Goal: Information Seeking & Learning: Find specific fact

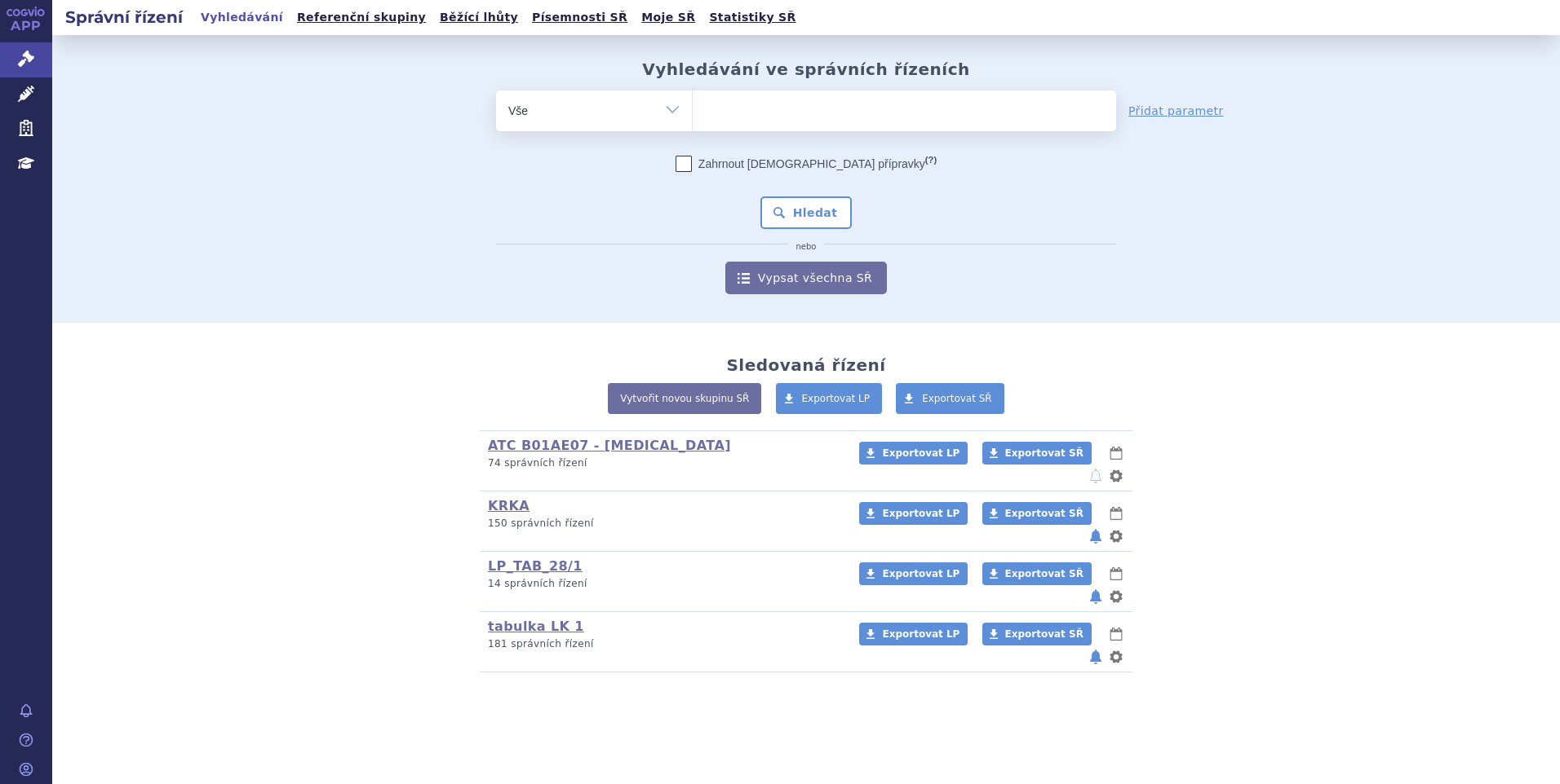
click at [347, 531] on div "ATC B01AE07 - dabigatran (bez ) (sdílená skupina) (Doporučení V/O) 74 správních…" at bounding box center [805, 551] width 963 height 243
click at [308, 301] on div "Vyhledávání ve správních řízeních odstranit Vše Spisová značka" at bounding box center [806, 178] width 1508 height 288
click at [277, 628] on div "Sledovaná řízení Vytvořit novou skupinu SŘ Exportovat LP Exportovat SŘ ATC B01A…" at bounding box center [806, 514] width 1508 height 382
click at [160, 255] on div "Vyhledávání ve správních řízeních odstranit Vše Spisová značka" at bounding box center [806, 178] width 1508 height 288
click at [740, 101] on ul at bounding box center [903, 107] width 423 height 34
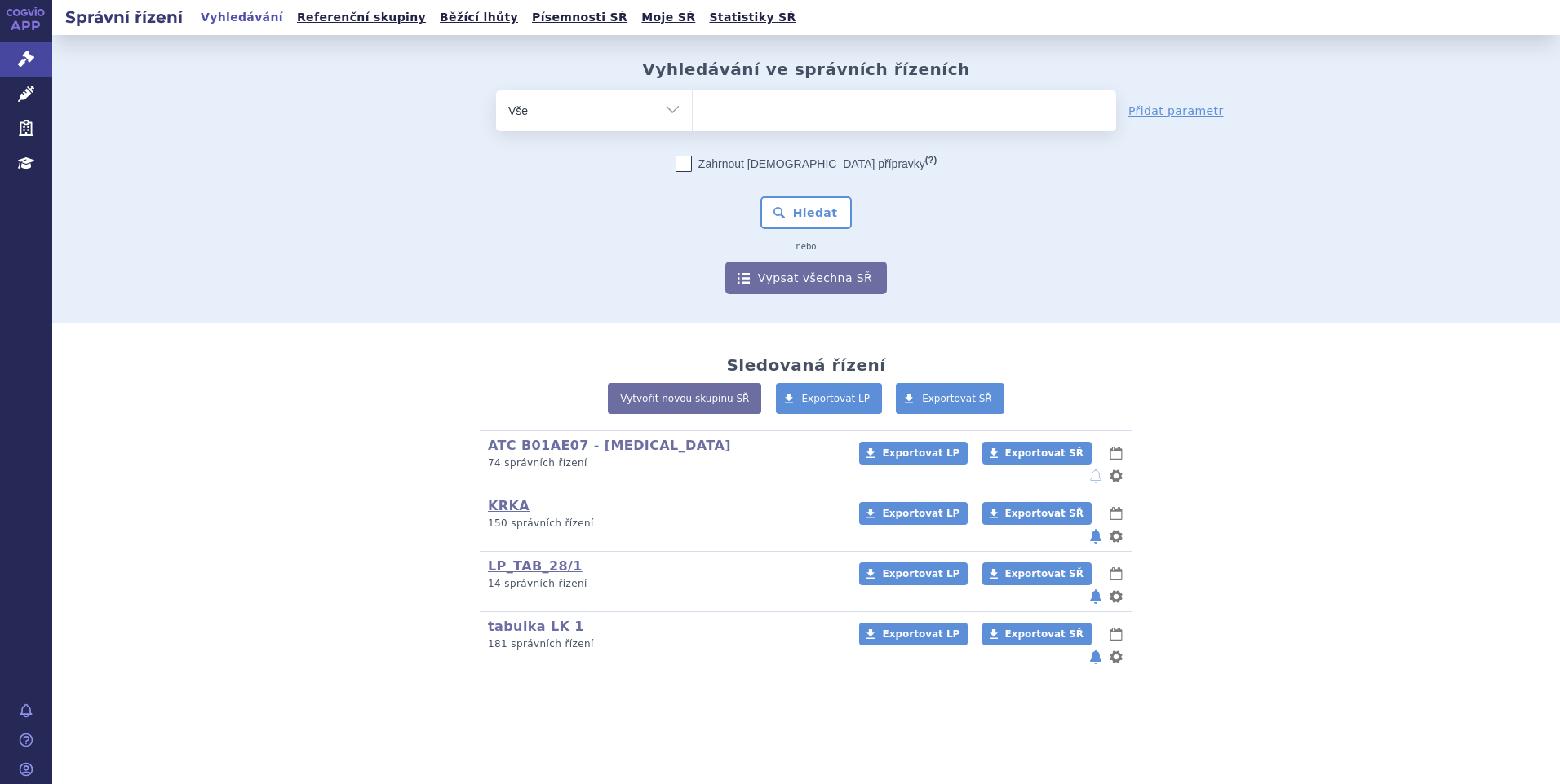
click at [692, 101] on select at bounding box center [692, 110] width 1 height 41
paste input "SUKLS318214/2024"
type input "SUKLS318214/2024"
select select "SUKLS318214/2024"
click at [783, 209] on button "Hledat" at bounding box center [806, 213] width 92 height 33
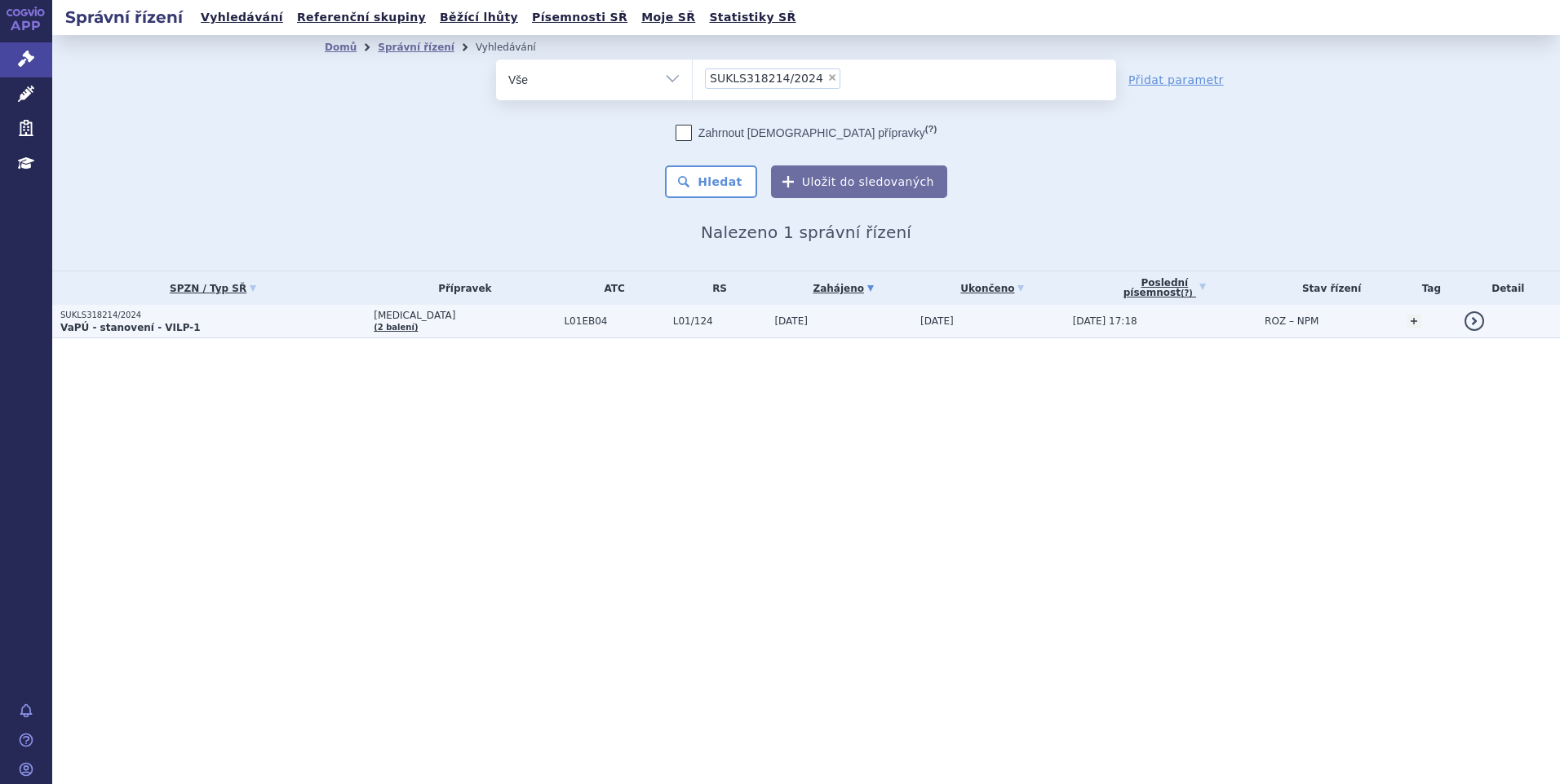
click at [557, 314] on td "L01EB04" at bounding box center [610, 322] width 109 height 33
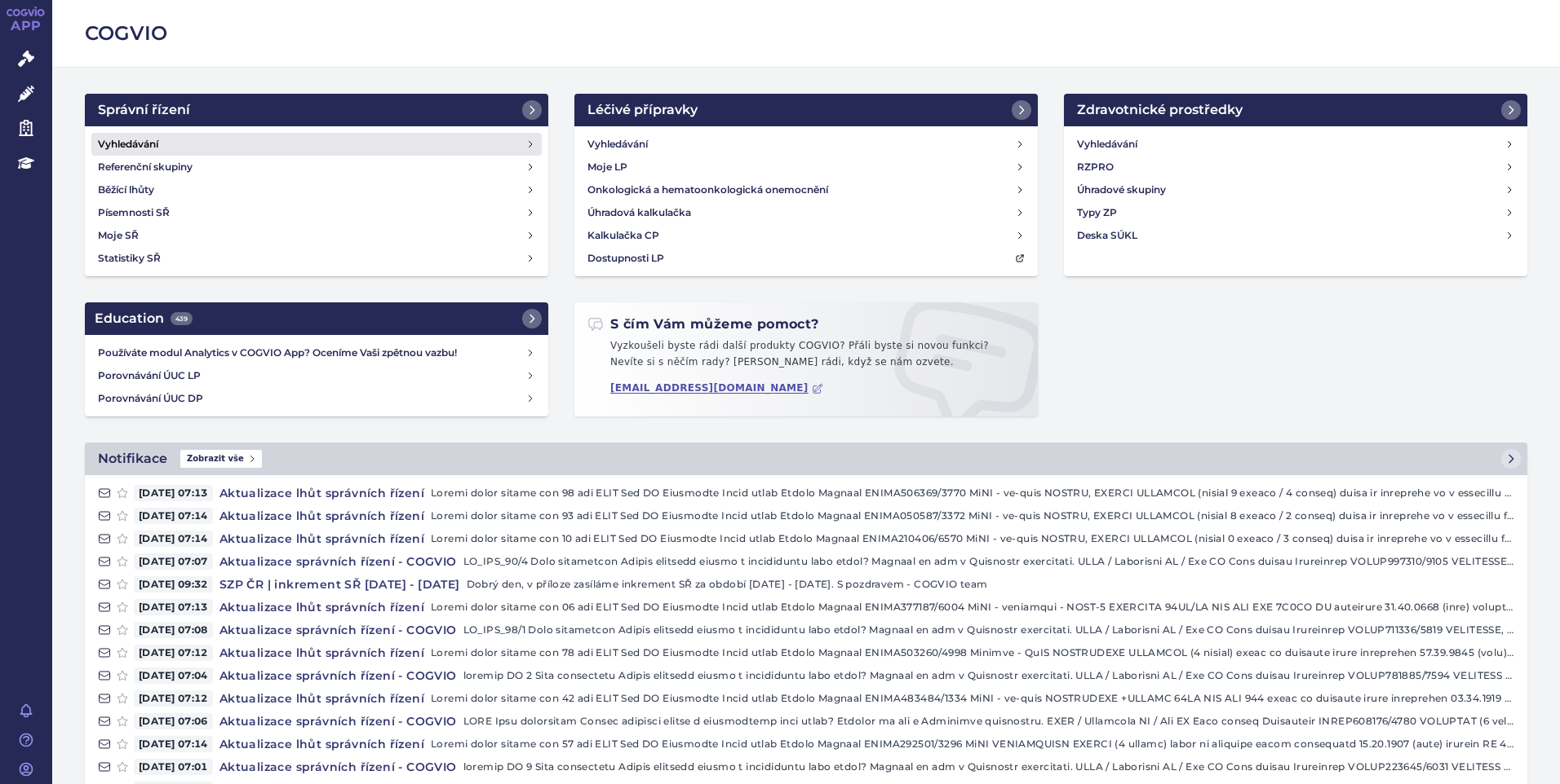
click at [116, 142] on h4 "Vyhledávání" at bounding box center [128, 144] width 60 height 17
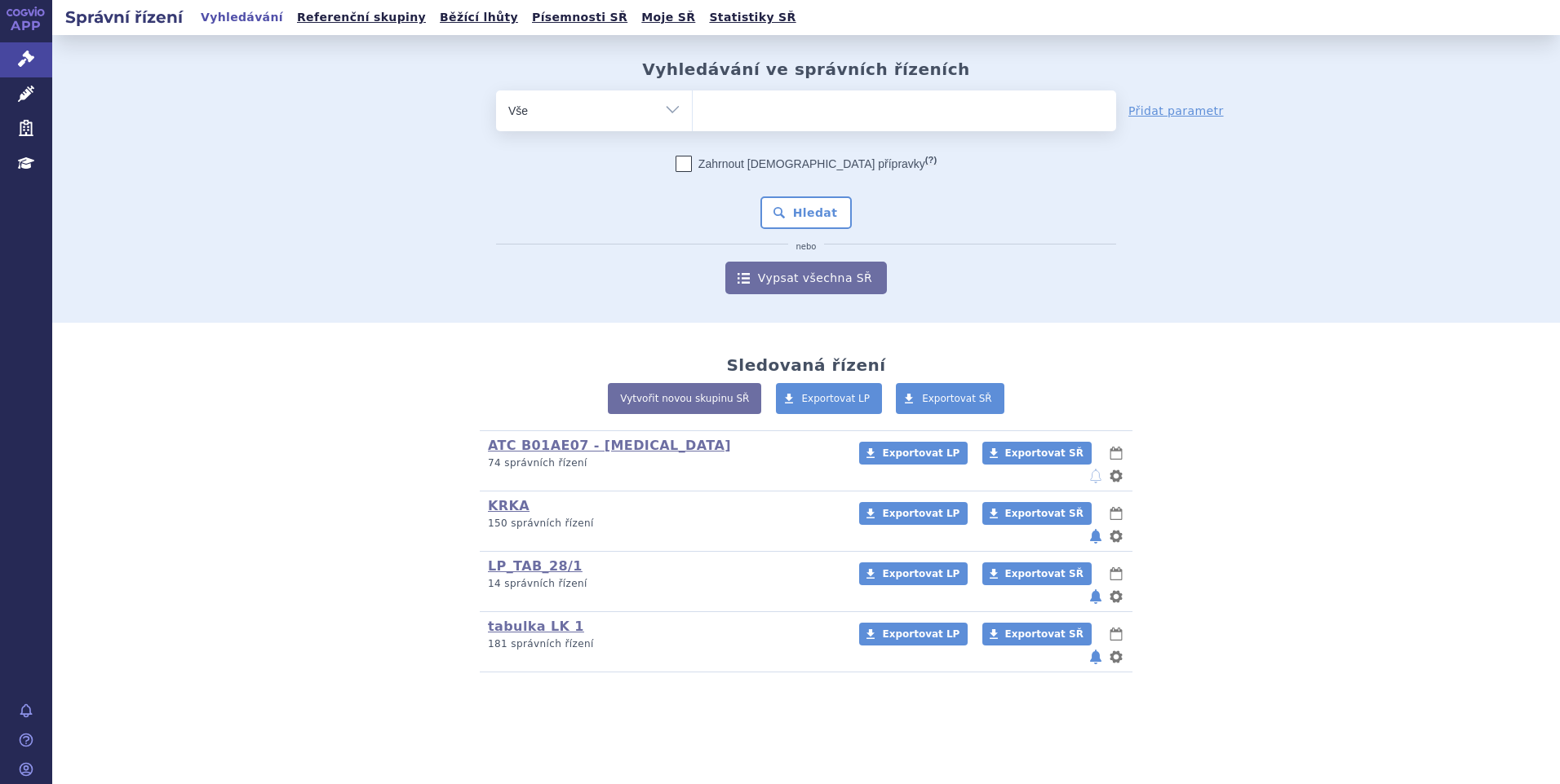
click at [812, 103] on ul at bounding box center [903, 107] width 423 height 34
click at [692, 103] on select at bounding box center [692, 110] width 1 height 41
paste input "SUKLS251154/2024"
type input "SUKLS251154/2024"
select select "SUKLS251154/2024"
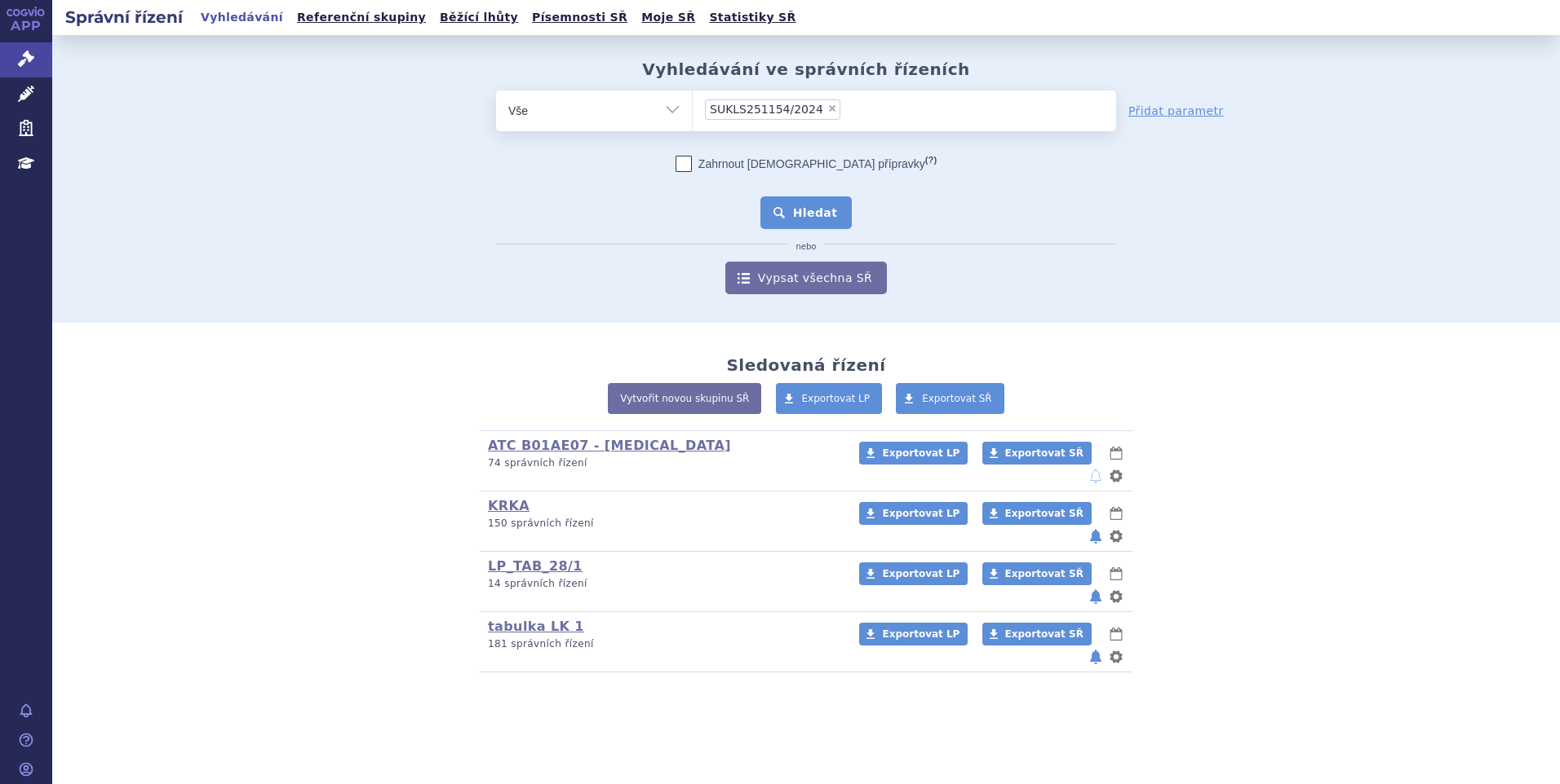
click at [811, 208] on button "Hledat" at bounding box center [806, 213] width 92 height 33
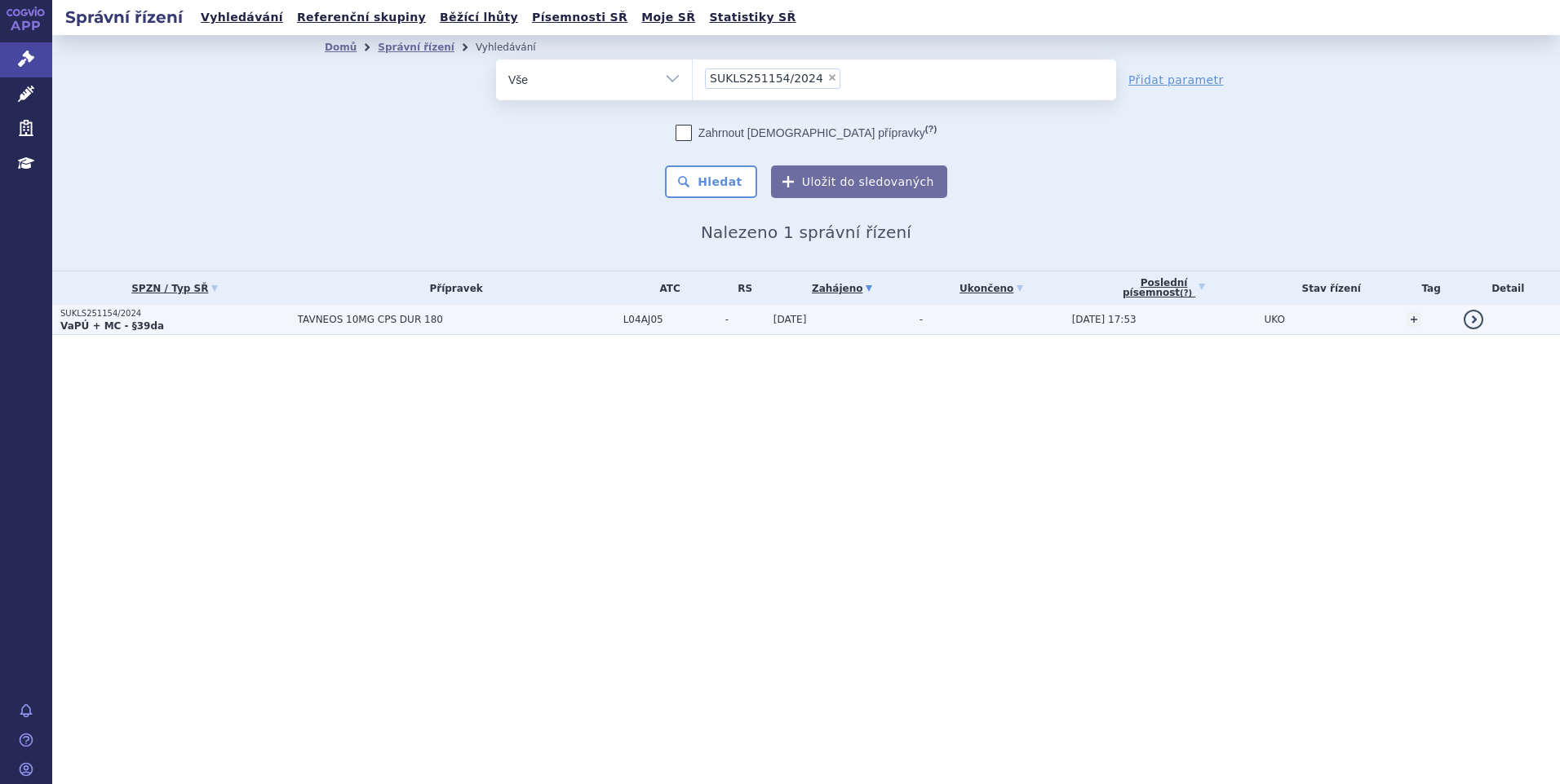
click at [450, 317] on span "TAVNEOS 10MG CPS DUR 180" at bounding box center [456, 319] width 317 height 11
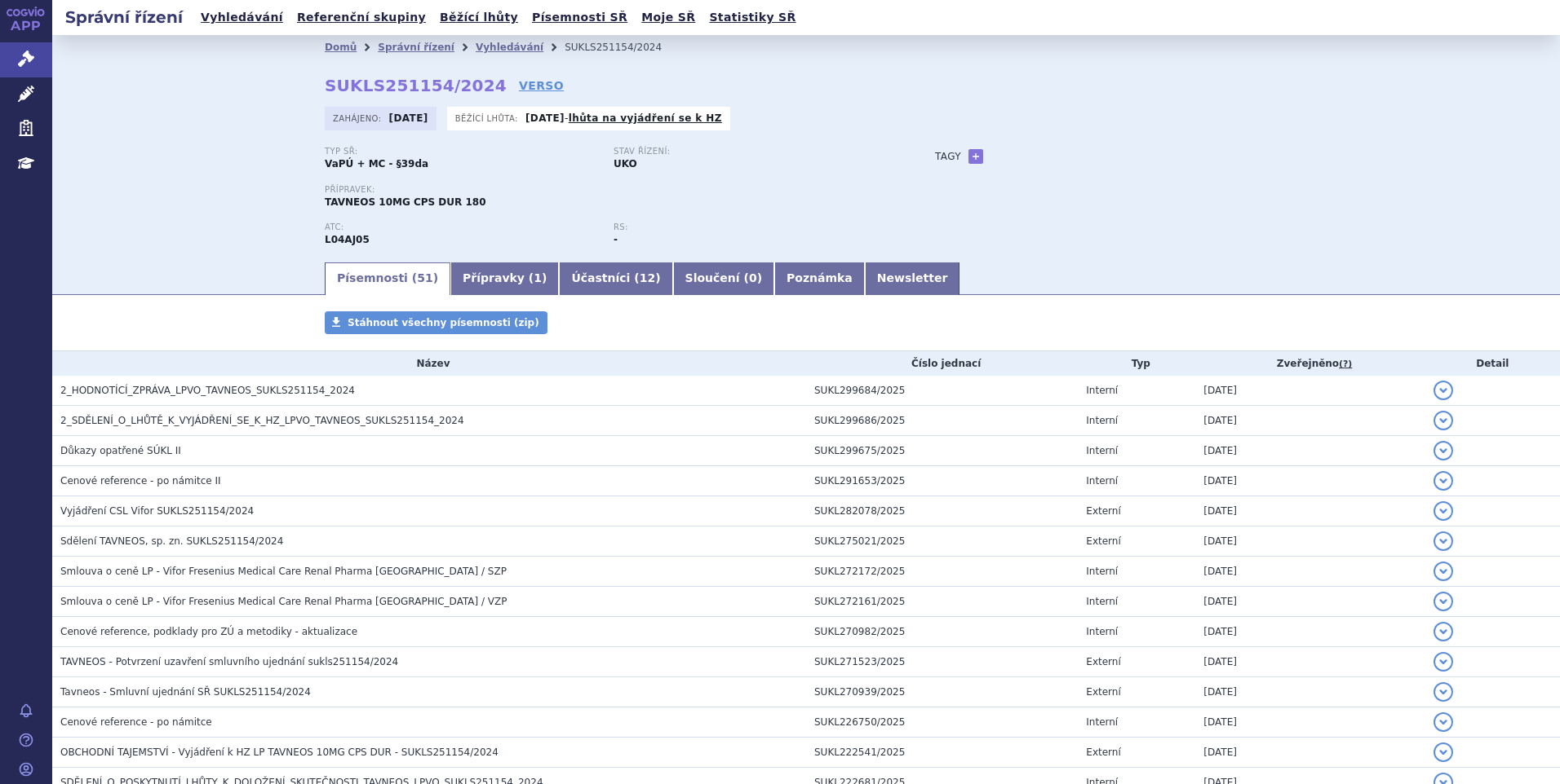
click at [178, 136] on div "Domů Správní řízení Vyhledávání SUKLS251154/2024 SUKLS251154/2024 VERSO Zahájen…" at bounding box center [806, 147] width 1508 height 225
click at [186, 177] on div "Domů Správní řízení Vyhledávání SUKLS251154/2024 SUKLS251154/2024 VERSO Zahájen…" at bounding box center [806, 147] width 1508 height 225
click at [497, 51] on link "Vyhledávání" at bounding box center [510, 47] width 68 height 11
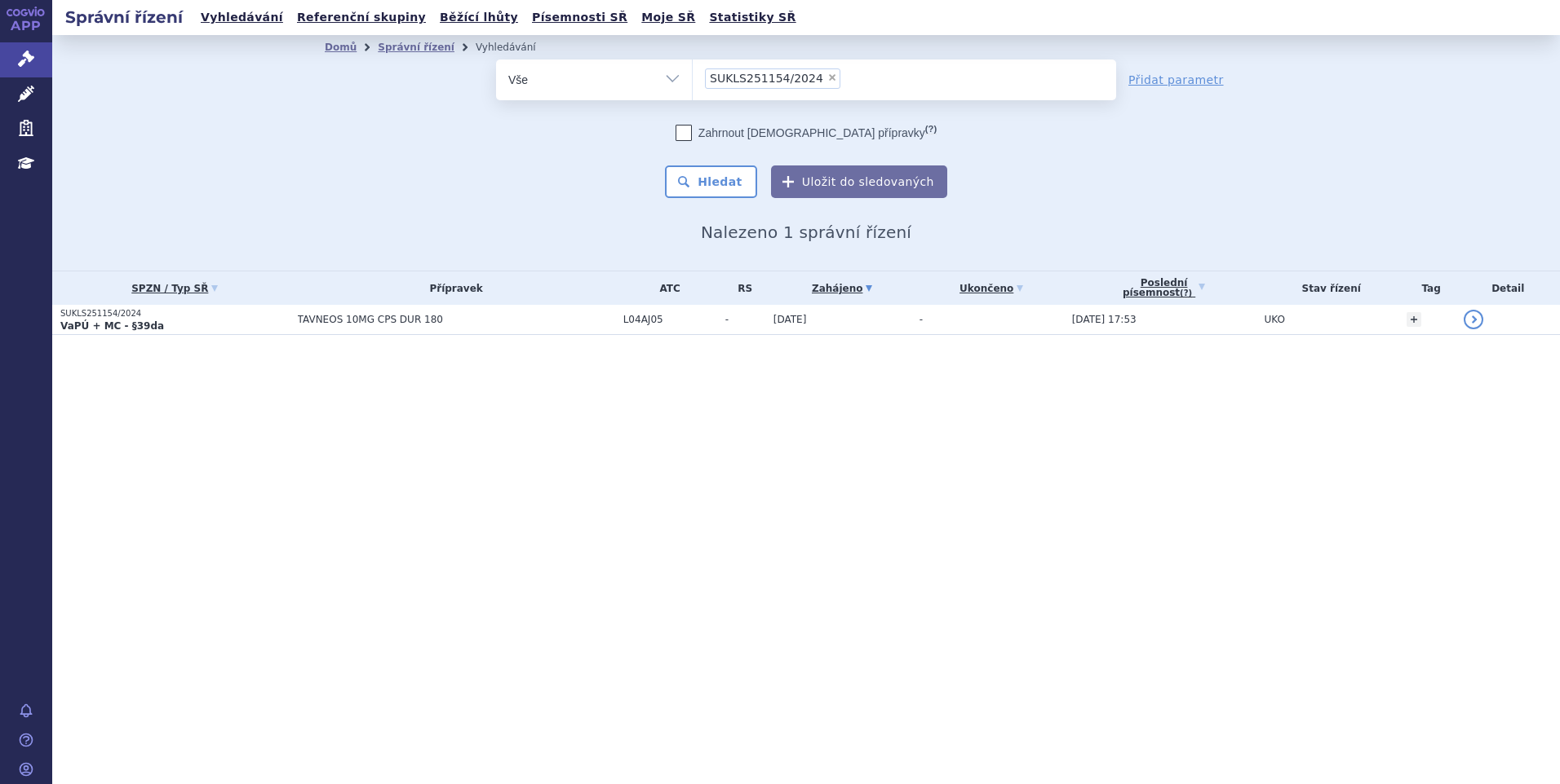
click at [827, 79] on span "×" at bounding box center [831, 76] width 10 height 10
click at [692, 79] on select "SUKLS251154/2024" at bounding box center [692, 79] width 1 height 41
select select
type input "SUKLS52631/2024"
select select "SUKLS52631/2024"
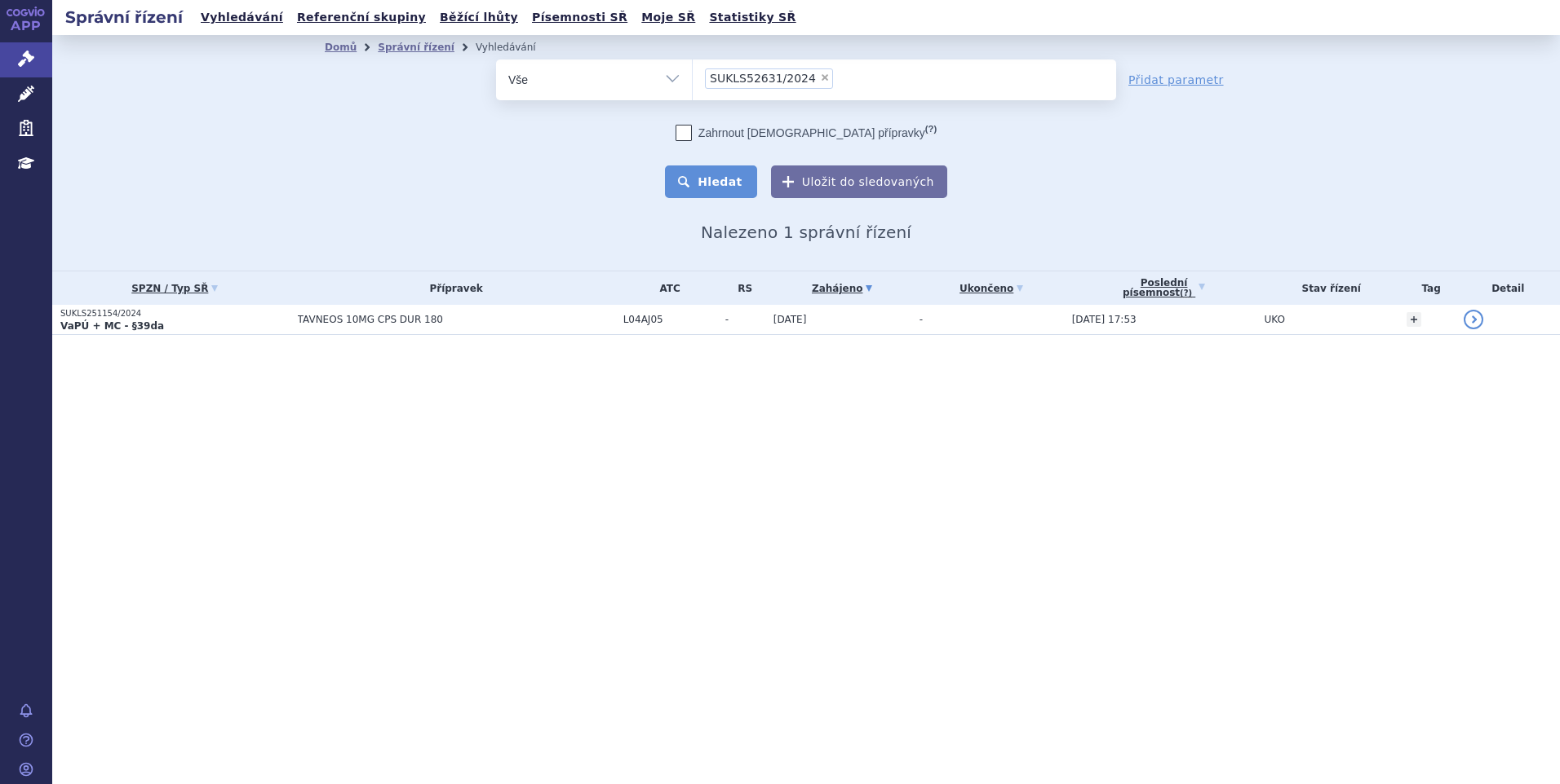
click at [723, 189] on button "Hledat" at bounding box center [711, 182] width 92 height 33
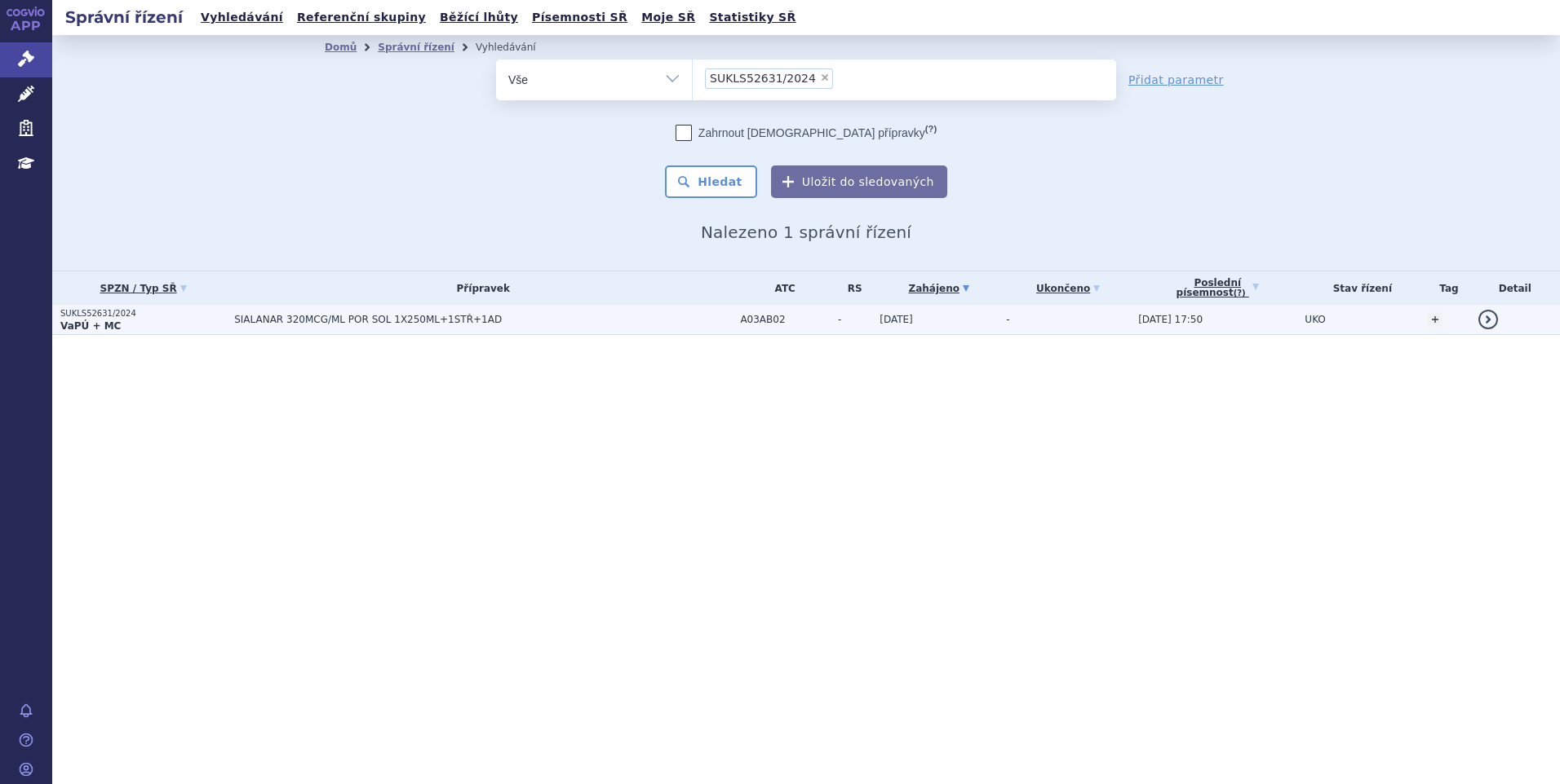
click at [414, 315] on span "SIALANAR 320MCG/ML POR SOL 1X250ML+1STŘ+1AD" at bounding box center [437, 319] width 408 height 11
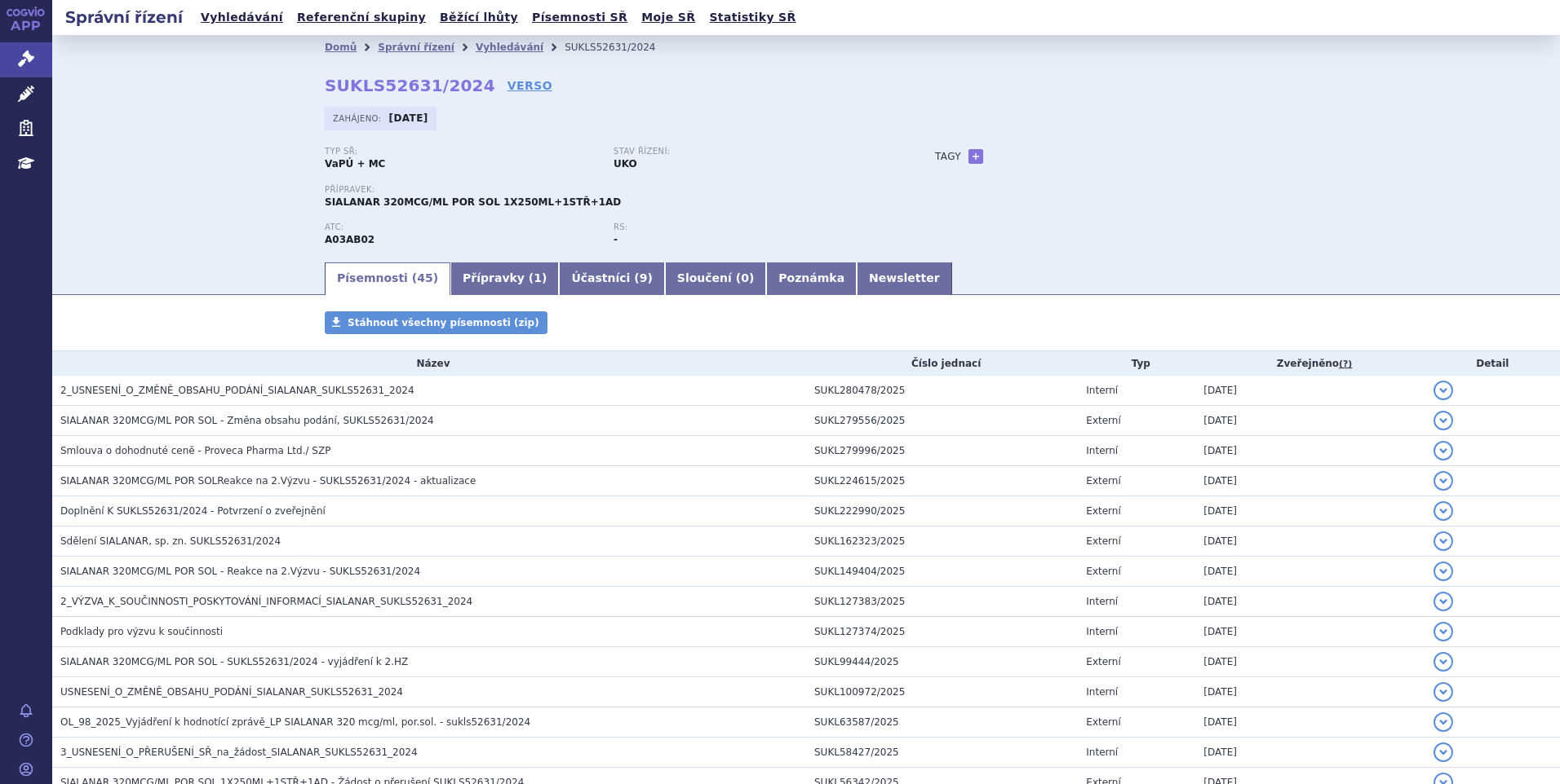
drag, startPoint x: 97, startPoint y: 172, endPoint x: 157, endPoint y: 161, distance: 61.0
click at [97, 171] on div "Domů Správní řízení Vyhledávání SUKLS52631/2024 SUKLS52631/2024 VERSO Zahájeno:…" at bounding box center [806, 147] width 1508 height 225
drag, startPoint x: 478, startPoint y: 51, endPoint x: 487, endPoint y: 56, distance: 10.3
click at [478, 51] on link "Vyhledávání" at bounding box center [510, 47] width 68 height 11
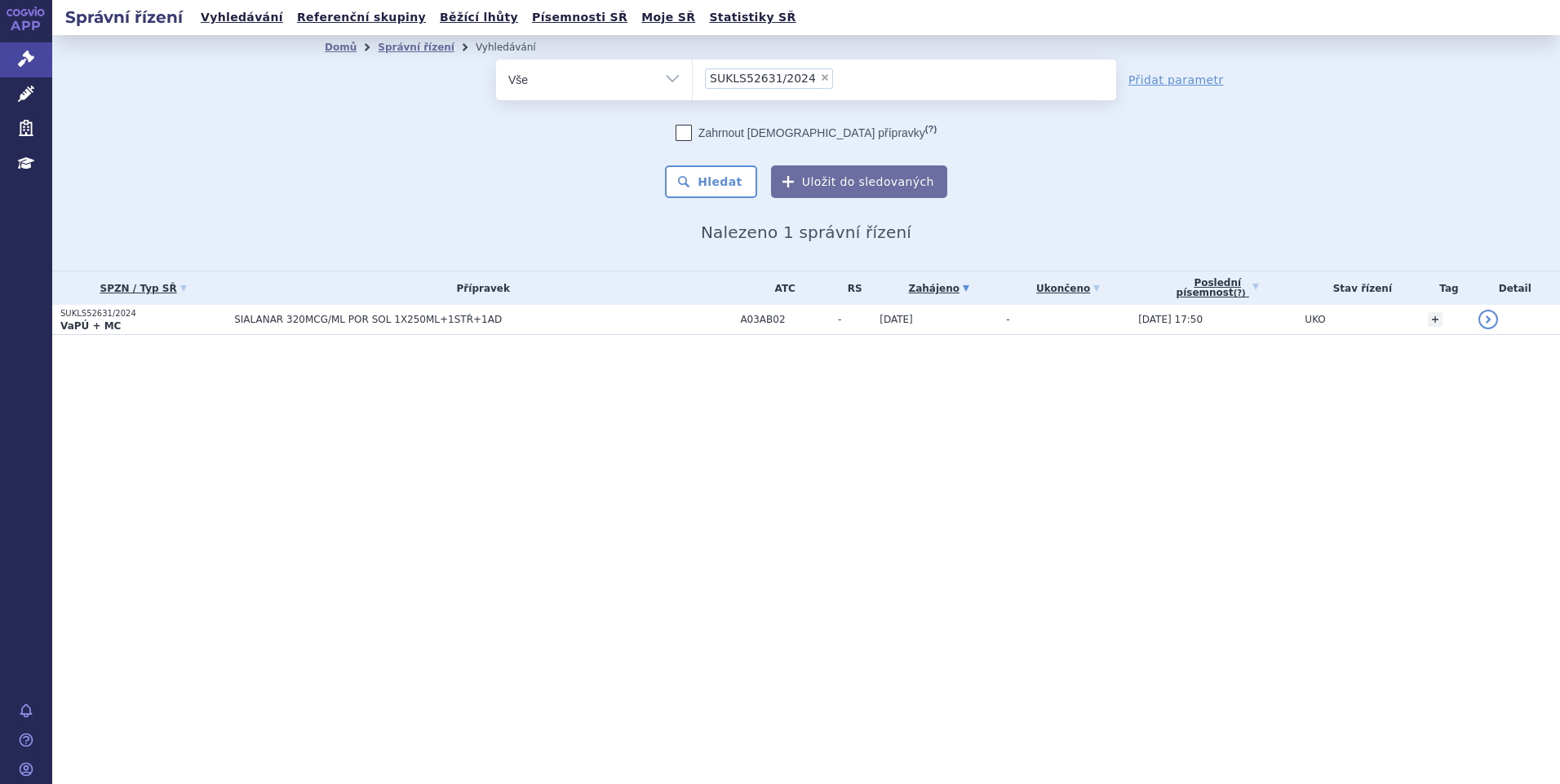
click at [820, 79] on span "×" at bounding box center [824, 76] width 10 height 10
click at [692, 79] on select "SUKLS52631/2024" at bounding box center [692, 79] width 1 height 41
select select
type input "SUKLS295576/2024"
select select "SUKLS295576/2024"
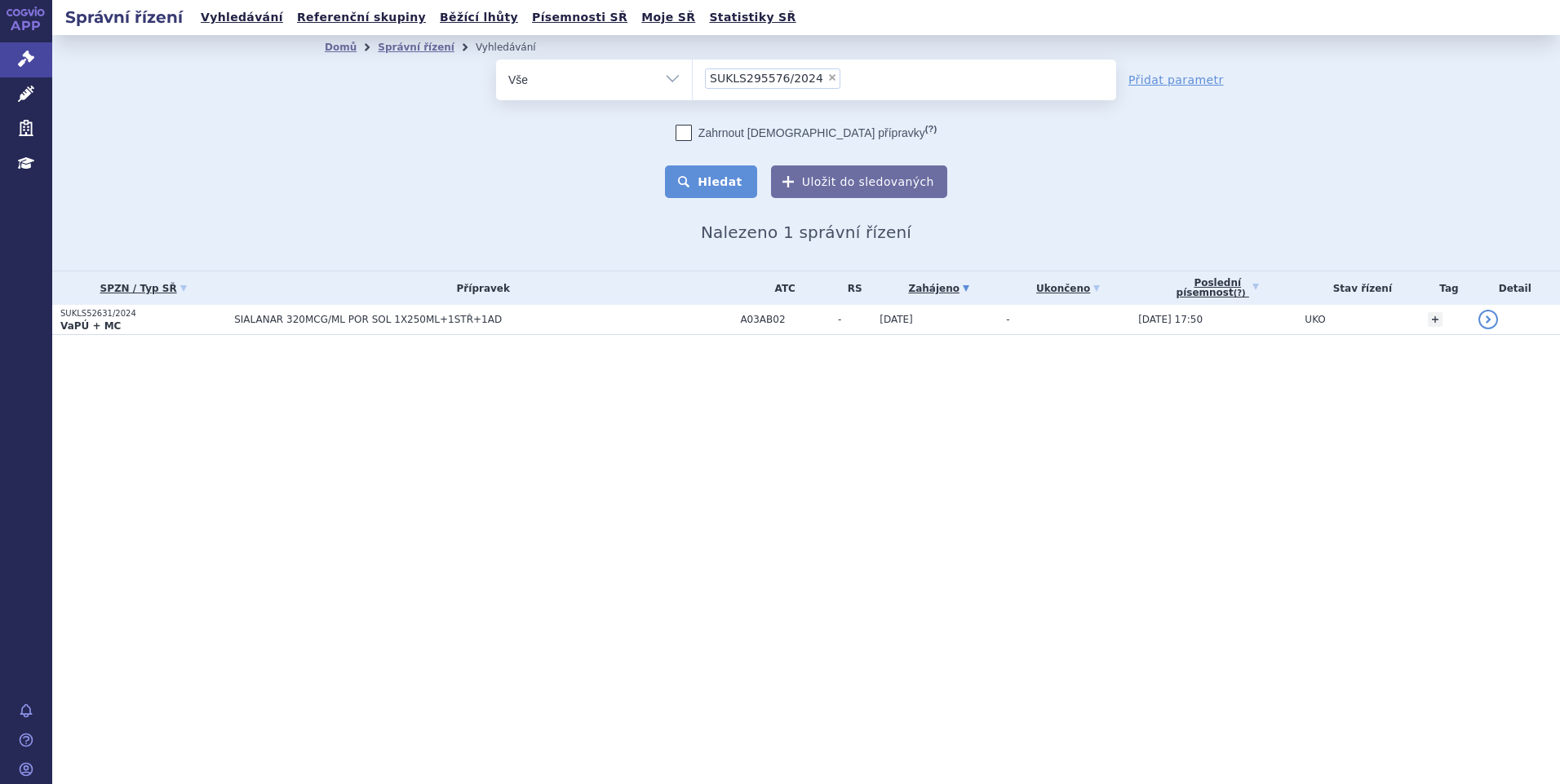
click at [717, 185] on button "Hledat" at bounding box center [711, 182] width 92 height 33
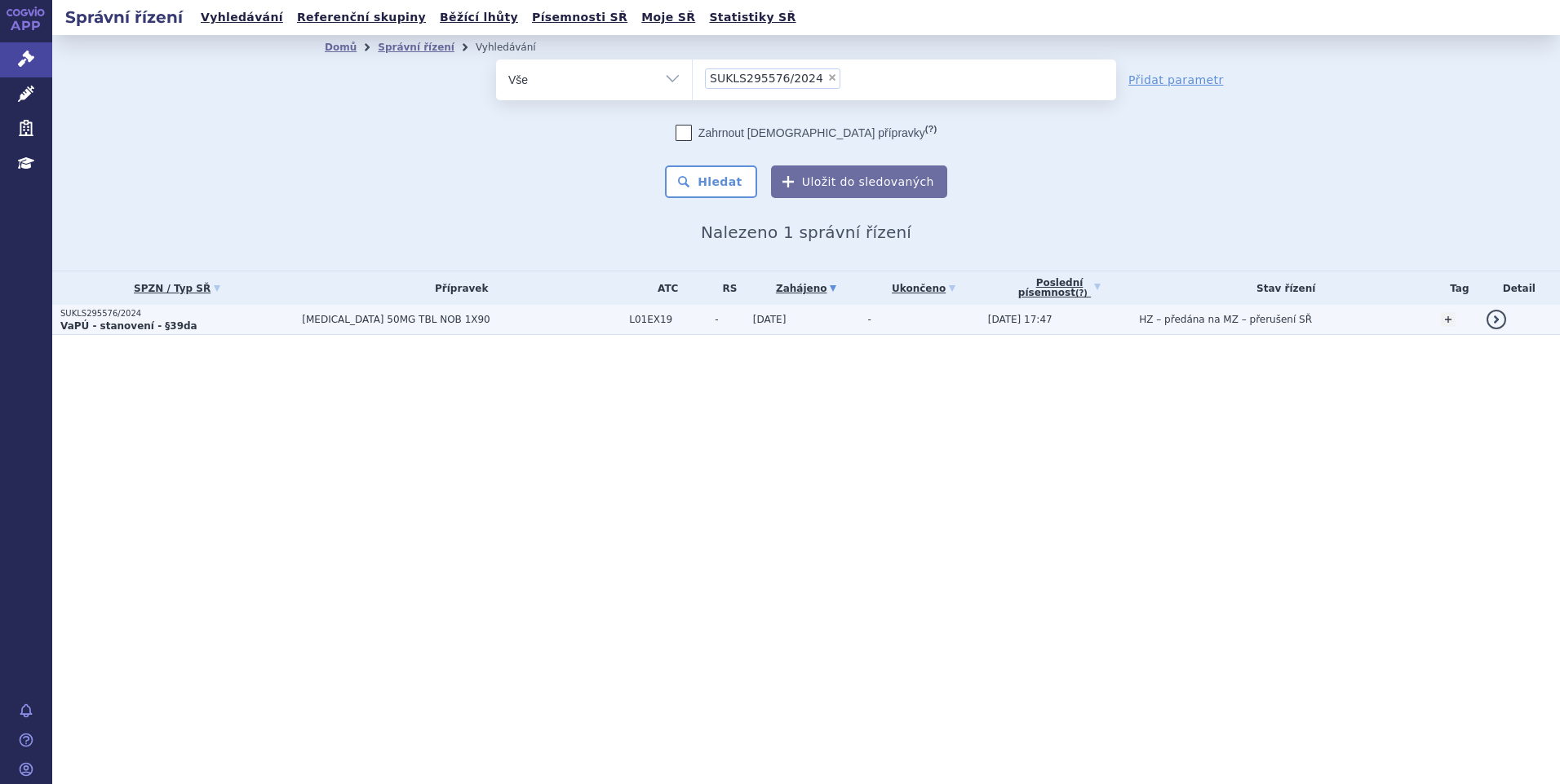
click at [458, 323] on span "[MEDICAL_DATA] 50MG TBL NOB 1X90" at bounding box center [461, 319] width 319 height 11
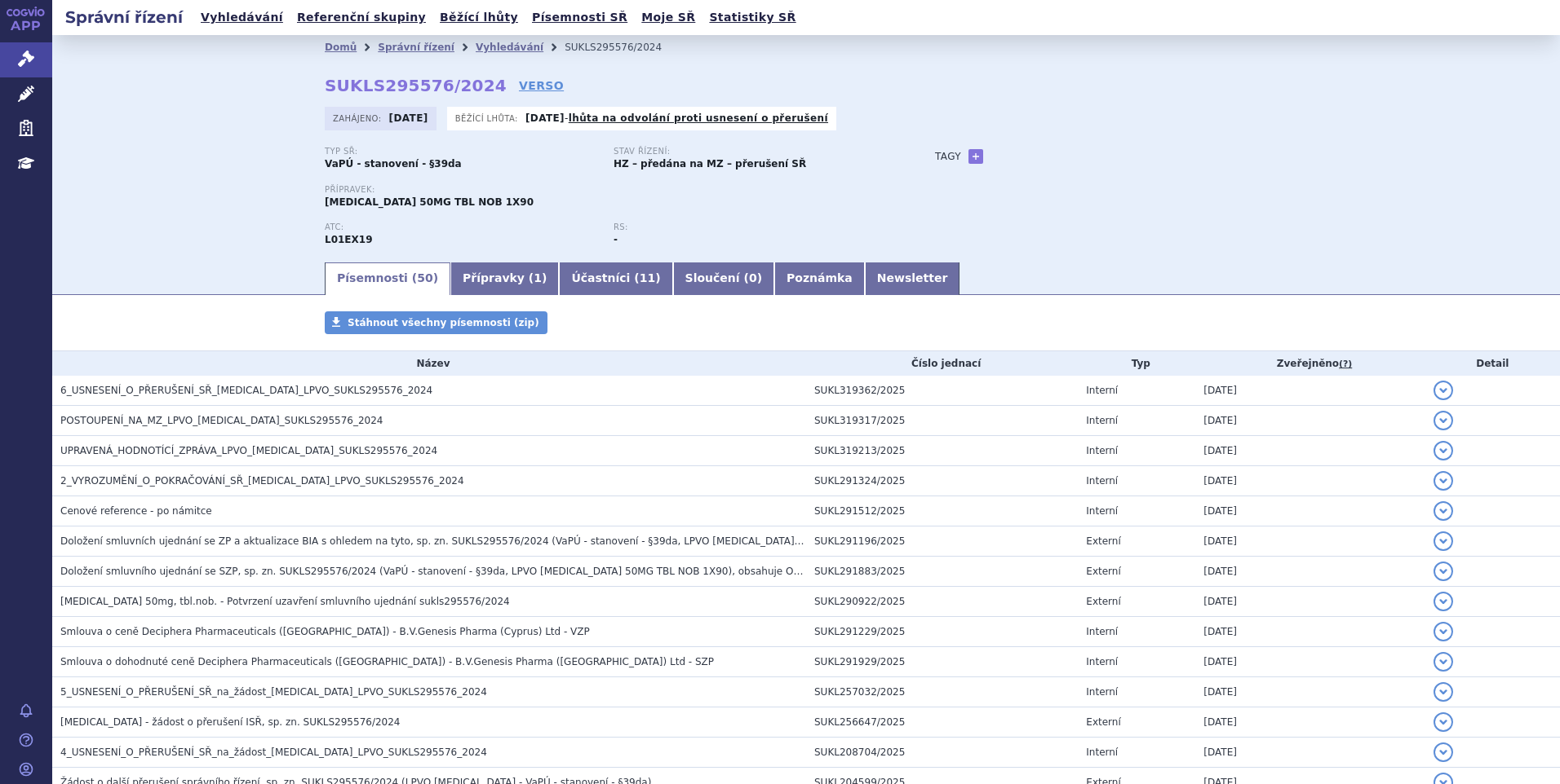
click at [164, 204] on div "Domů Správní řízení Vyhledávání SUKLS295576/2024 SUKLS295576/2024 VERSO Zahájen…" at bounding box center [806, 147] width 1508 height 225
click at [476, 48] on link "Vyhledávání" at bounding box center [510, 47] width 68 height 11
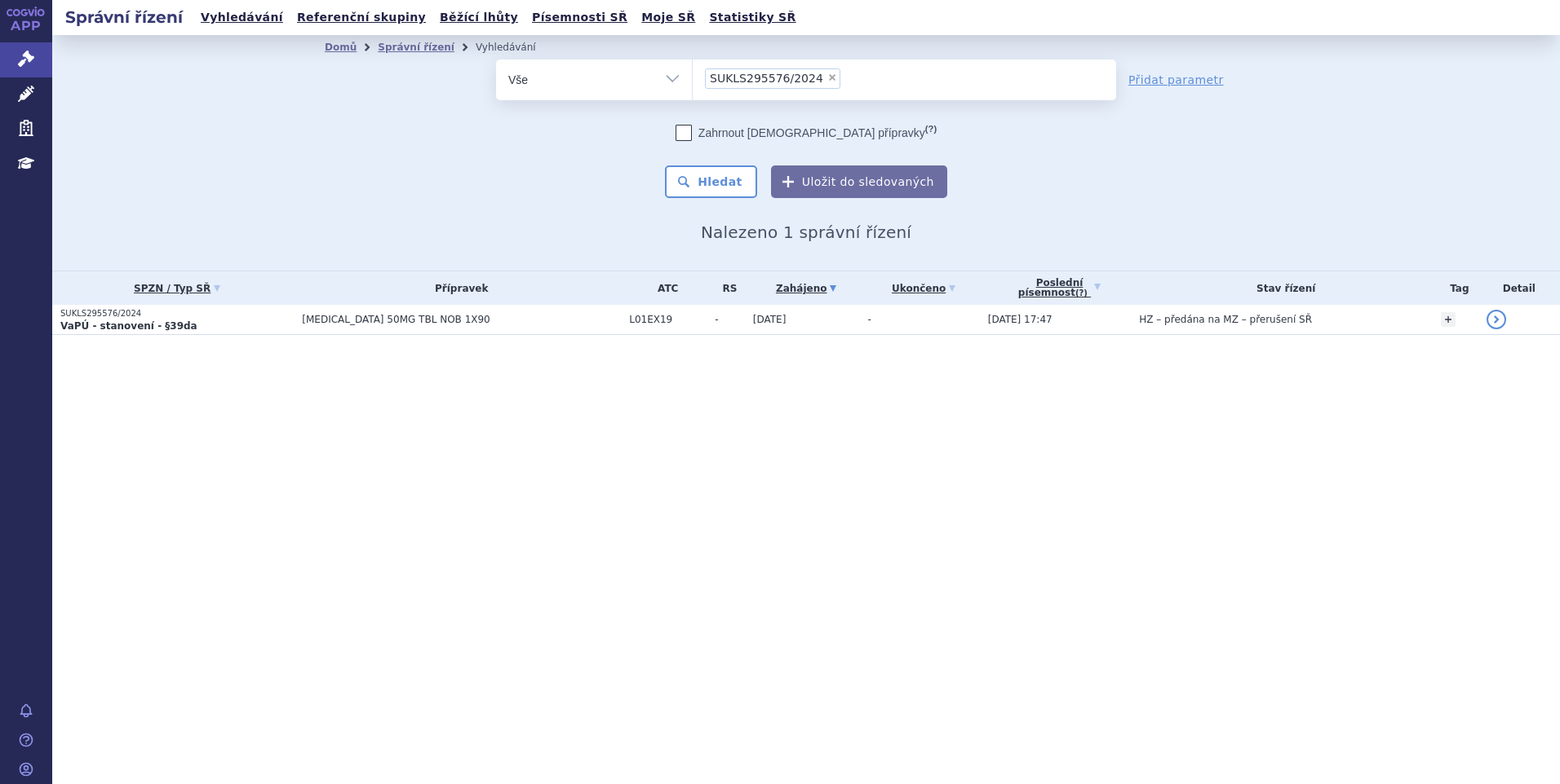
click at [827, 76] on span "×" at bounding box center [831, 76] width 10 height 10
click at [692, 76] on select "SUKLS295576/2024" at bounding box center [692, 79] width 1 height 41
select select
type input "SUKLS36366/2025"
select select "SUKLS36366/2025"
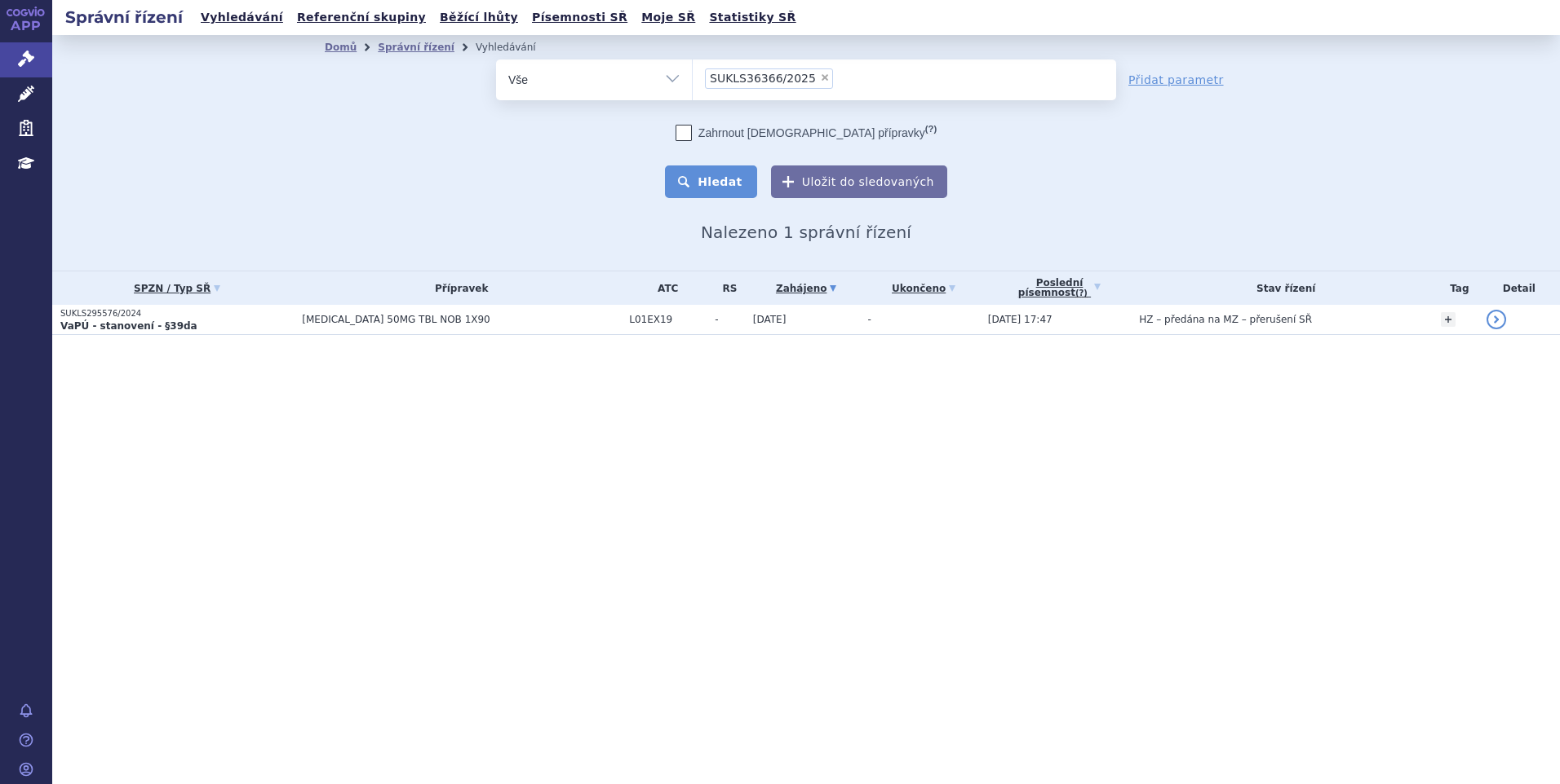
click at [733, 184] on button "Hledat" at bounding box center [711, 182] width 92 height 33
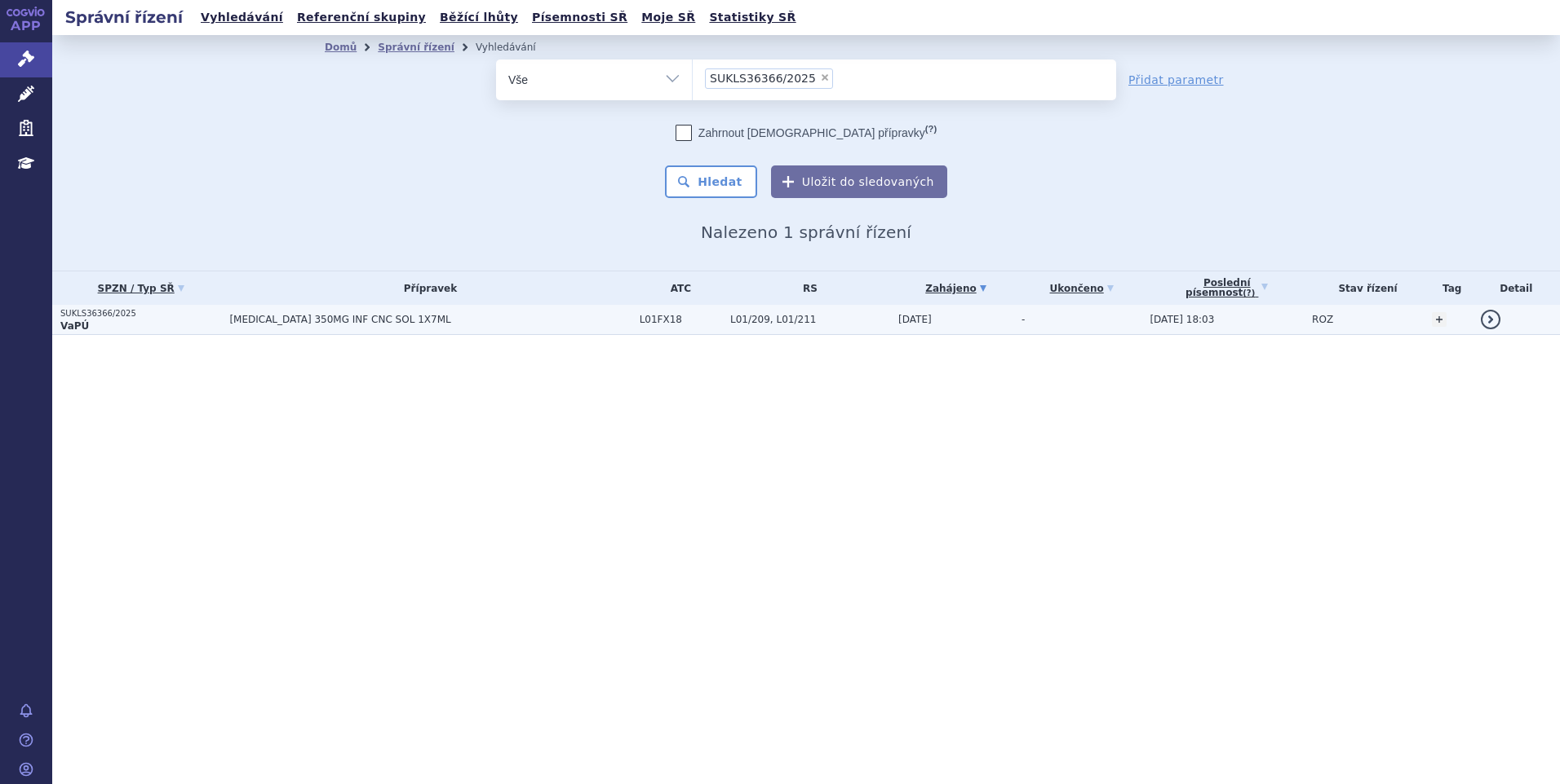
click at [504, 320] on span "[MEDICAL_DATA] 350MG INF CNC SOL 1X7ML" at bounding box center [430, 319] width 402 height 11
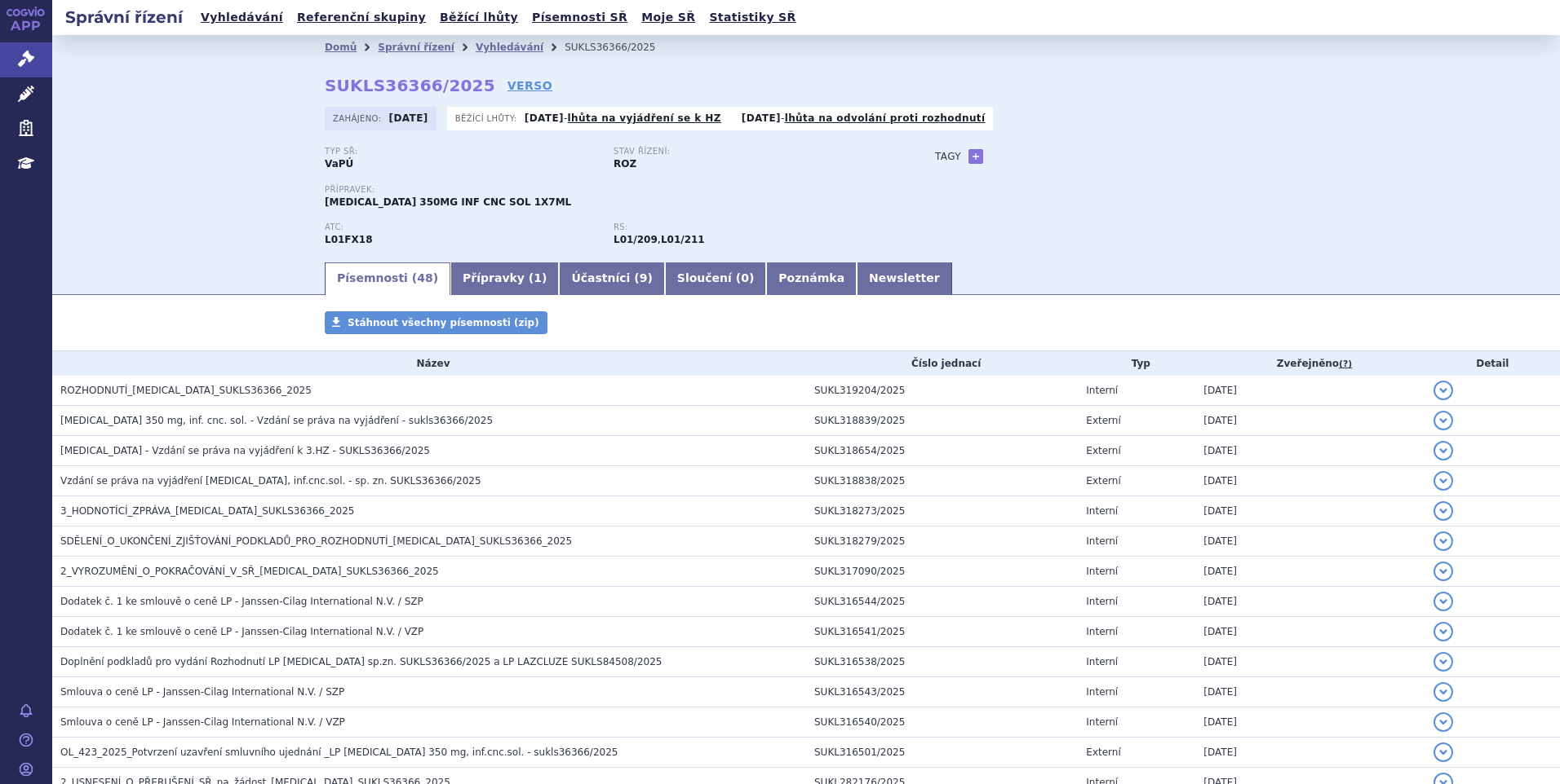
click at [94, 167] on div "Domů Správní řízení Vyhledávání SUKLS36366/2025 SUKLS36366/2025 VERSO [GEOGRAPH…" at bounding box center [806, 147] width 1508 height 225
click at [499, 50] on link "Vyhledávání" at bounding box center [510, 47] width 68 height 11
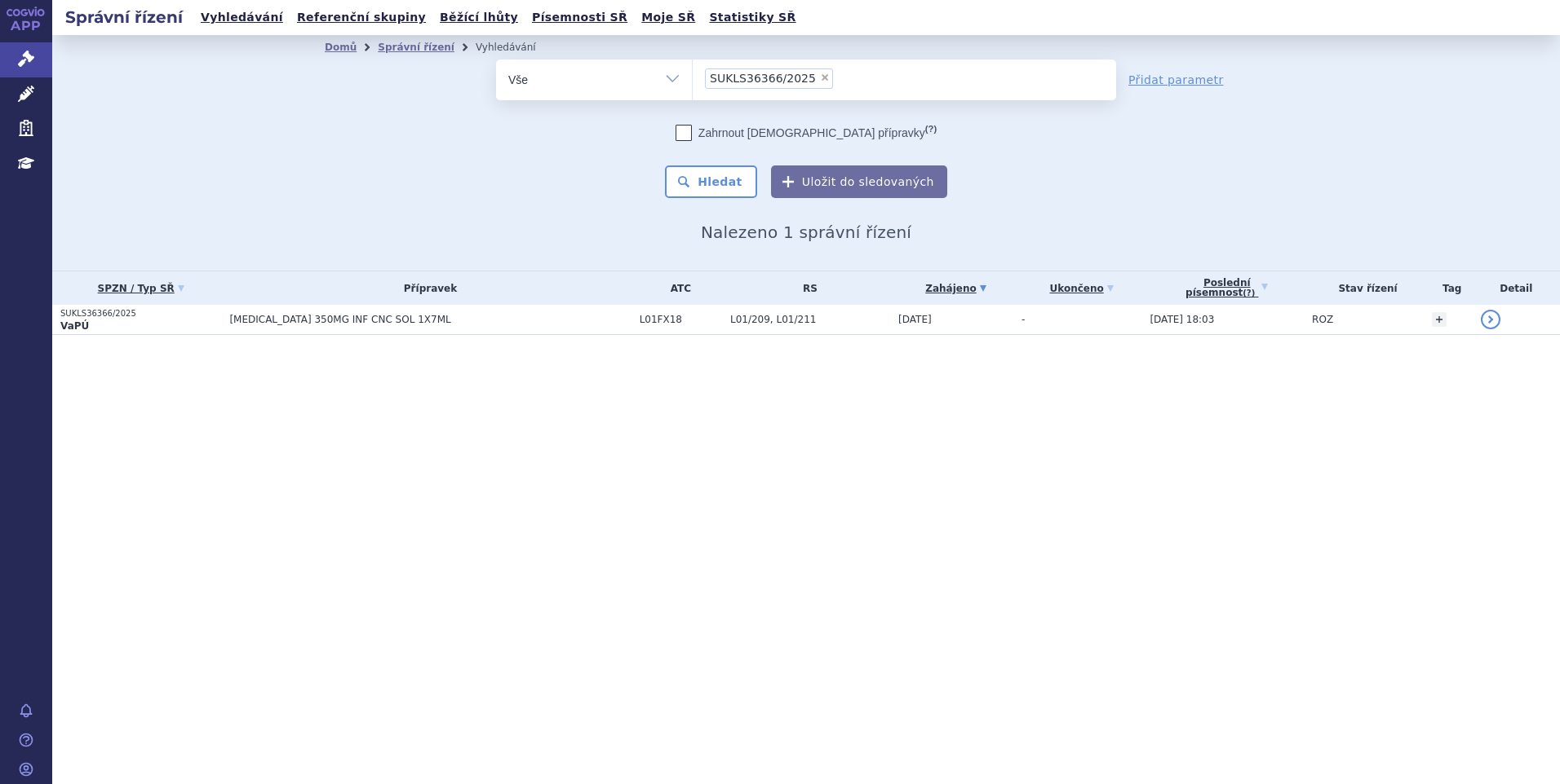
click at [820, 76] on span "×" at bounding box center [824, 76] width 10 height 10
click at [692, 76] on select "SUKLS36366/2025" at bounding box center [692, 79] width 1 height 41
select select
type input "SUKLS84508/2025"
select select "SUKLS84508/2025"
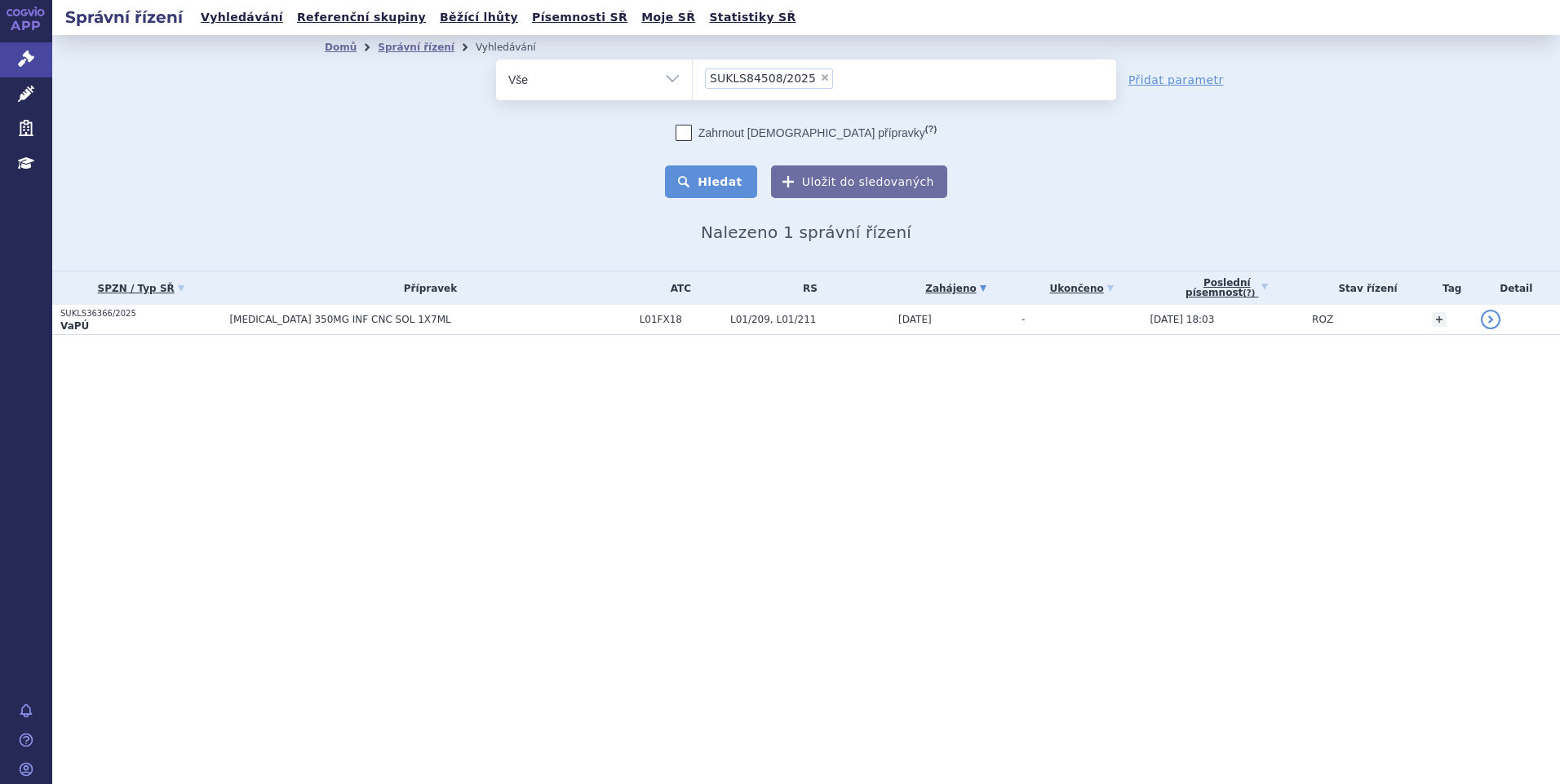
click at [706, 188] on button "Hledat" at bounding box center [711, 182] width 92 height 33
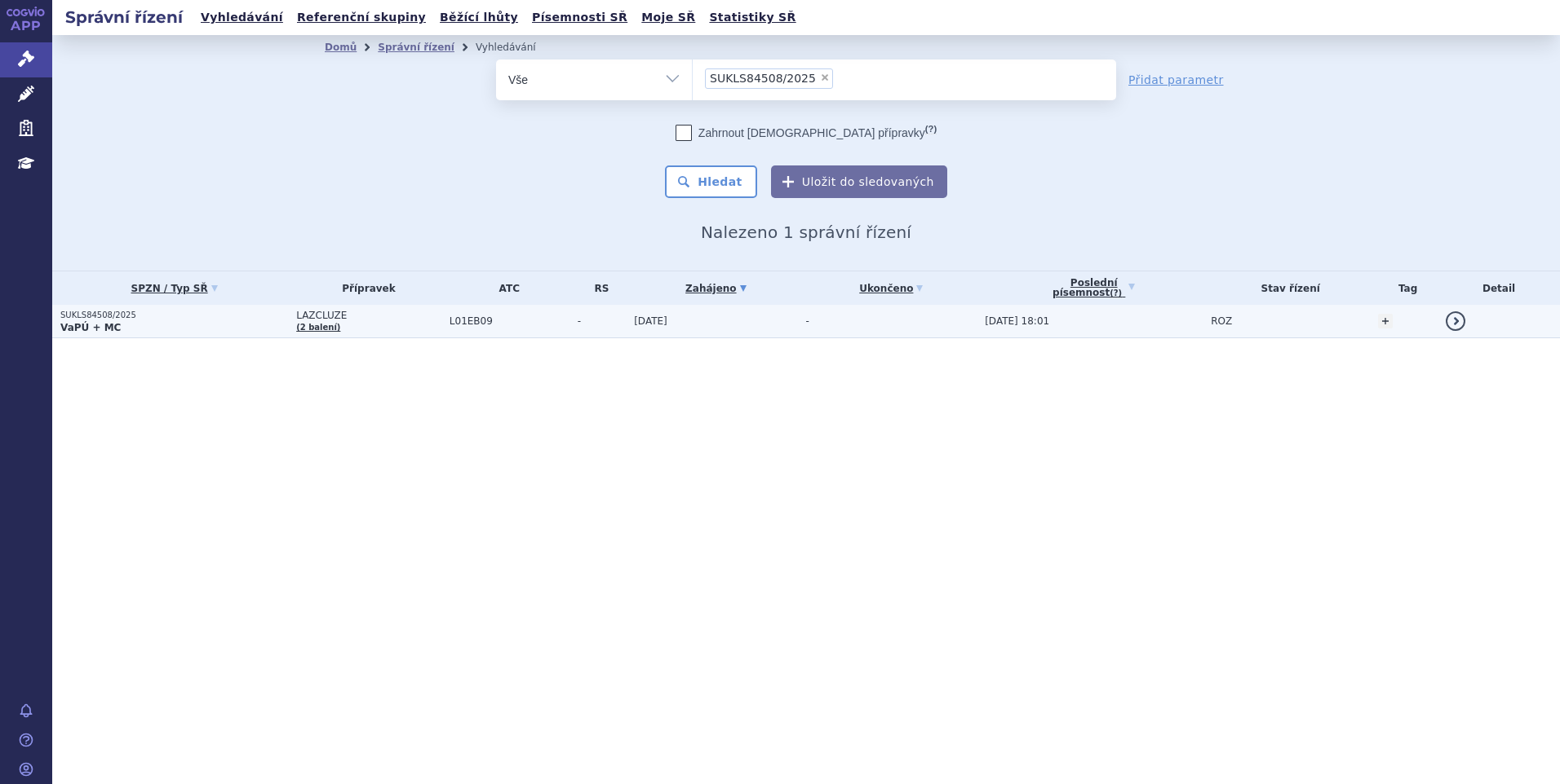
click at [633, 332] on td "[DATE]" at bounding box center [711, 322] width 171 height 33
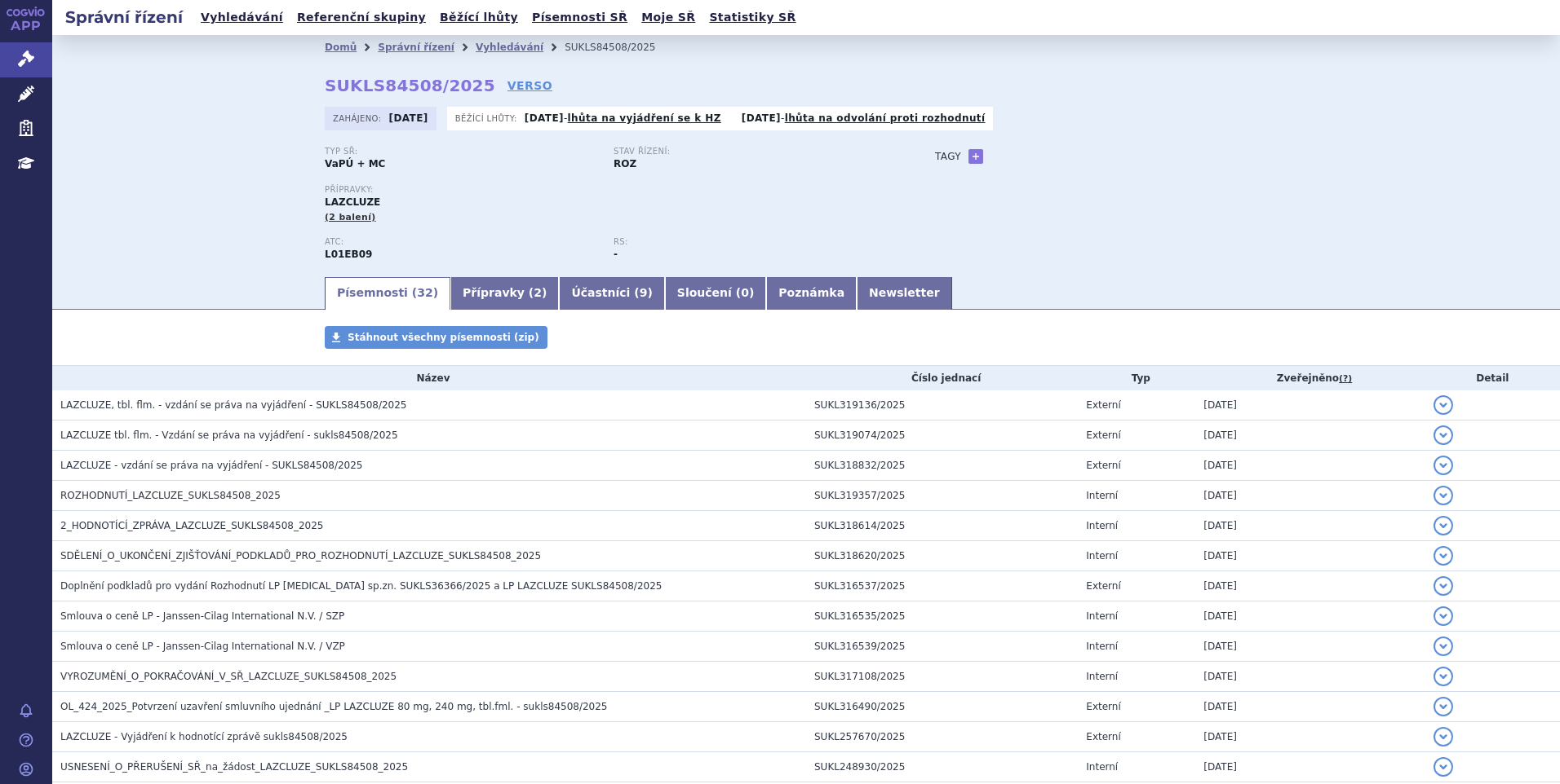
click at [227, 143] on div "Domů Správní řízení Vyhledávání SUKLS84508/2025 SUKLS84508/2025 VERSO [GEOGRAPH…" at bounding box center [806, 155] width 1508 height 240
click at [476, 48] on link "Vyhledávání" at bounding box center [510, 47] width 68 height 11
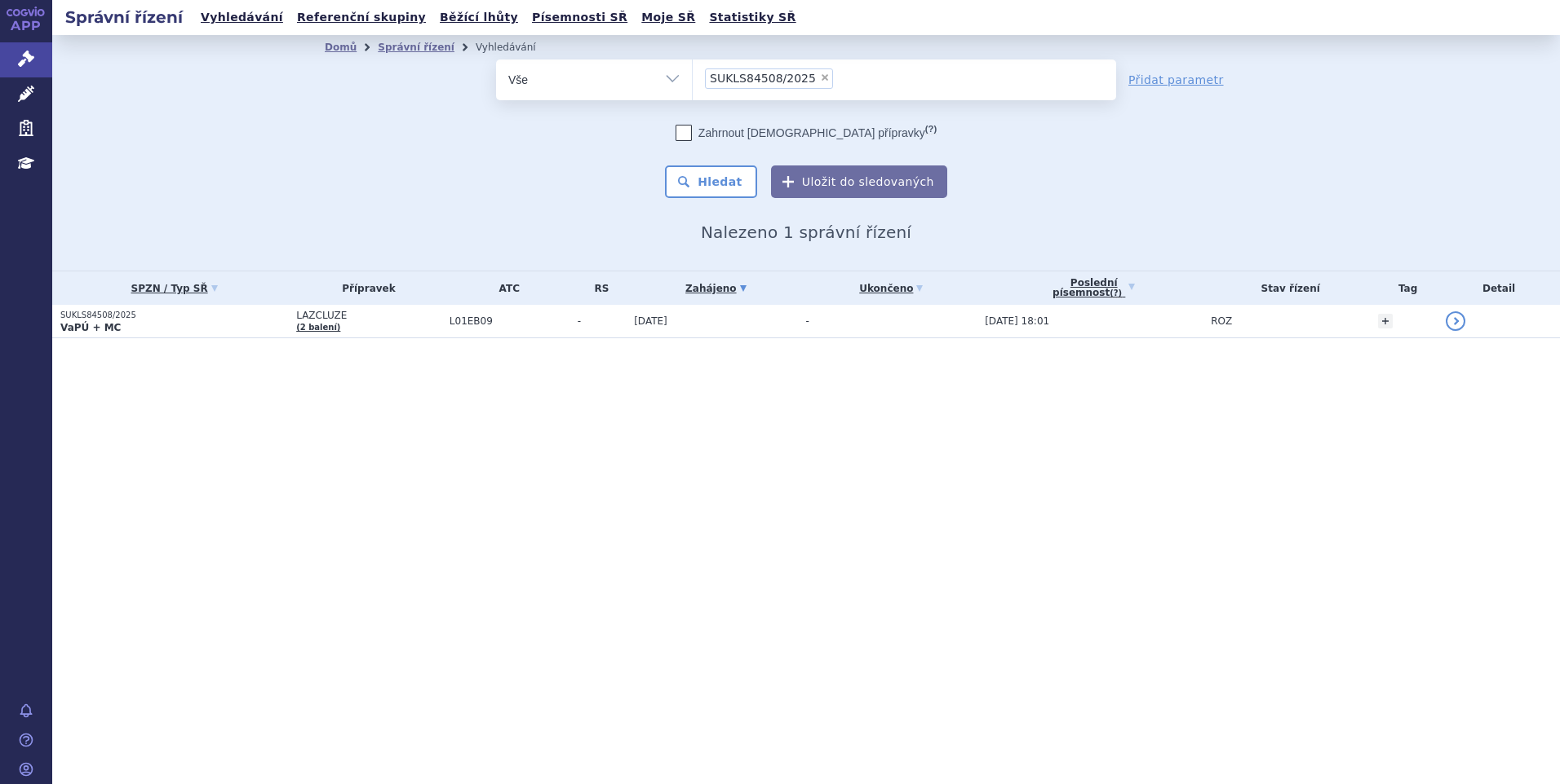
click at [820, 79] on span "×" at bounding box center [824, 76] width 10 height 10
click at [692, 79] on select "SUKLS84508/2025" at bounding box center [692, 79] width 1 height 41
select select
type input "SUKLS273924/2024"
select select "SUKLS273924/2024"
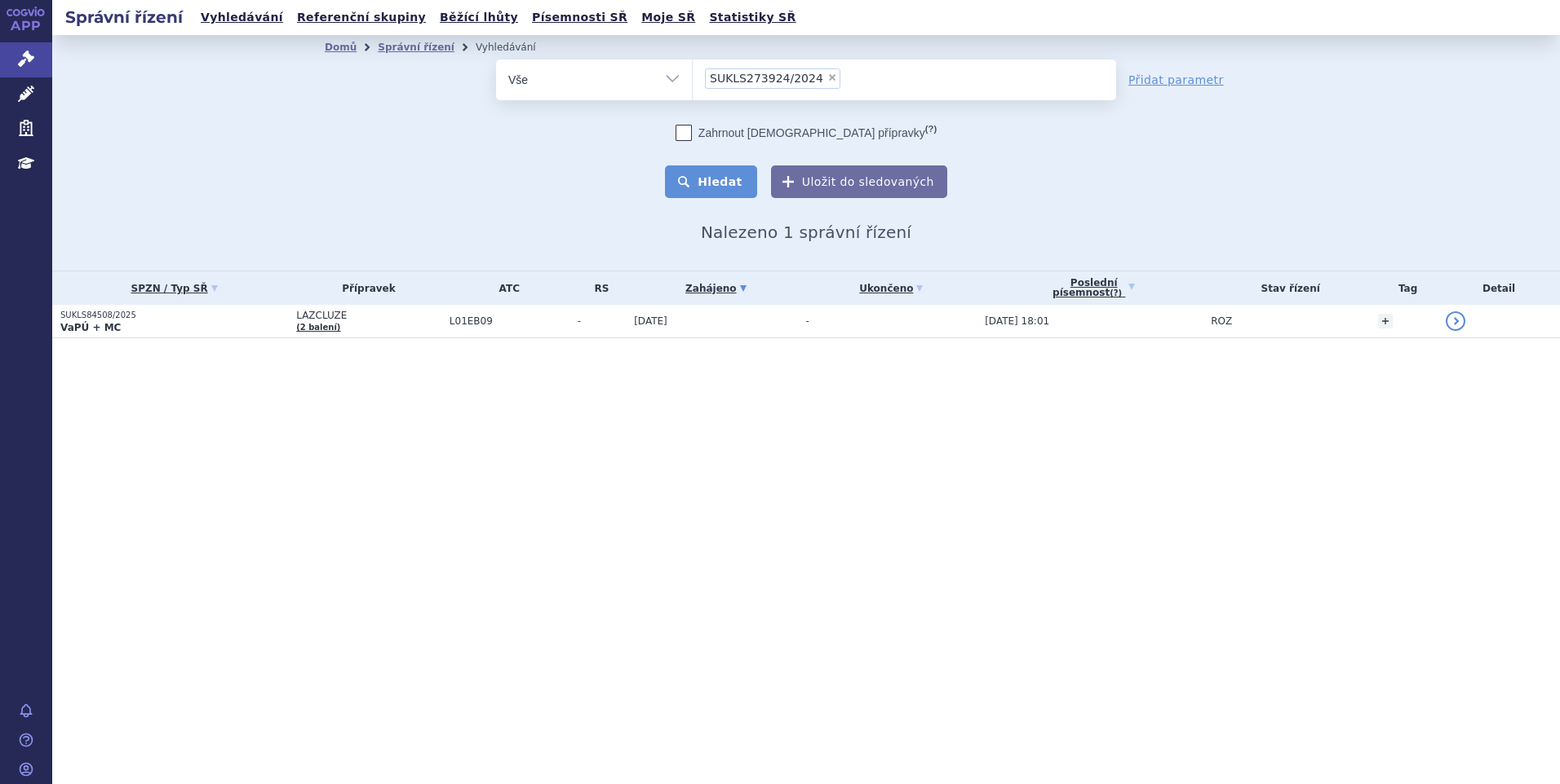
click at [719, 176] on button "Hledat" at bounding box center [711, 182] width 92 height 33
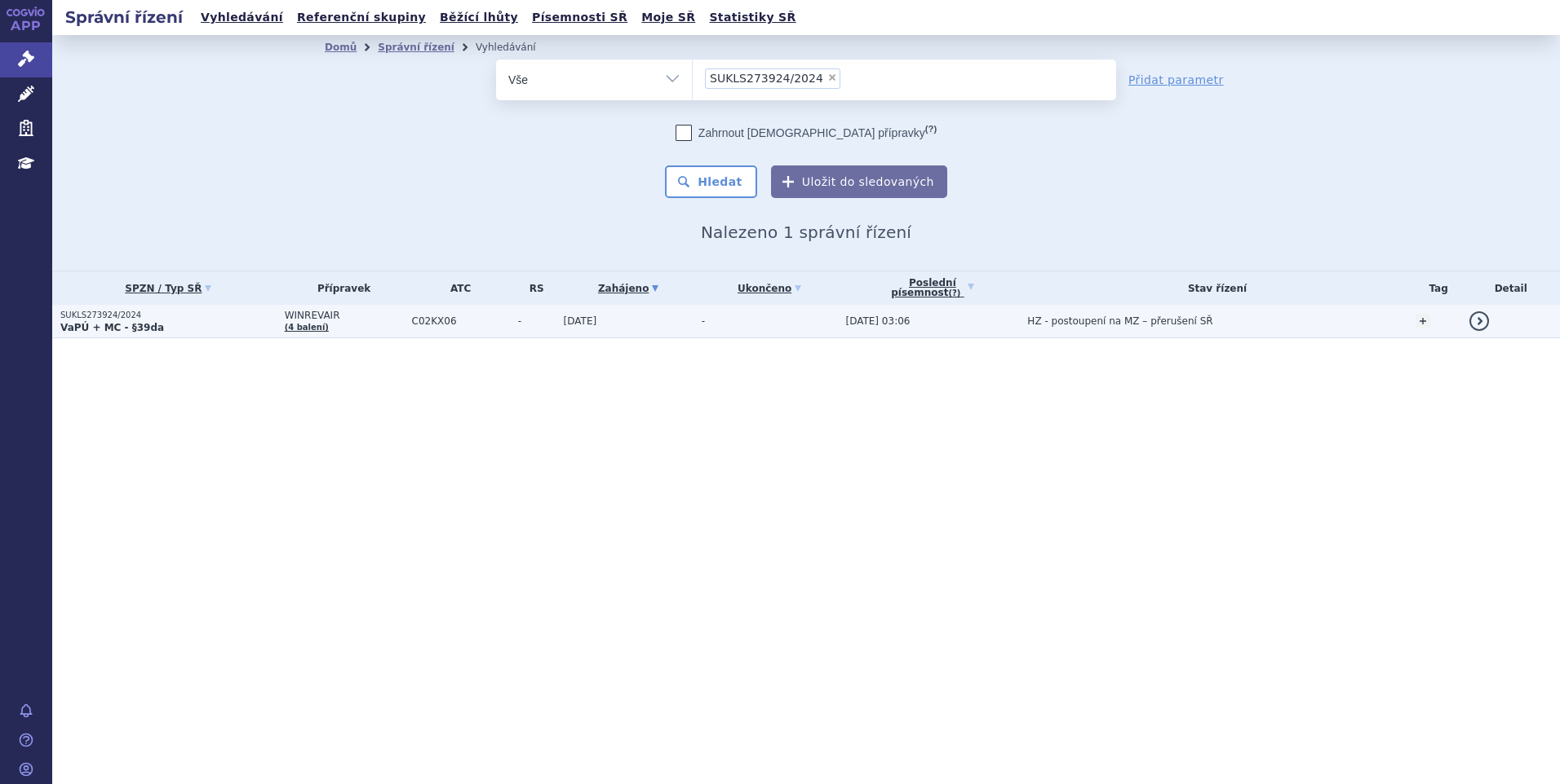
click at [633, 317] on td "[DATE]" at bounding box center [624, 322] width 138 height 33
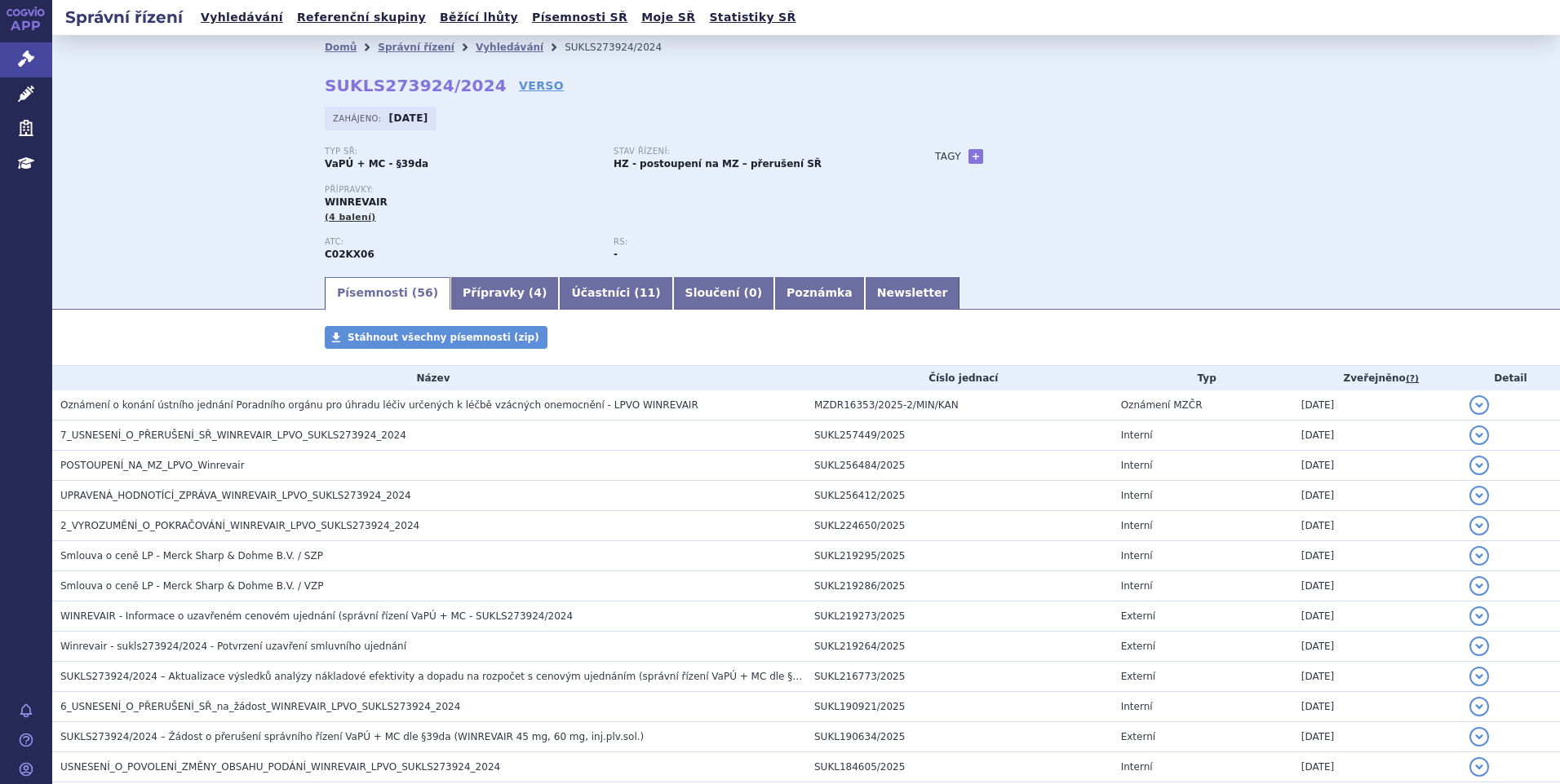
click at [202, 119] on div "Domů Správní řízení Vyhledávání SUKLS273924/2024 SUKLS273924/2024 VERSO Zahájen…" at bounding box center [806, 155] width 1508 height 240
click at [479, 46] on link "Vyhledávání" at bounding box center [510, 47] width 68 height 11
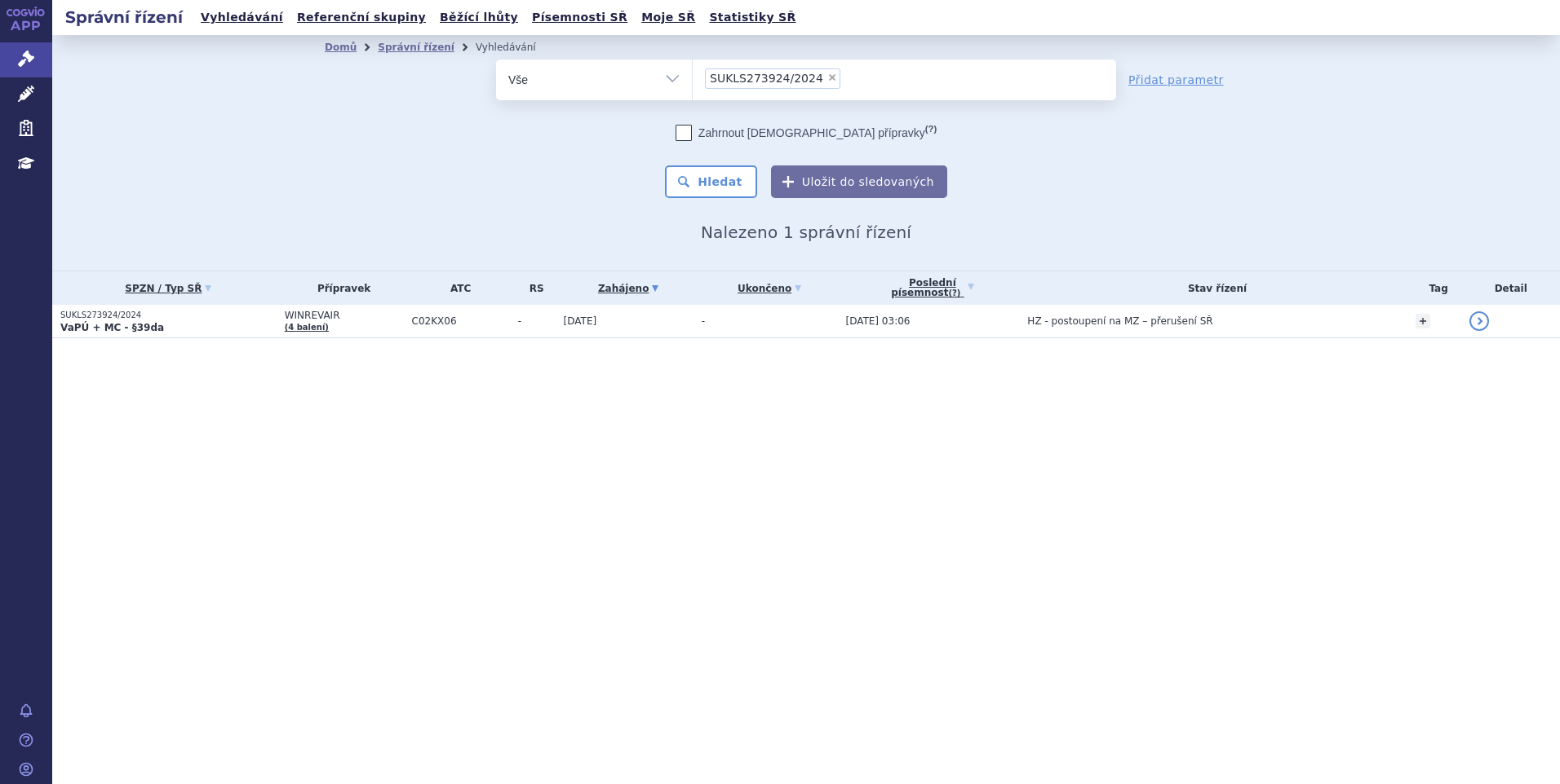
click at [827, 75] on span "×" at bounding box center [831, 76] width 10 height 10
click at [692, 75] on select "SUKLS273924/2024" at bounding box center [692, 79] width 1 height 41
select select
type input "SUKLS100912/2024"
select select "SUKLS100912/2024"
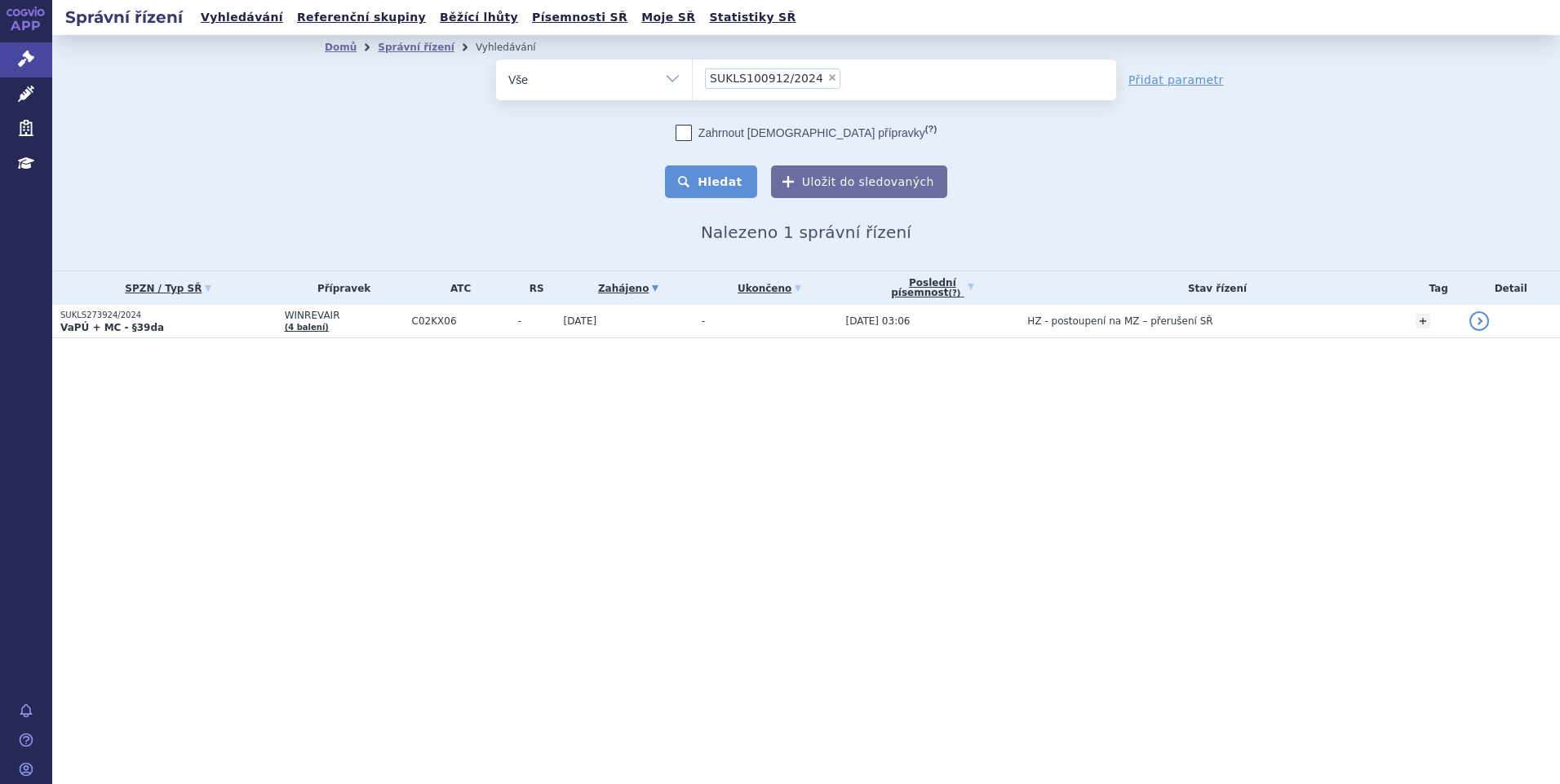
click at [703, 183] on button "Hledat" at bounding box center [711, 182] width 92 height 33
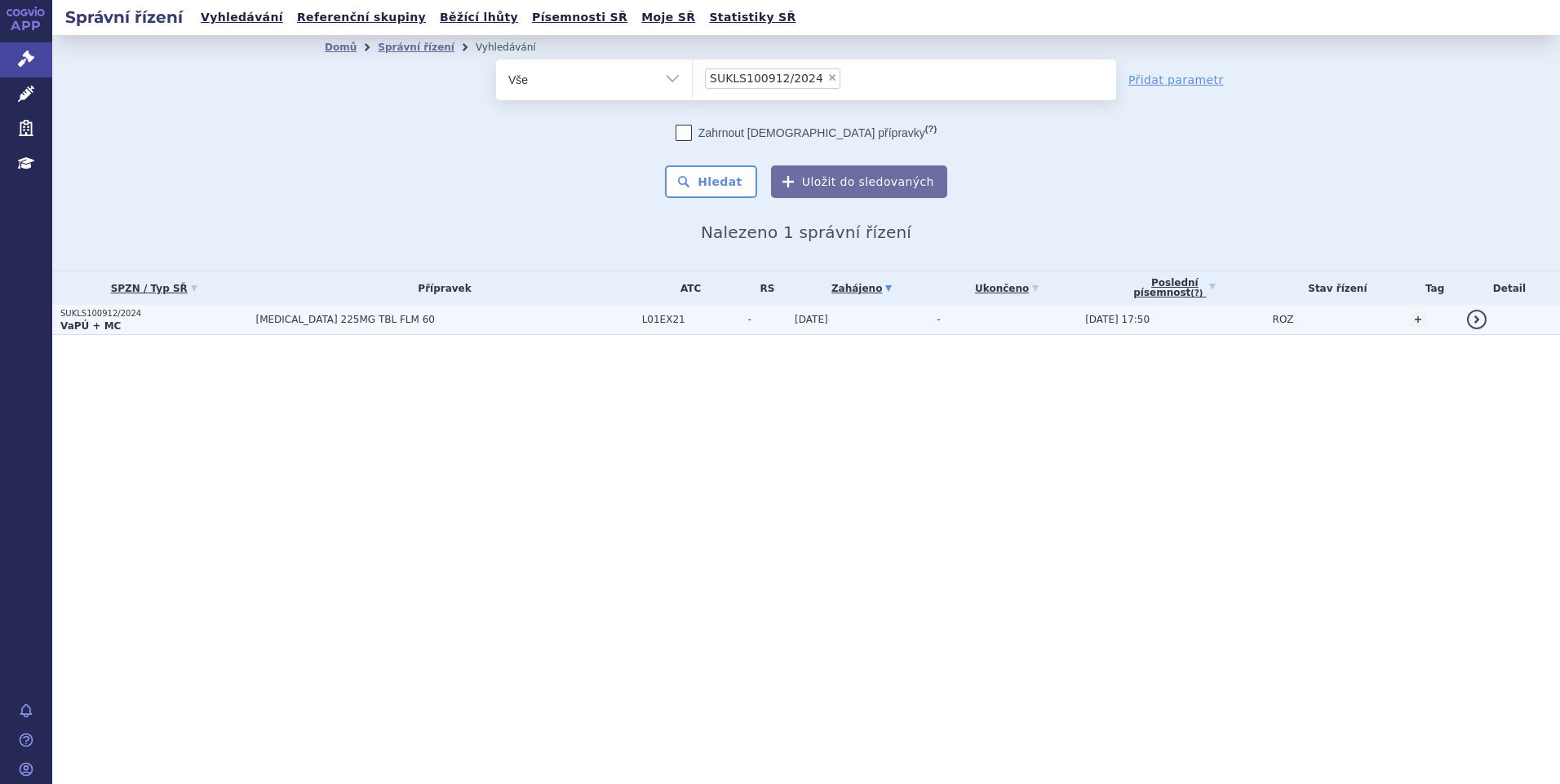
click at [346, 316] on span "[MEDICAL_DATA] 225MG TBL FLM 60" at bounding box center [444, 319] width 377 height 11
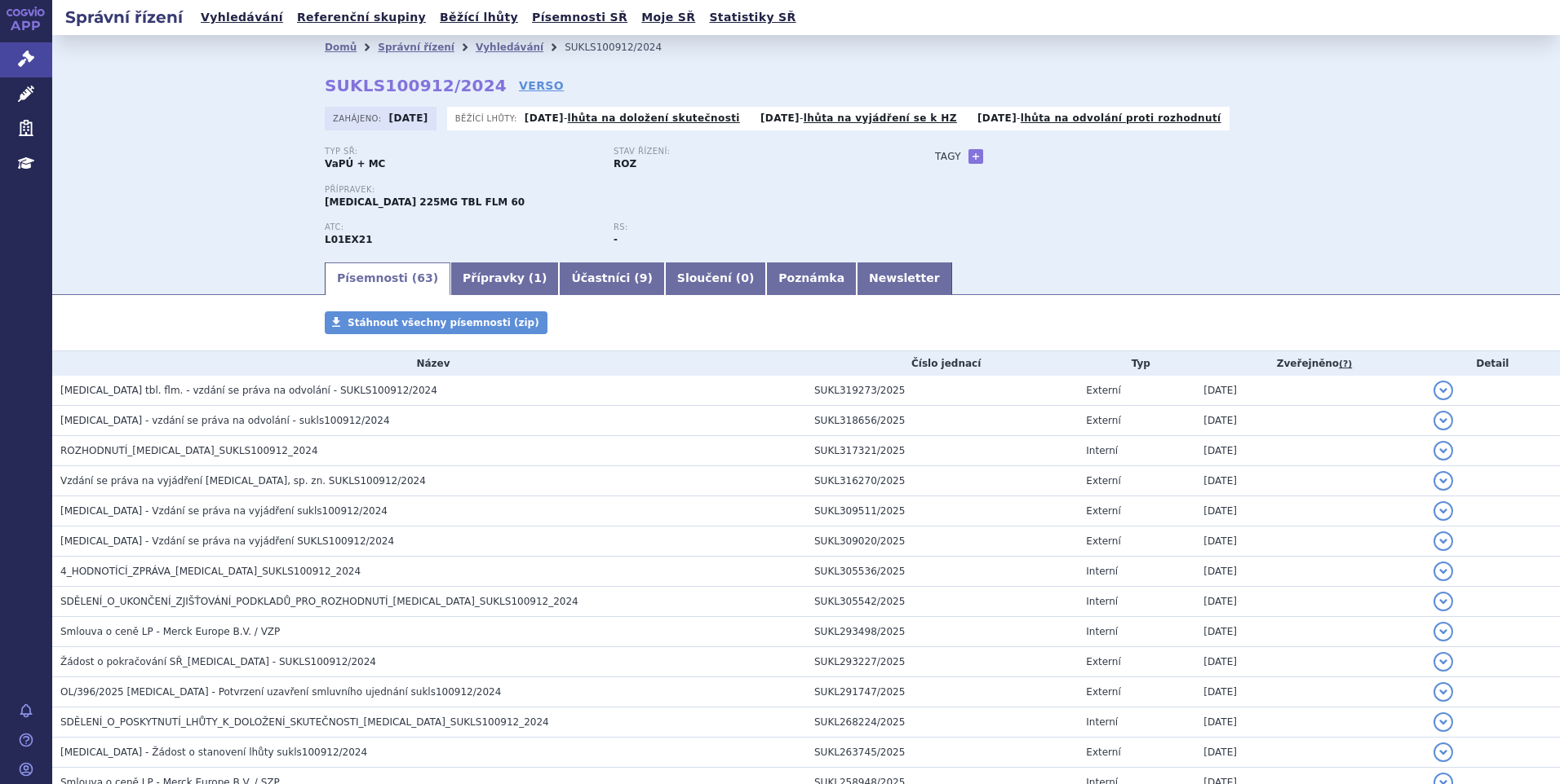
drag, startPoint x: 163, startPoint y: 201, endPoint x: 178, endPoint y: 195, distance: 16.2
click at [163, 200] on div "Domů Správní řízení Vyhledávání SUKLS100912/2024 SUKLS100912/2024 VERSO Zahájen…" at bounding box center [806, 147] width 1508 height 225
click at [476, 46] on link "Vyhledávání" at bounding box center [510, 47] width 68 height 11
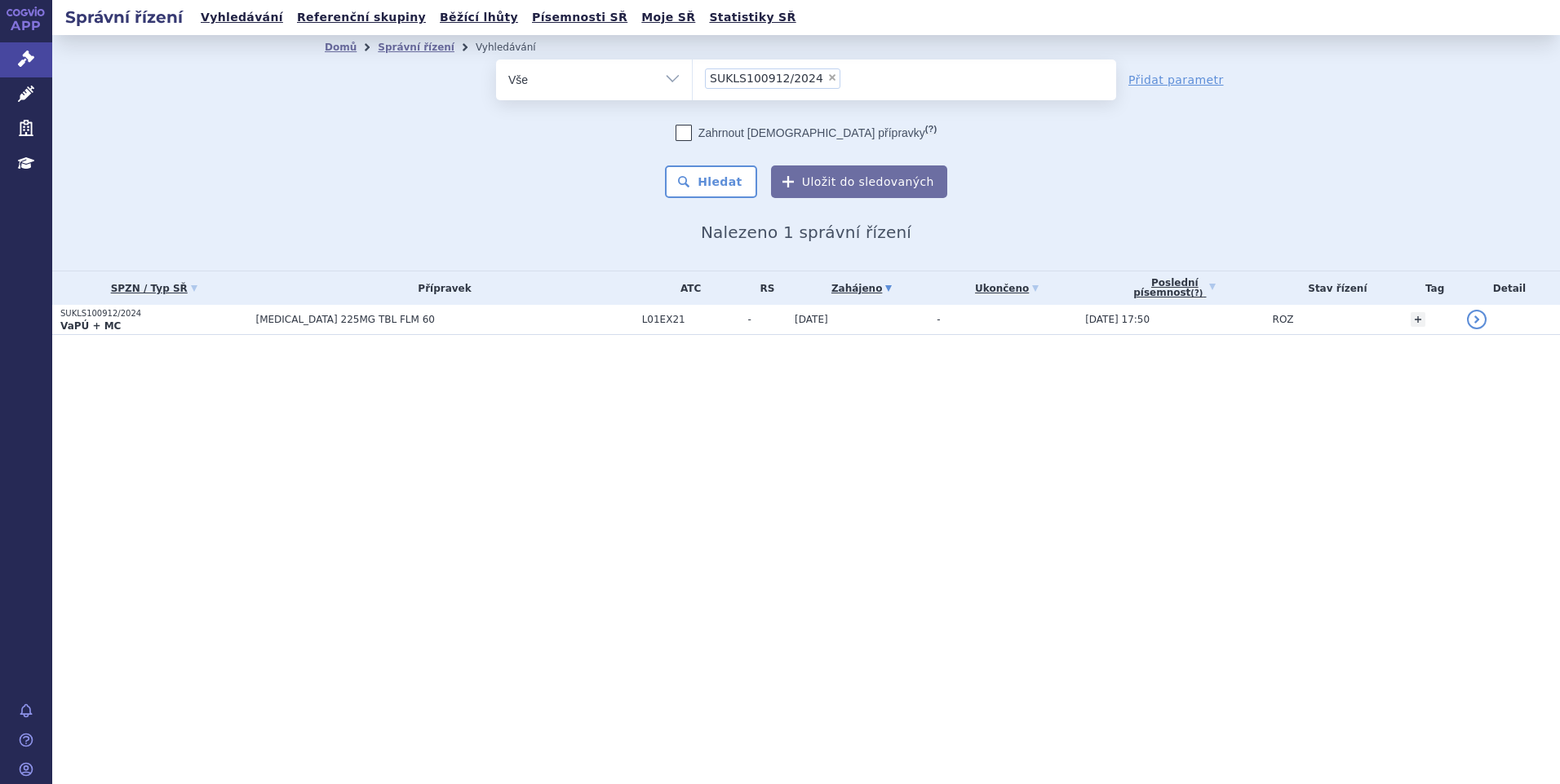
click at [827, 78] on span "×" at bounding box center [831, 76] width 10 height 10
click at [692, 78] on select "SUKLS100912/2024" at bounding box center [692, 79] width 1 height 41
select select
type input "SUKLS297023/2024"
select select "SUKLS297023/2024"
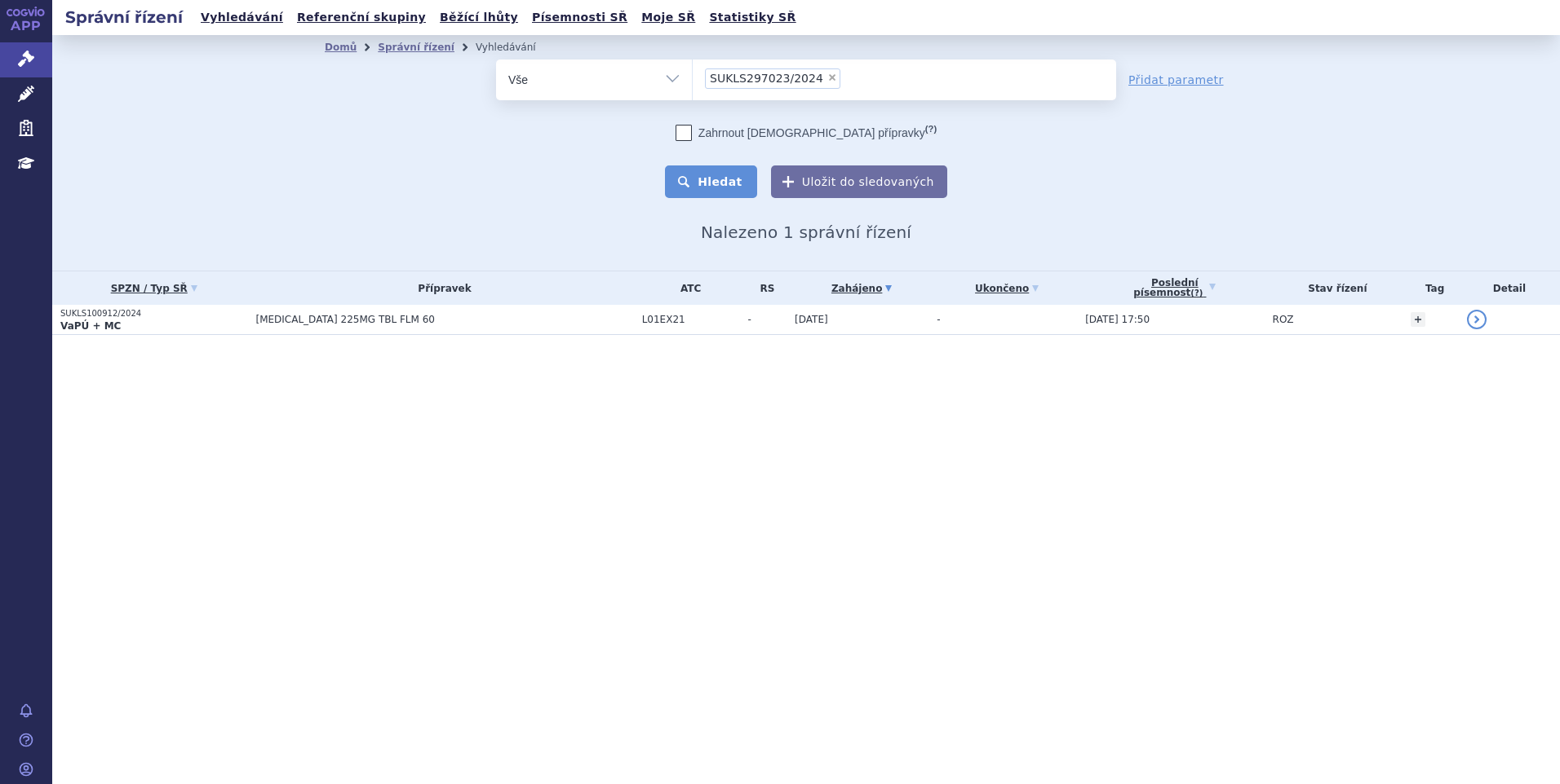
click at [734, 183] on button "Hledat" at bounding box center [711, 182] width 92 height 33
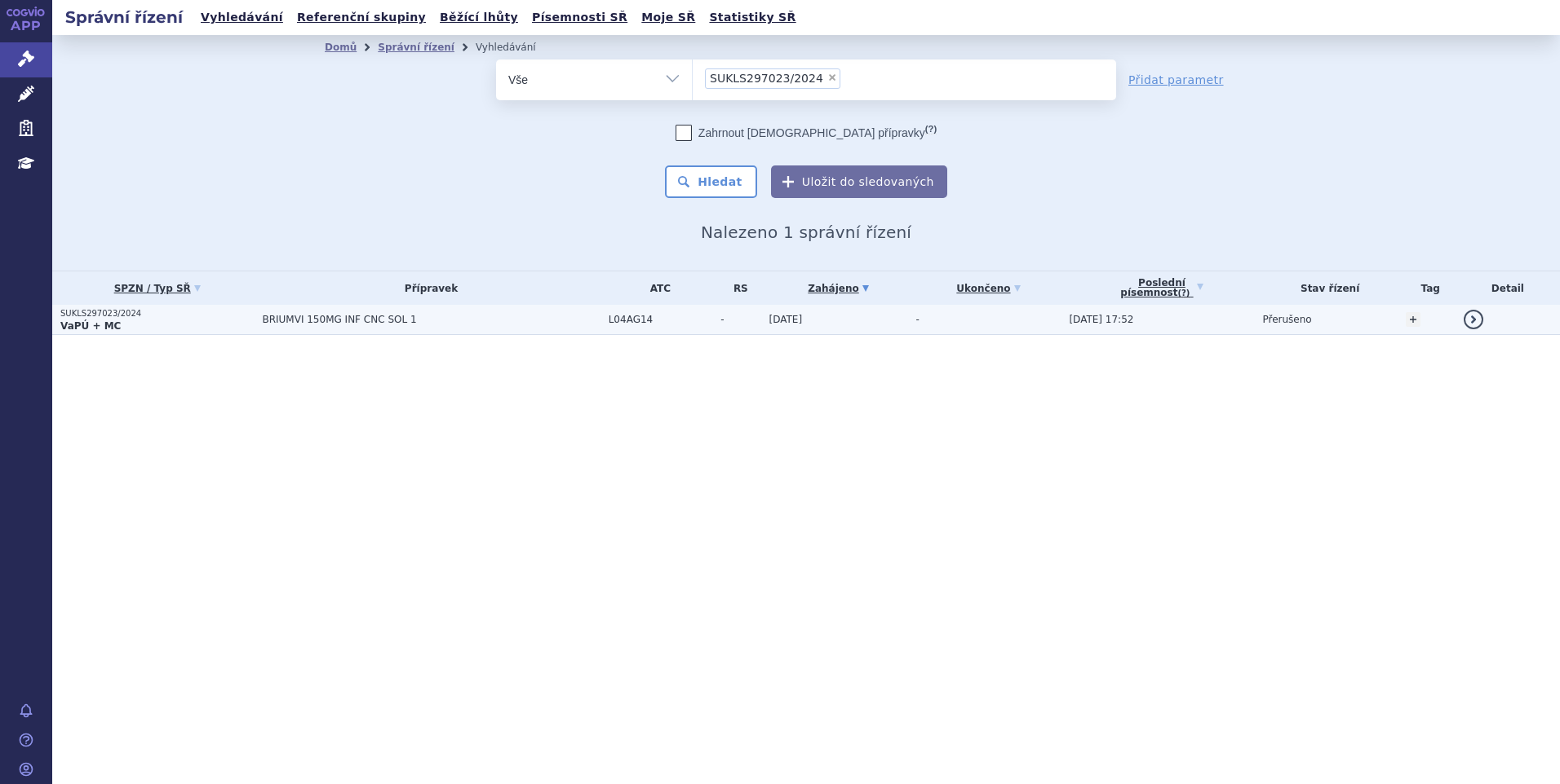
click at [338, 327] on td "BRIUMVI 150MG INF CNC SOL 1" at bounding box center [427, 320] width 346 height 30
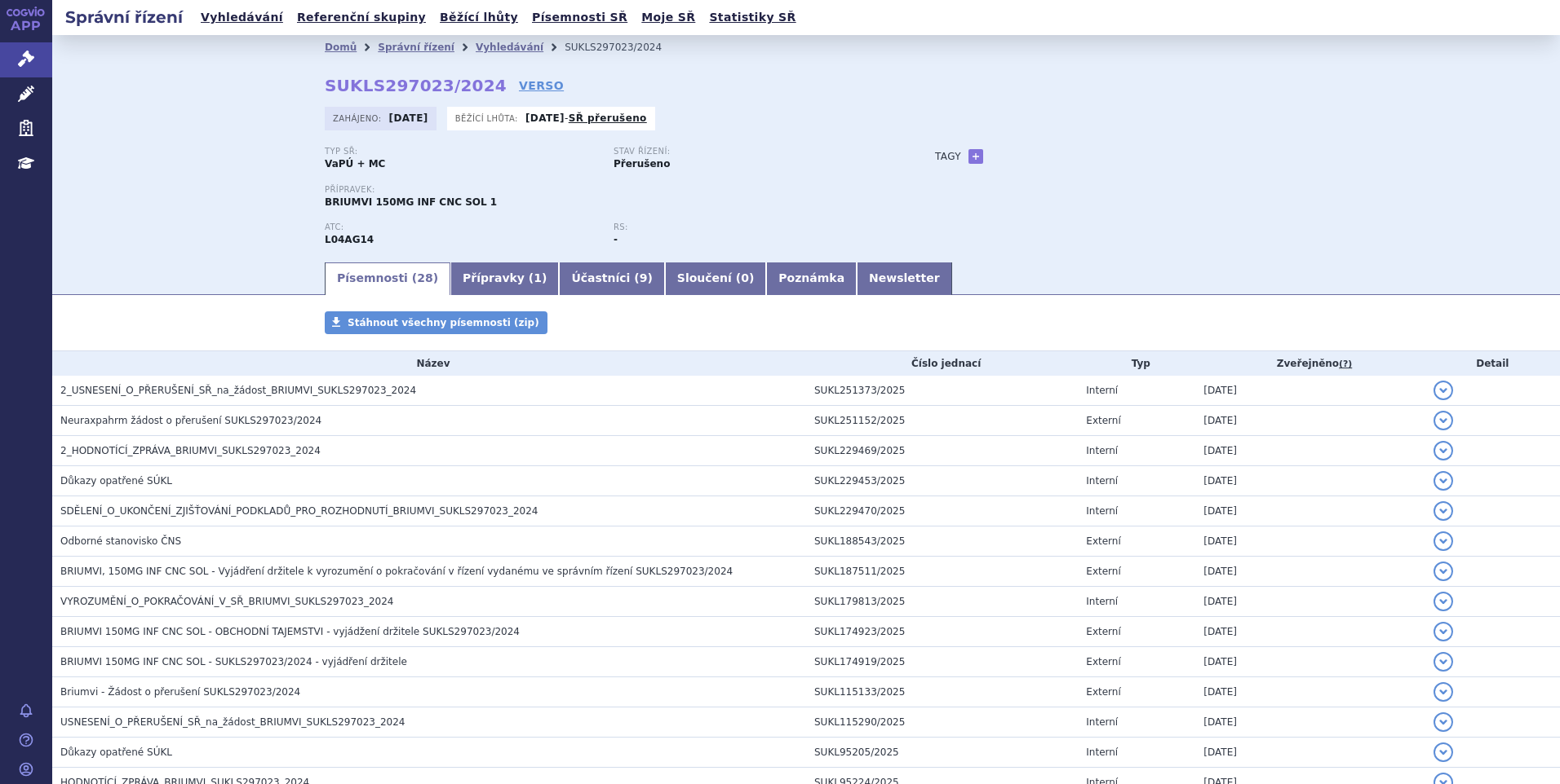
drag, startPoint x: 183, startPoint y: 217, endPoint x: 257, endPoint y: 215, distance: 74.0
click at [183, 217] on div "Domů Správní řízení Vyhledávání SUKLS297023/2024 SUKLS297023/2024 VERSO [GEOGRA…" at bounding box center [806, 147] width 1508 height 225
drag, startPoint x: 471, startPoint y: 50, endPoint x: 475, endPoint y: 66, distance: 16.5
click at [476, 50] on link "Vyhledávání" at bounding box center [510, 47] width 68 height 11
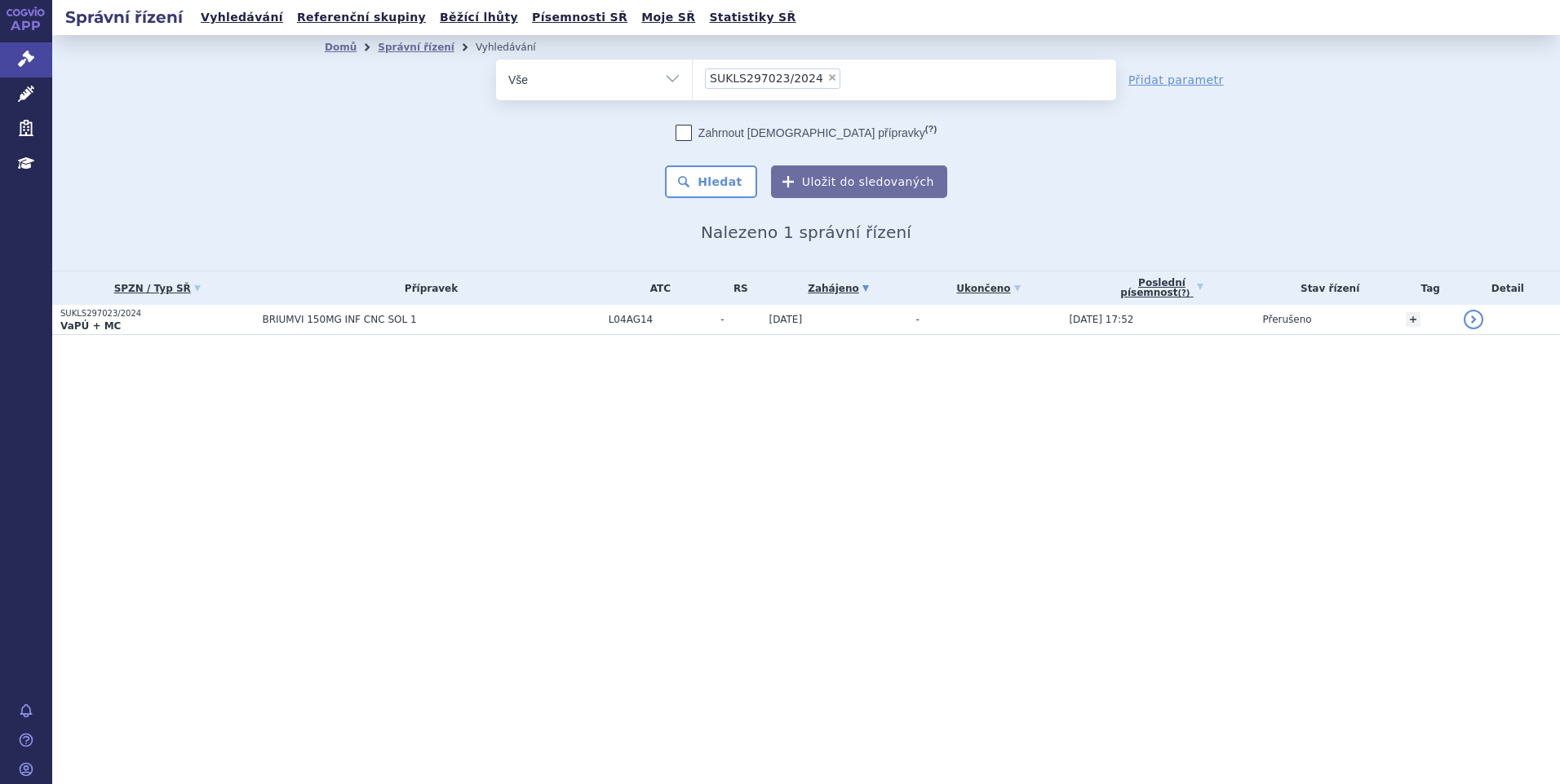
click at [827, 75] on span "×" at bounding box center [831, 76] width 10 height 10
click at [692, 75] on select "SUKLS297023/2024" at bounding box center [692, 79] width 1 height 41
select select
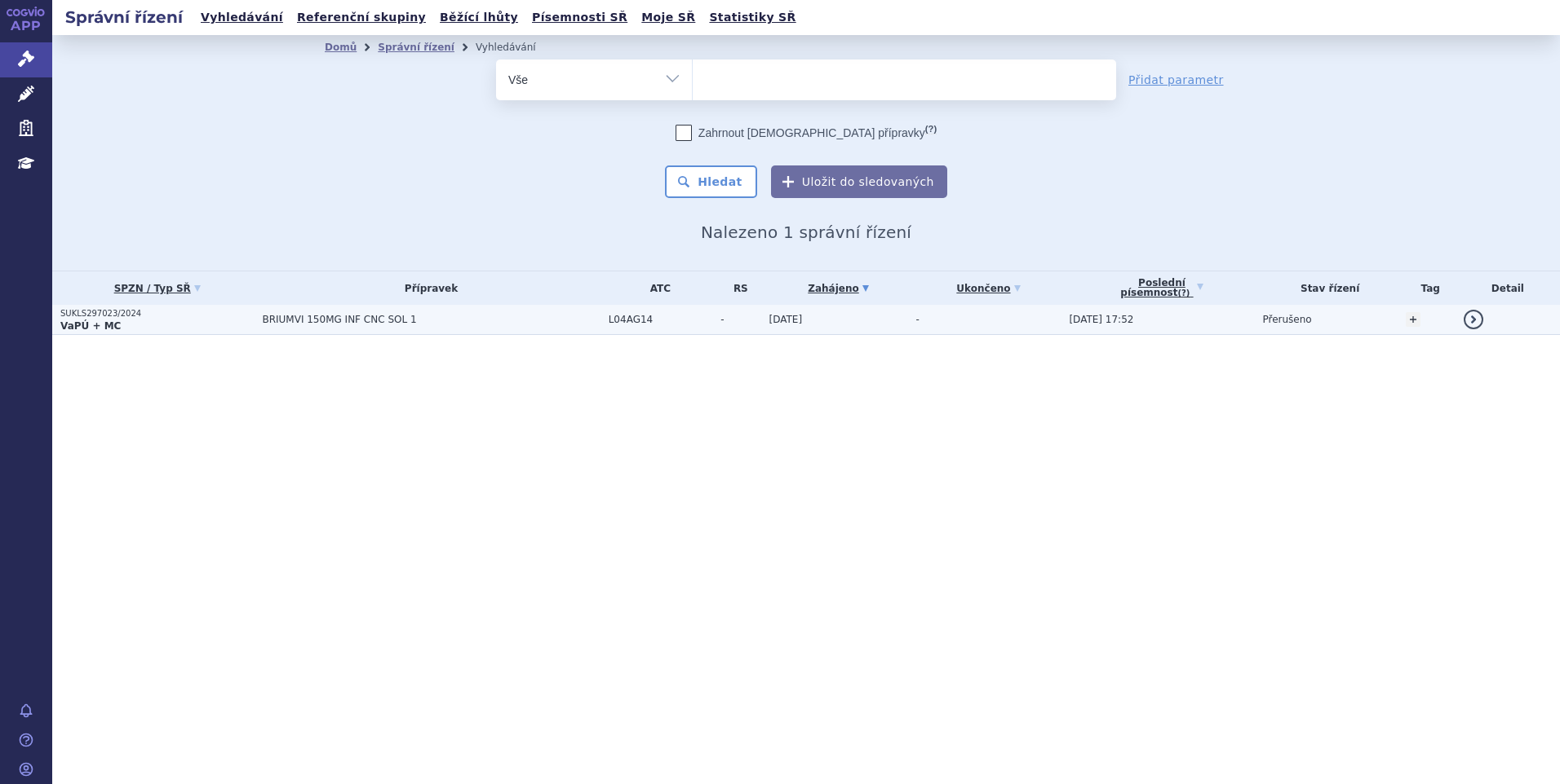
type input "SUKLS166659/2025"
select select "SUKLS166659/2025"
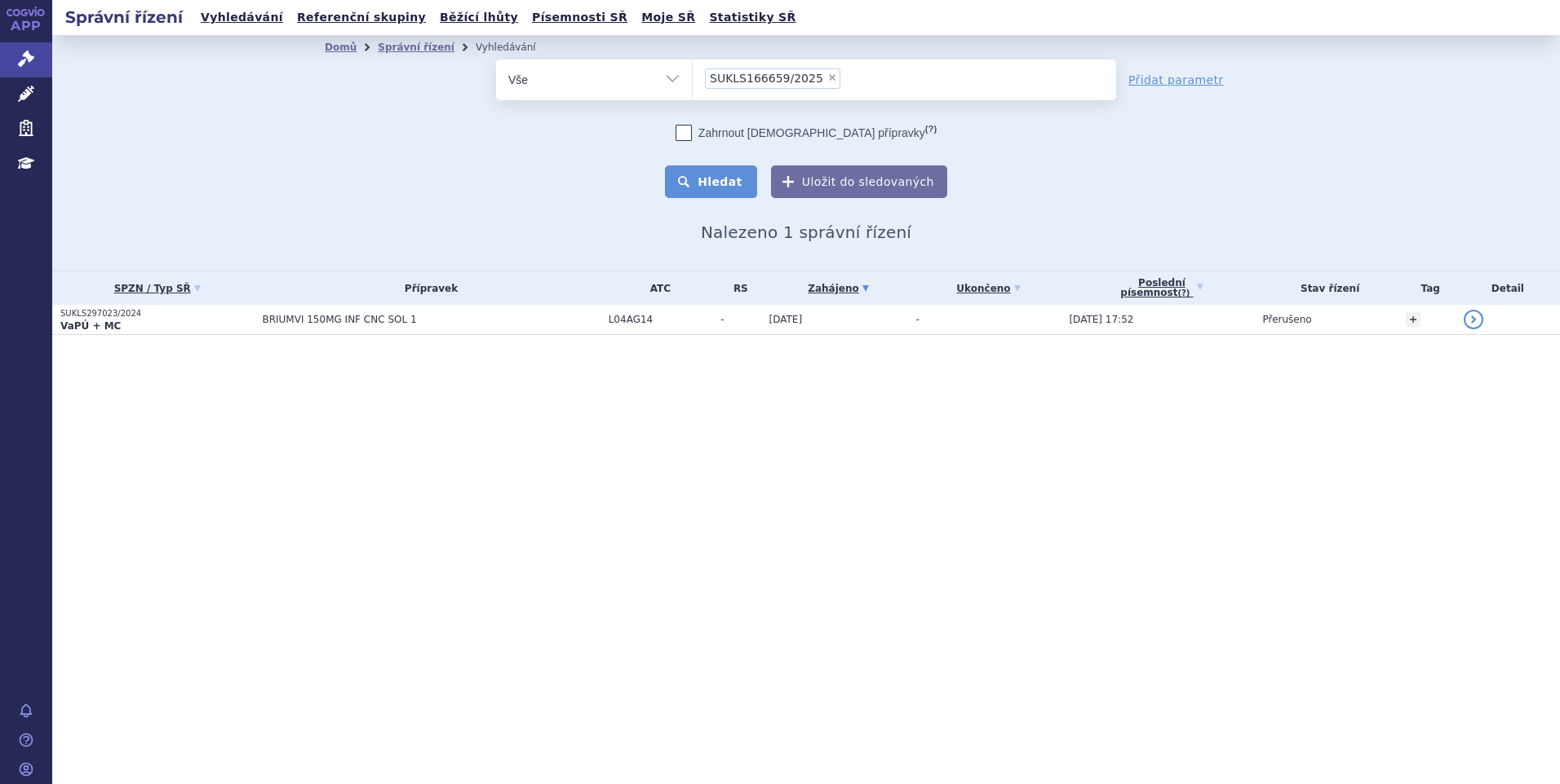
click at [712, 182] on button "Hledat" at bounding box center [711, 182] width 92 height 33
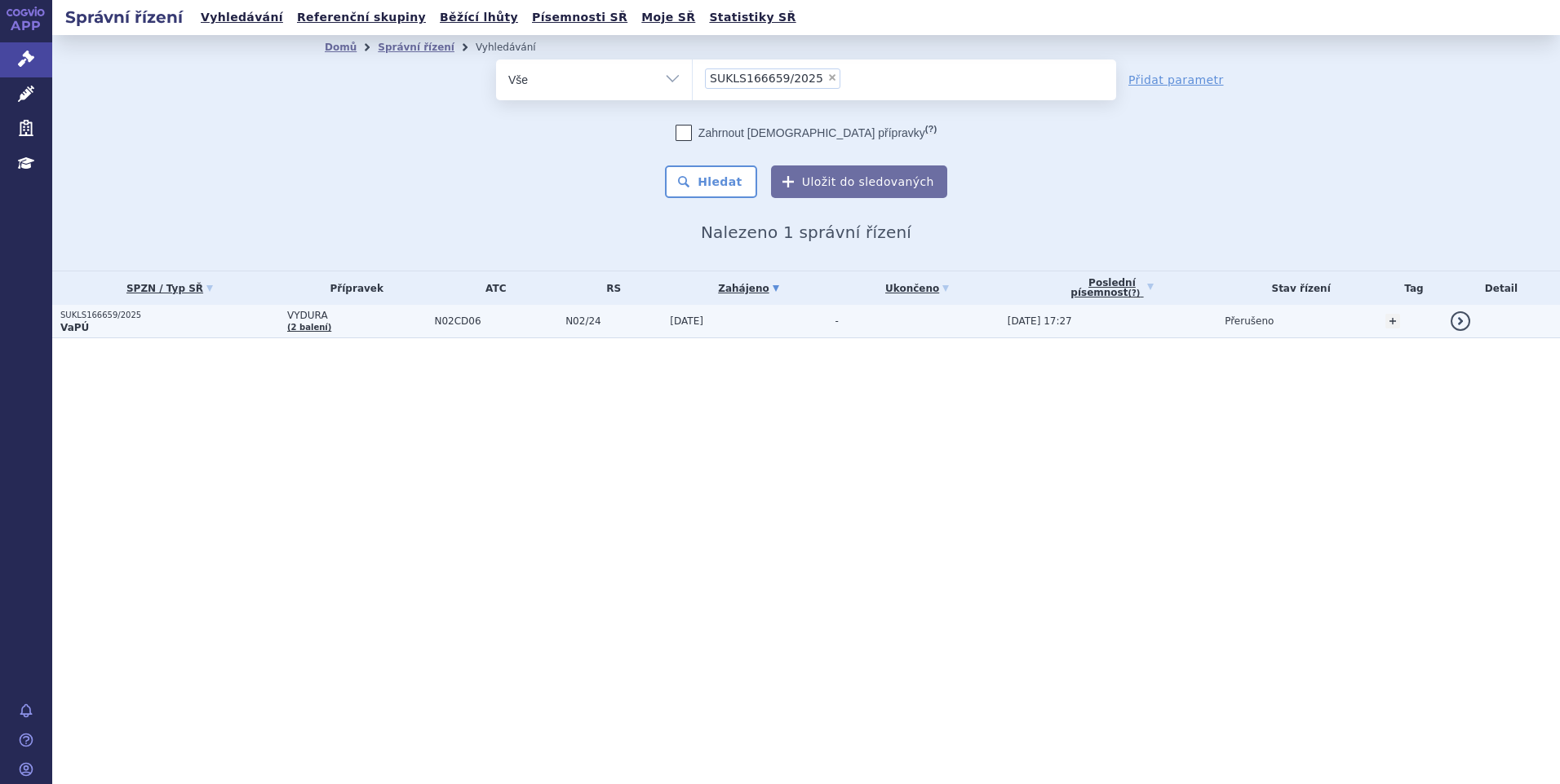
click at [334, 328] on td "VYDURA (2 balení)" at bounding box center [352, 322] width 147 height 33
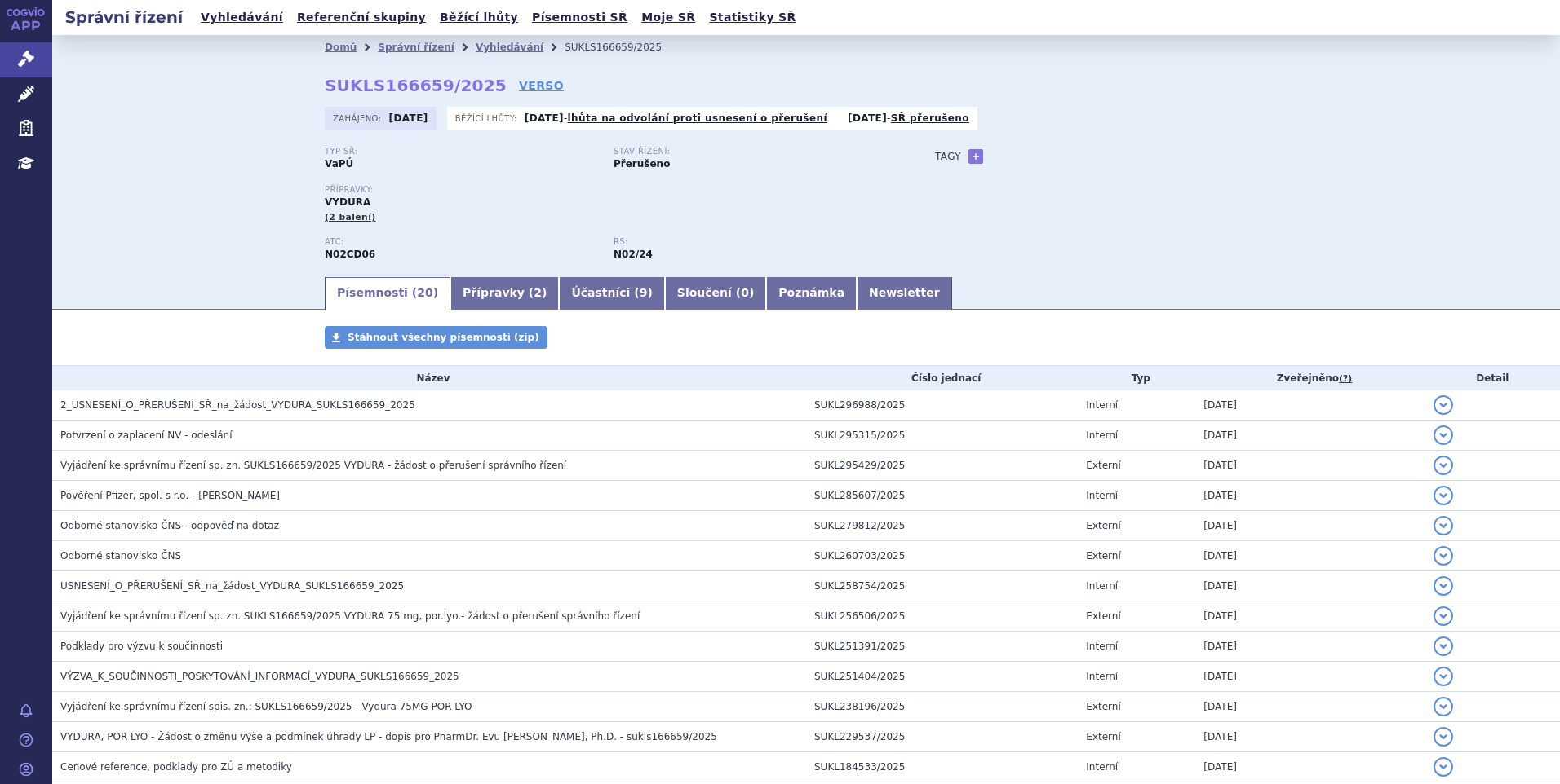
drag, startPoint x: 123, startPoint y: 167, endPoint x: 218, endPoint y: 134, distance: 100.6
click at [123, 167] on div "Domů Správní řízení Vyhledávání SUKLS166659/2025 SUKLS166659/2025 VERSO Zahájen…" at bounding box center [806, 155] width 1508 height 240
click at [476, 46] on link "Vyhledávání" at bounding box center [510, 47] width 68 height 11
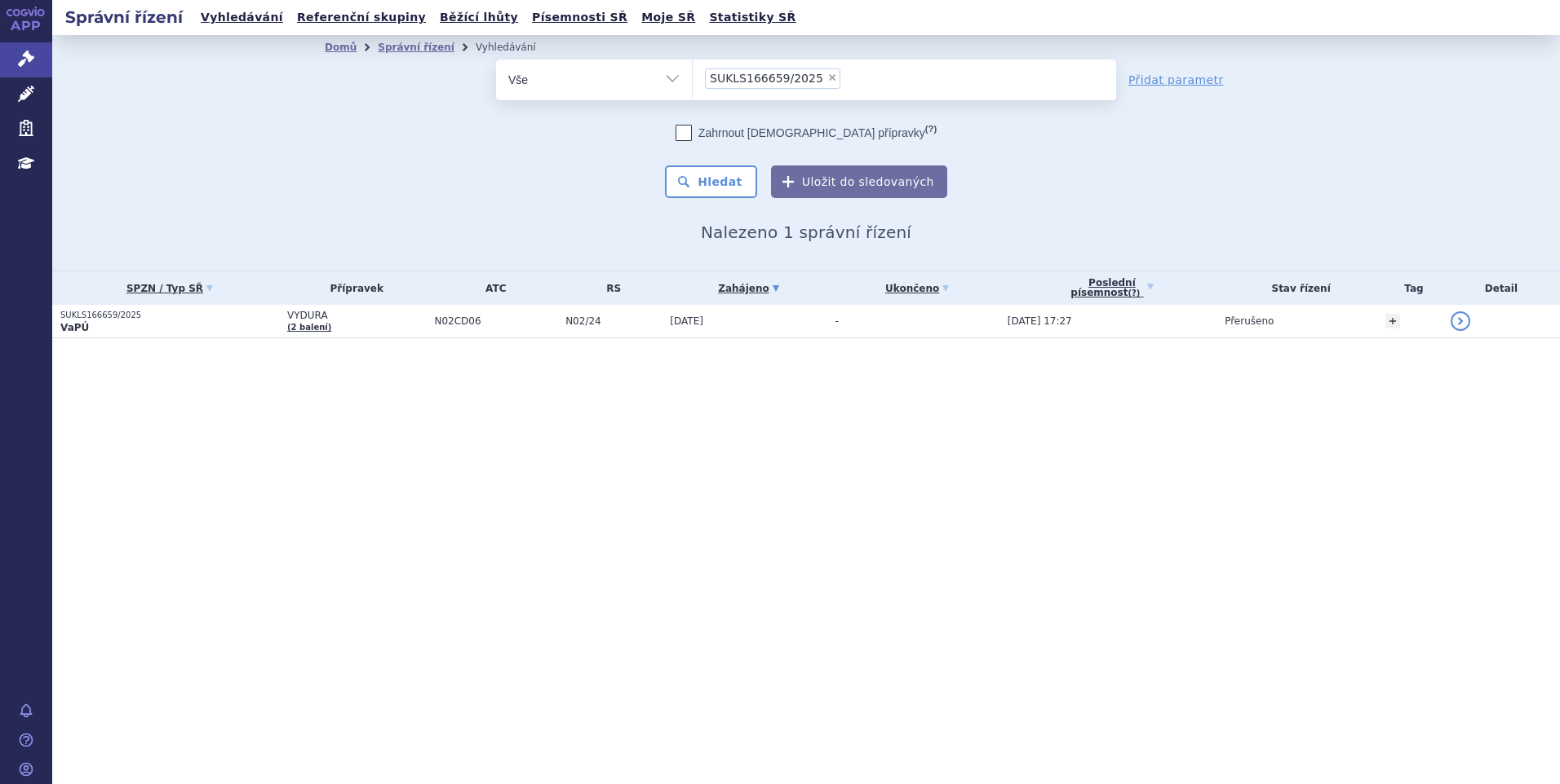
click at [827, 78] on span "×" at bounding box center [831, 76] width 10 height 10
click at [692, 78] on select "SUKLS166659/2025" at bounding box center [692, 79] width 1 height 41
select select
type input "SUKLS145343/2024"
select select "SUKLS145343/2024"
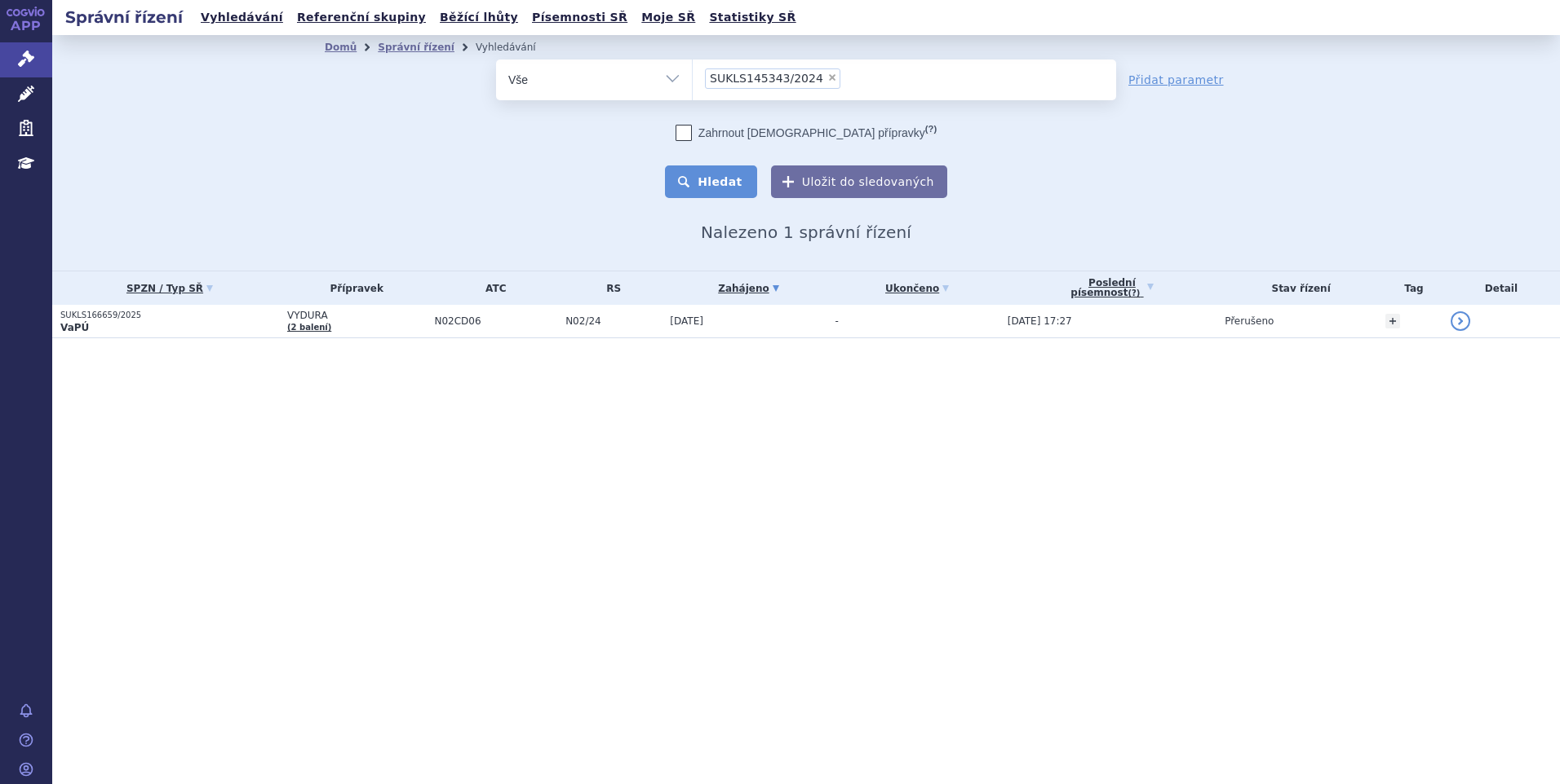
click at [738, 187] on button "Hledat" at bounding box center [711, 182] width 92 height 33
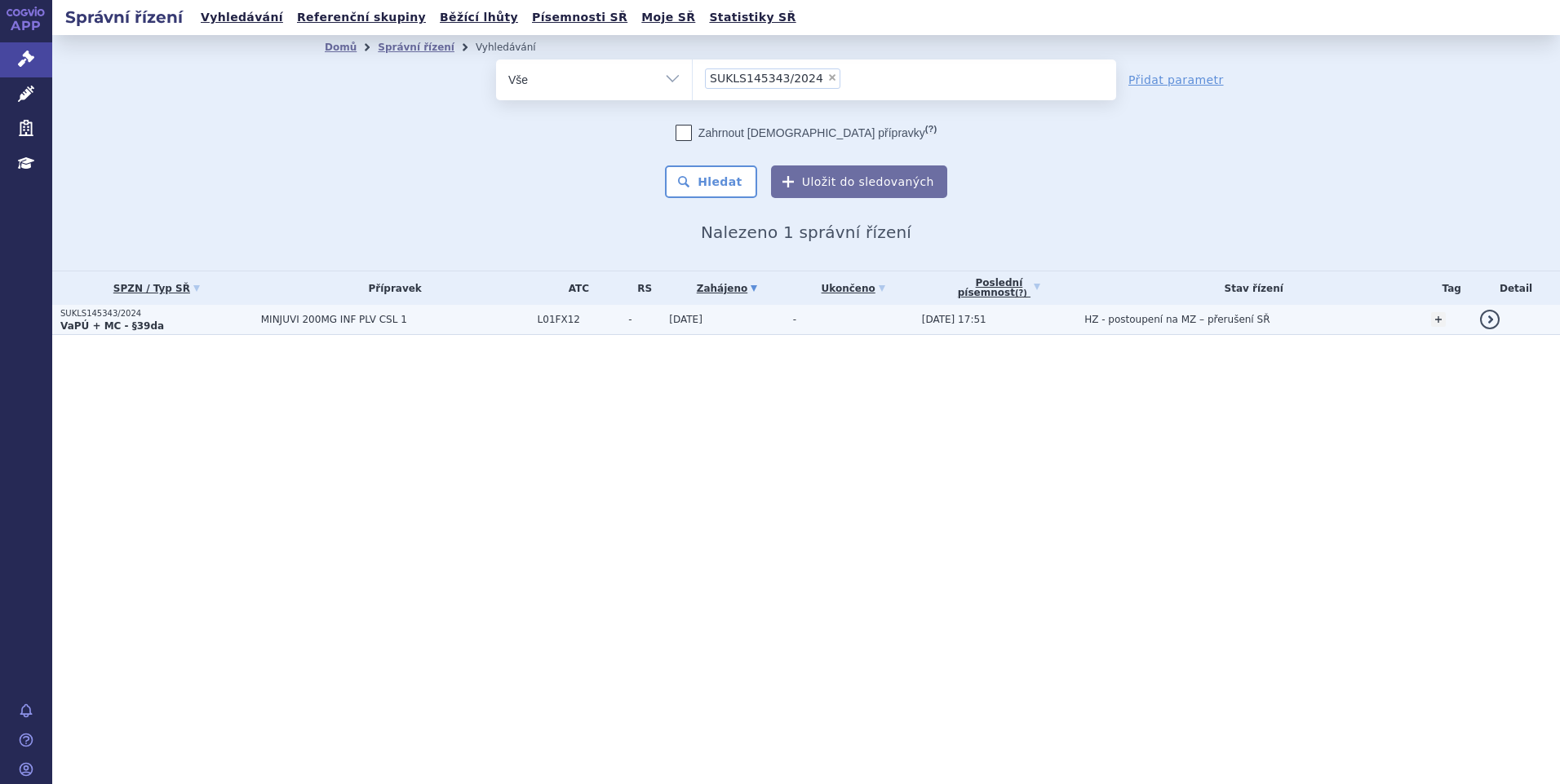
click at [298, 322] on span "MINJUVI 200MG INF PLV CSL 1" at bounding box center [395, 319] width 269 height 11
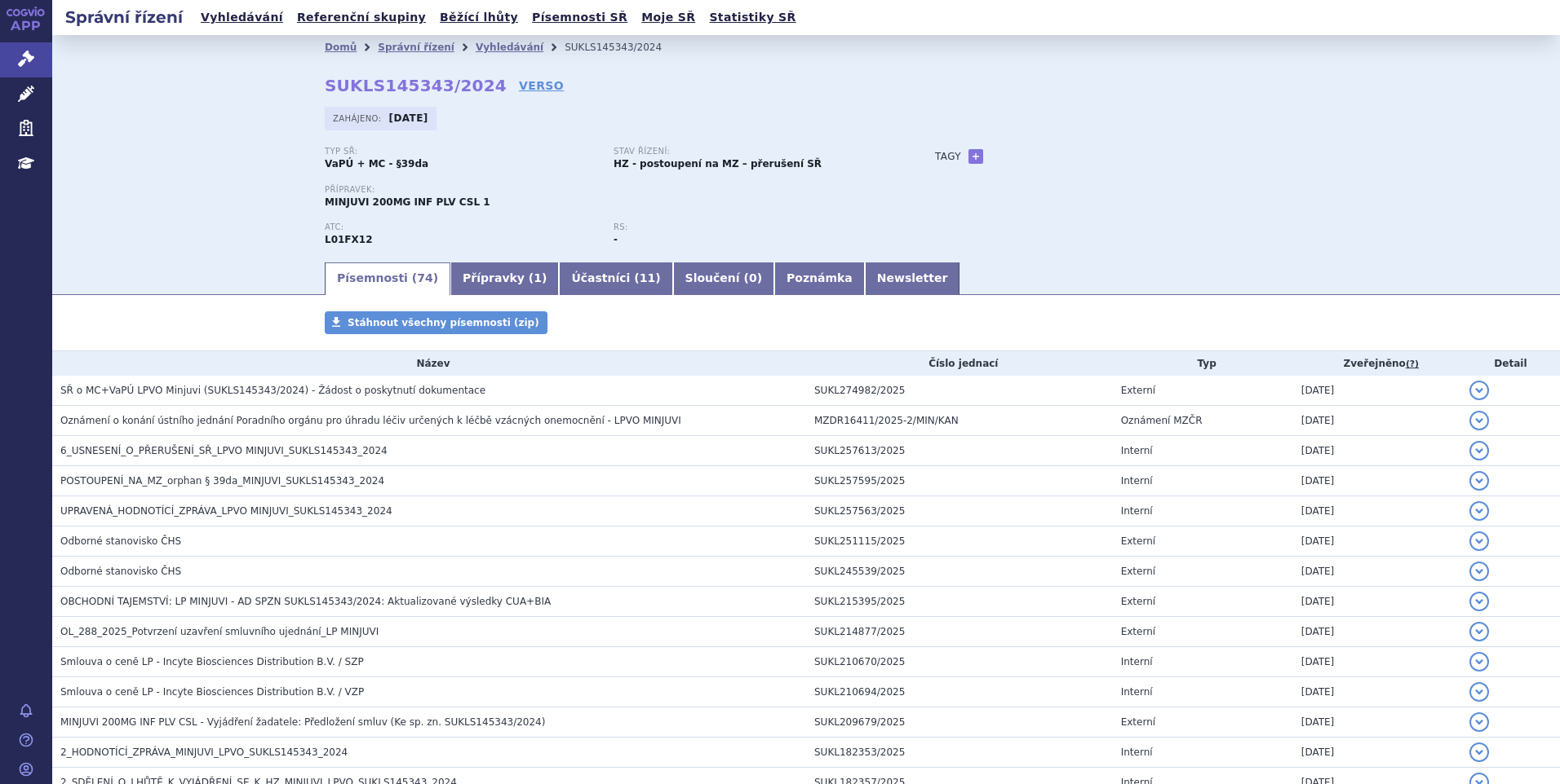
drag, startPoint x: 91, startPoint y: 231, endPoint x: 290, endPoint y: 207, distance: 200.4
click at [92, 231] on div "Domů Správní řízení Vyhledávání SUKLS145343/2024 SUKLS145343/2024 VERSO Zahájen…" at bounding box center [806, 147] width 1508 height 225
drag, startPoint x: 470, startPoint y: 46, endPoint x: 547, endPoint y: 53, distance: 77.3
click at [476, 46] on link "Vyhledávání" at bounding box center [510, 47] width 68 height 11
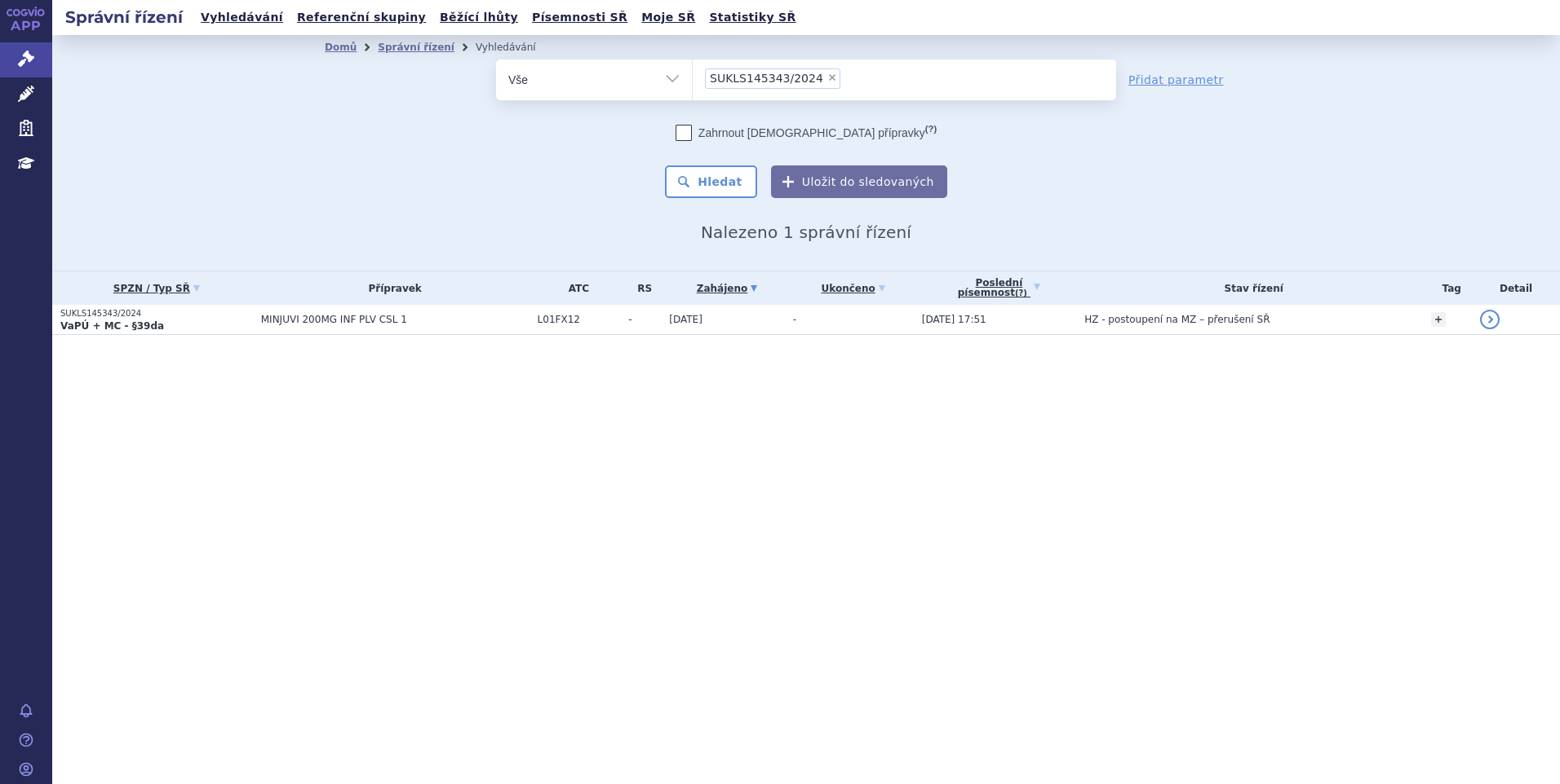
click at [827, 74] on span "×" at bounding box center [831, 76] width 10 height 10
click at [692, 74] on select "SUKLS145343/2024" at bounding box center [692, 79] width 1 height 41
select select
type input "SUKLS318214/2024"
select select "SUKLS318214/2024"
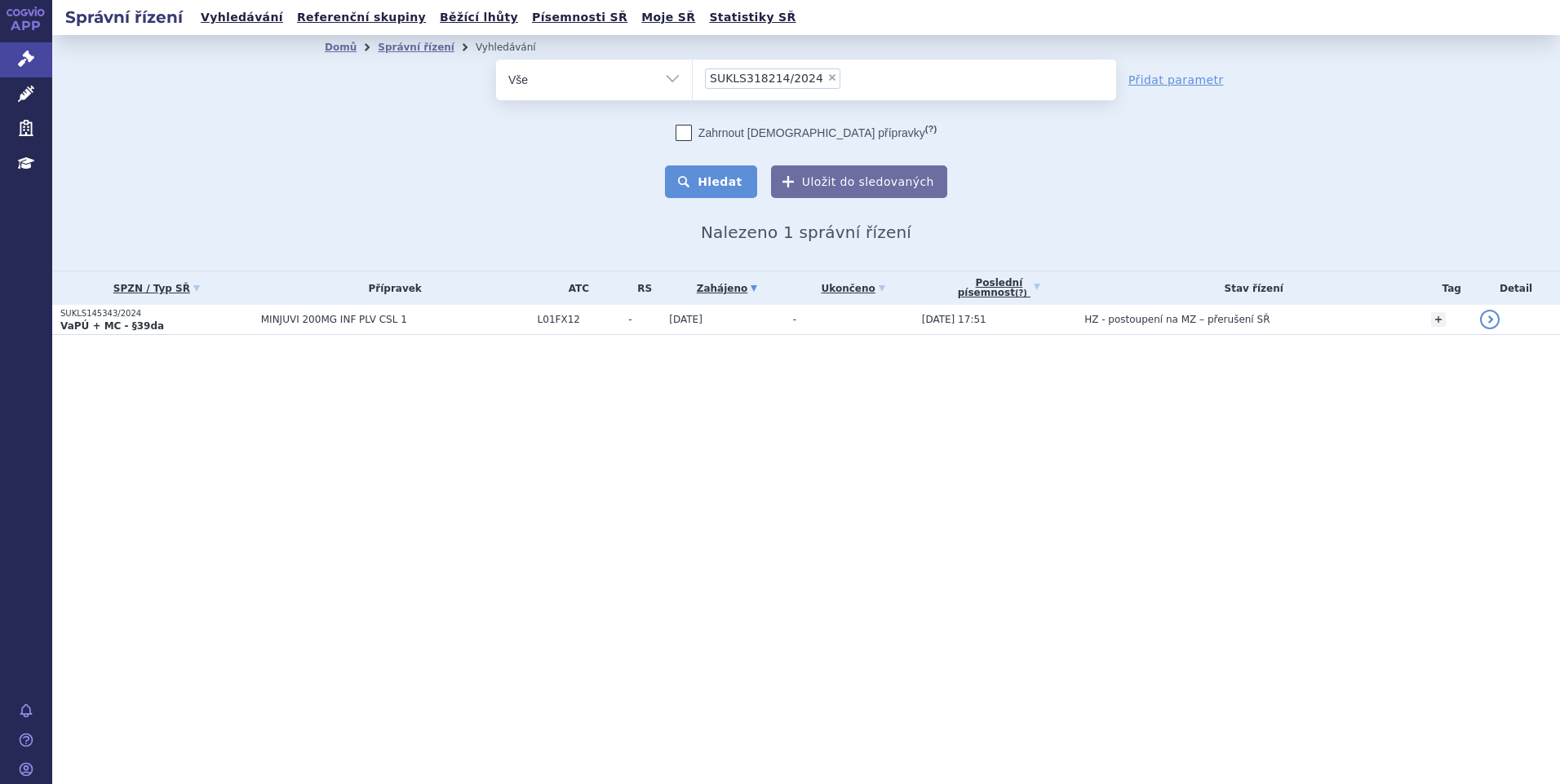
click at [738, 182] on button "Hledat" at bounding box center [711, 182] width 92 height 33
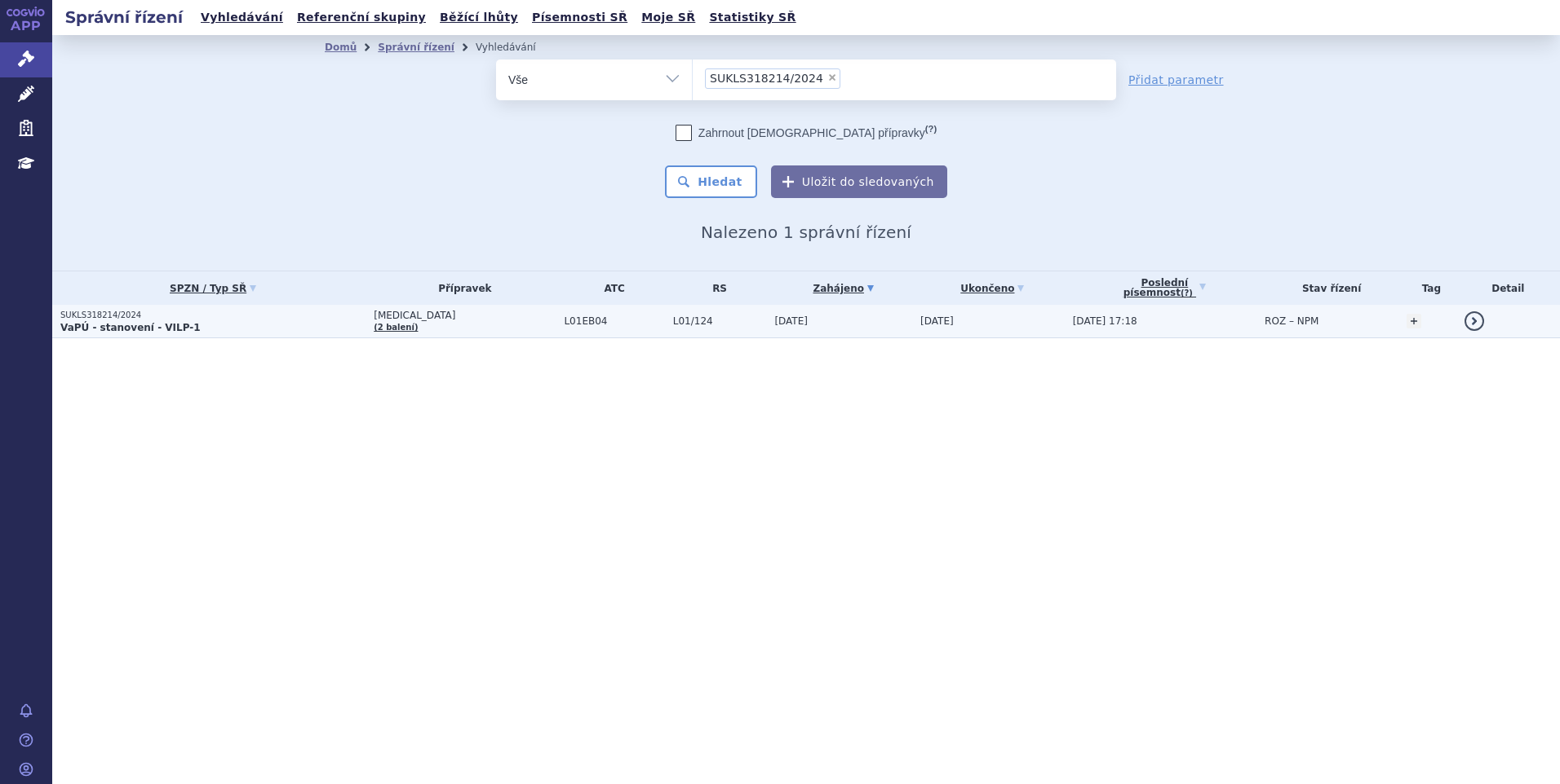
click at [413, 332] on td "[MEDICAL_DATA] (2 balení)" at bounding box center [460, 322] width 190 height 33
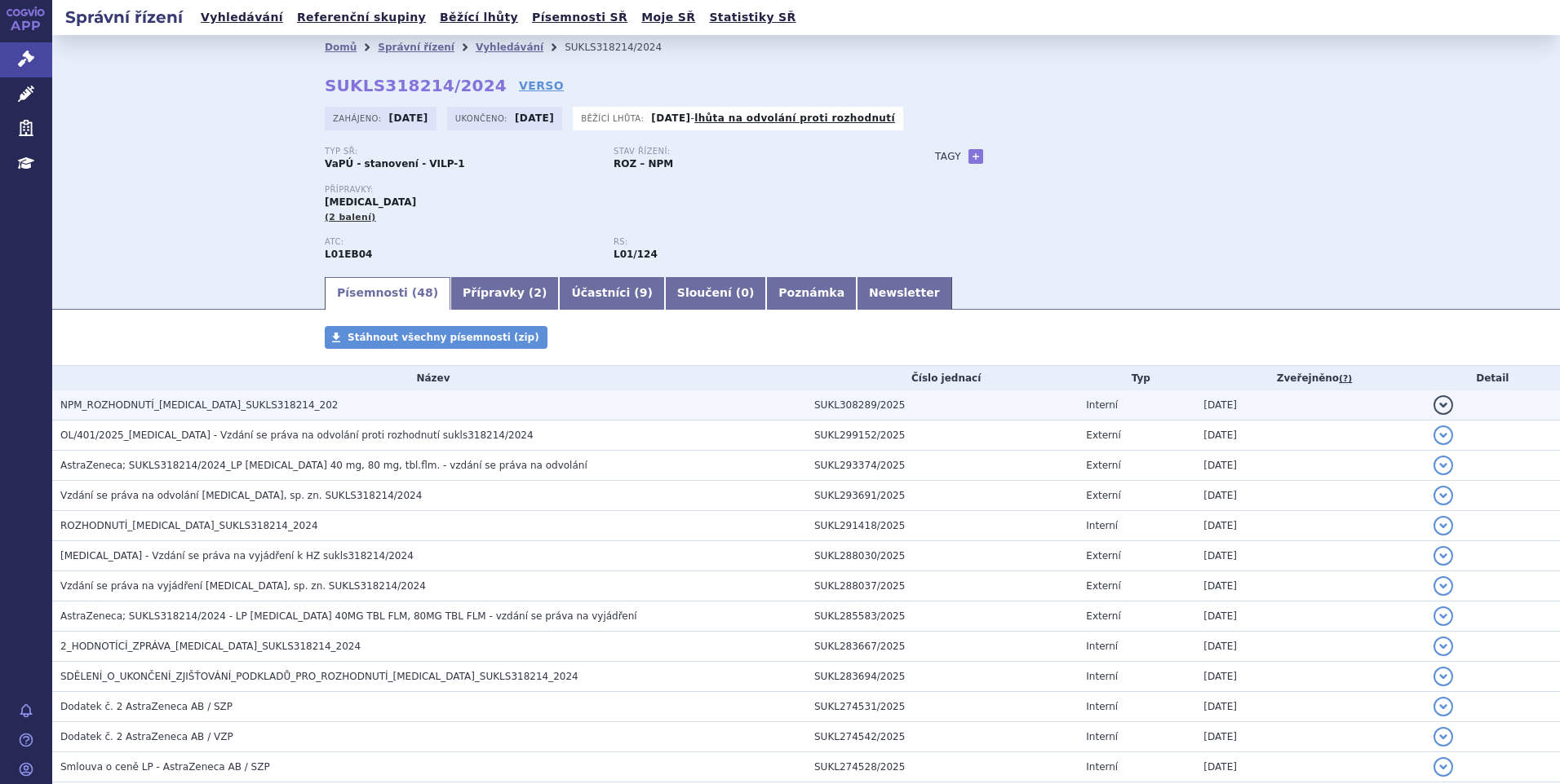
click at [233, 406] on span "NPM_ROZHODNUTÍ_TAGRISSO_SUKLS318214_202" at bounding box center [198, 405] width 277 height 11
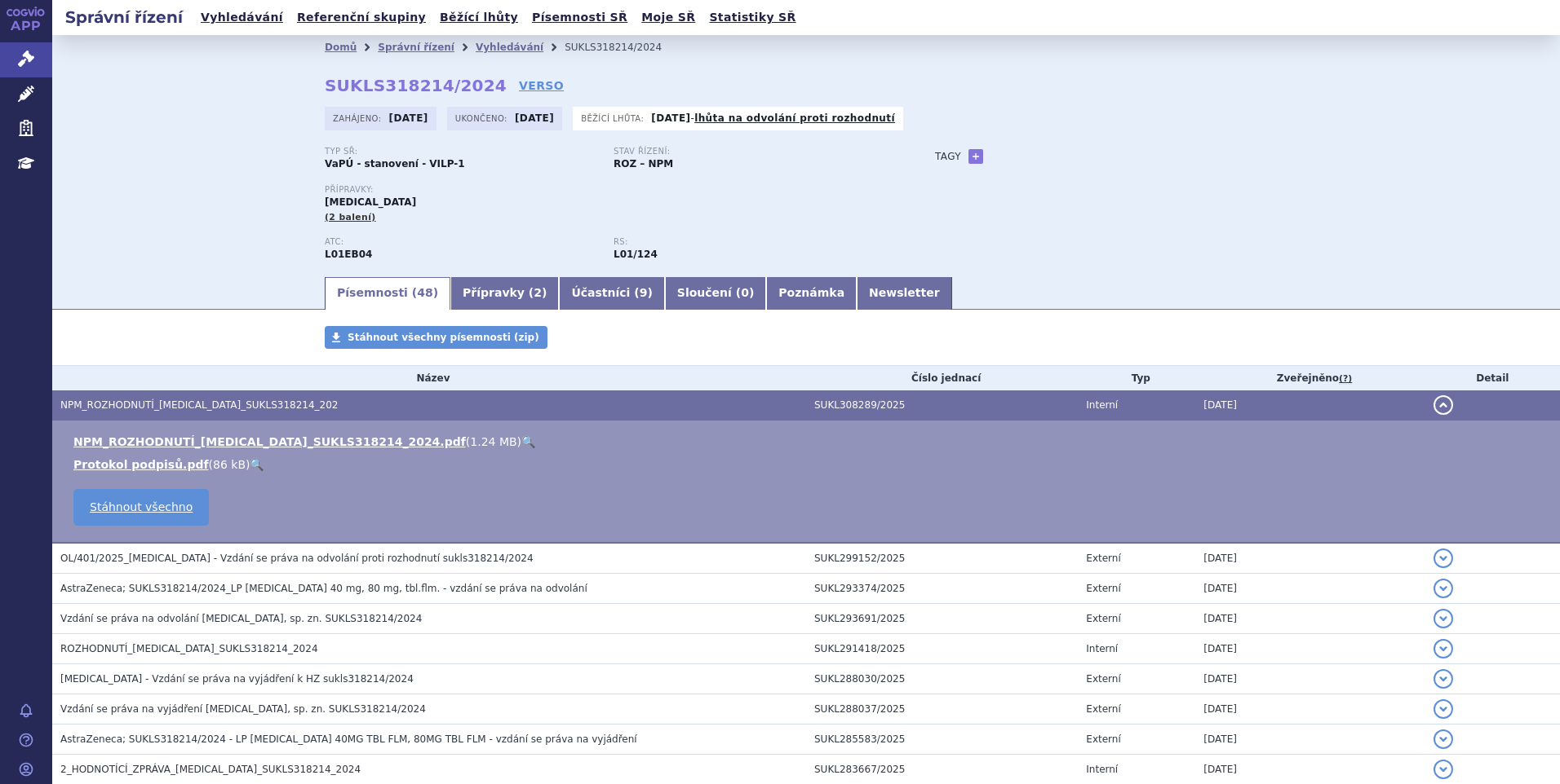
click at [521, 442] on link "🔍" at bounding box center [528, 442] width 14 height 13
click at [491, 49] on link "Vyhledávání" at bounding box center [510, 47] width 68 height 11
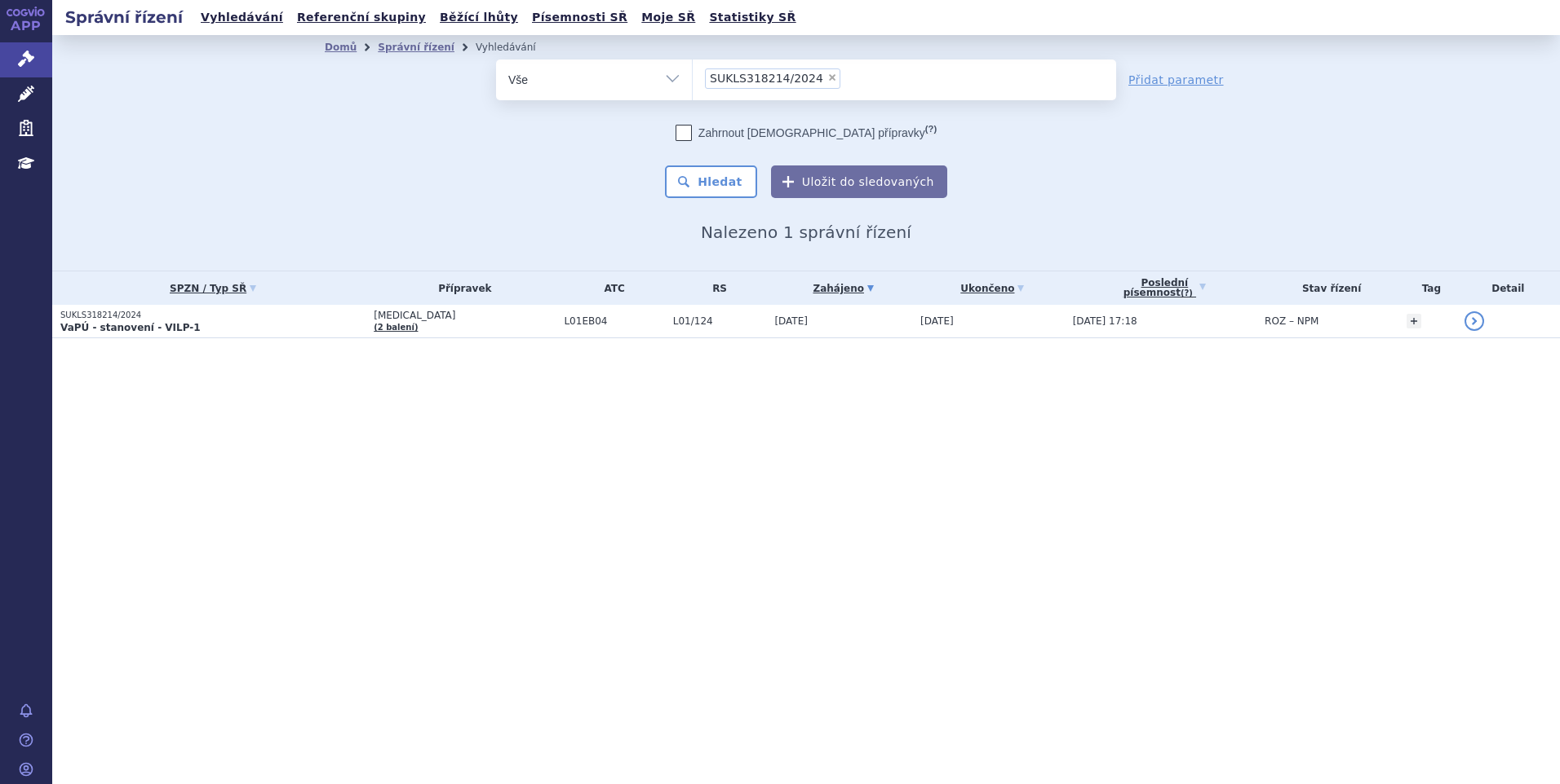
click at [827, 81] on span "×" at bounding box center [831, 76] width 10 height 10
click at [692, 81] on select "SUKLS318214/2024" at bounding box center [692, 79] width 1 height 41
select select
paste input "SUKLS205028/2025"
type input "SUKLS205028/2025"
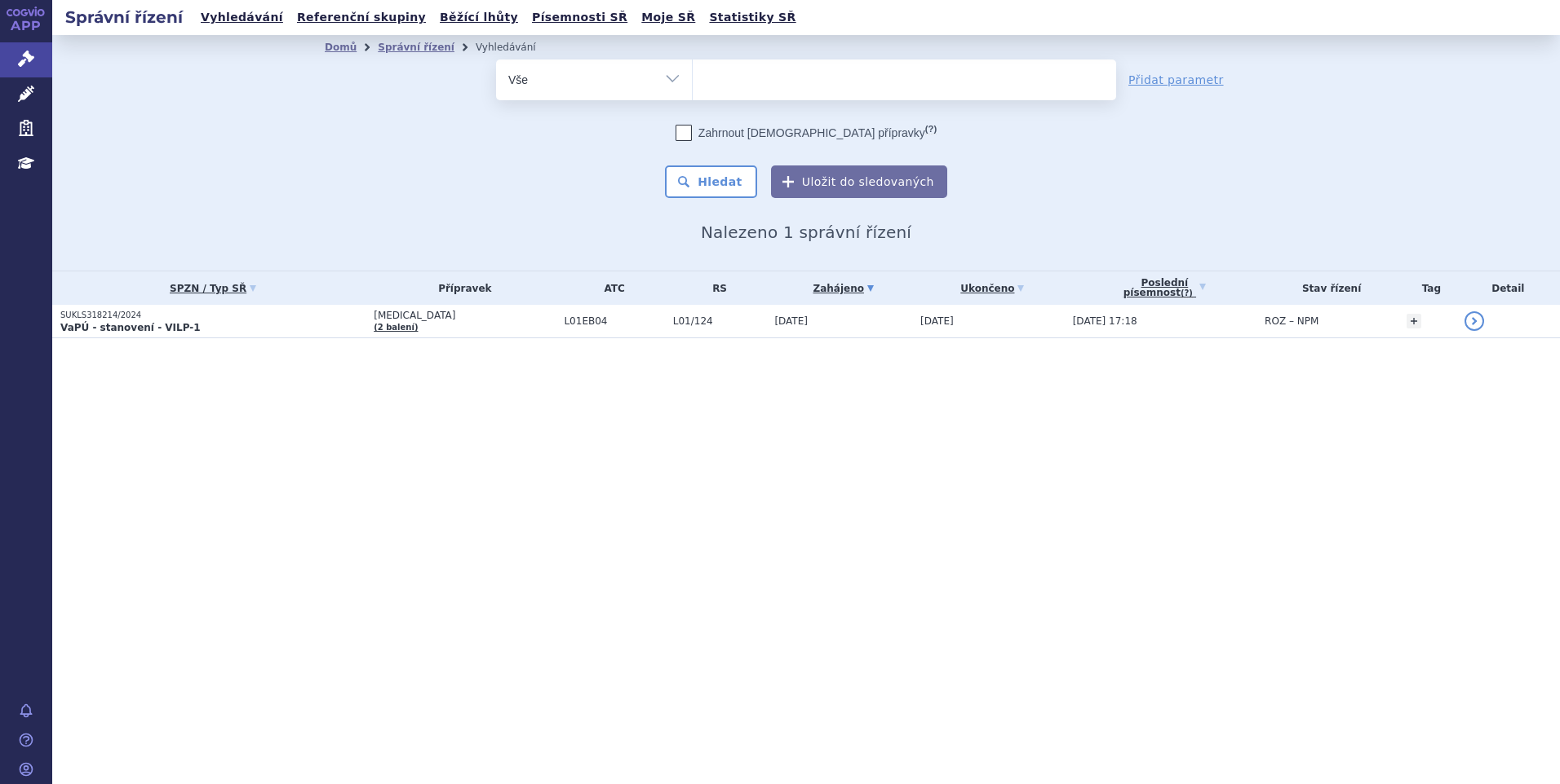
select select "SUKLS205028/2025"
click at [711, 178] on button "Hledat" at bounding box center [711, 182] width 92 height 33
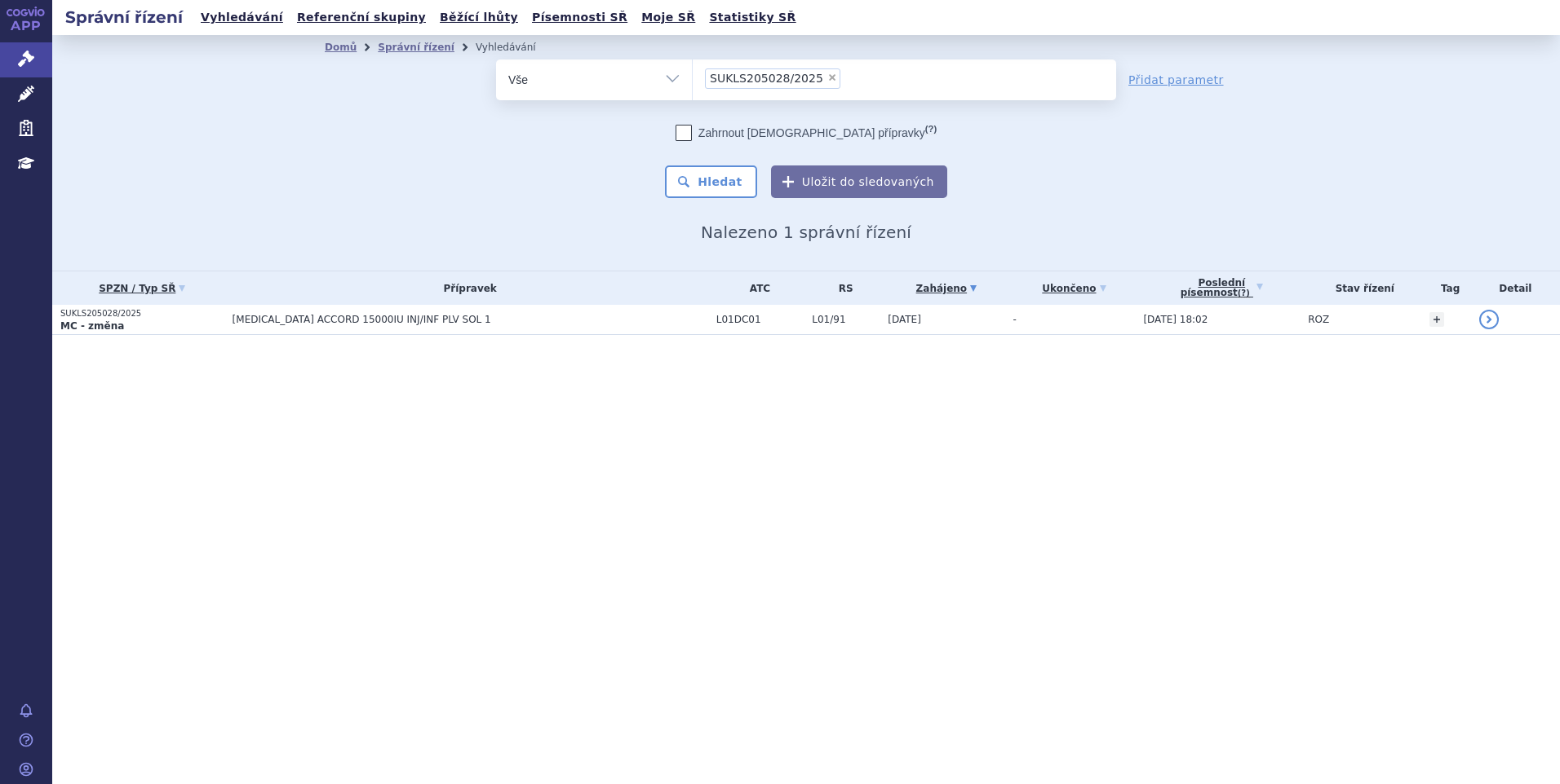
click at [447, 324] on span "[MEDICAL_DATA] ACCORD 15000IU INJ/INF PLV SOL 1" at bounding box center [436, 319] width 408 height 11
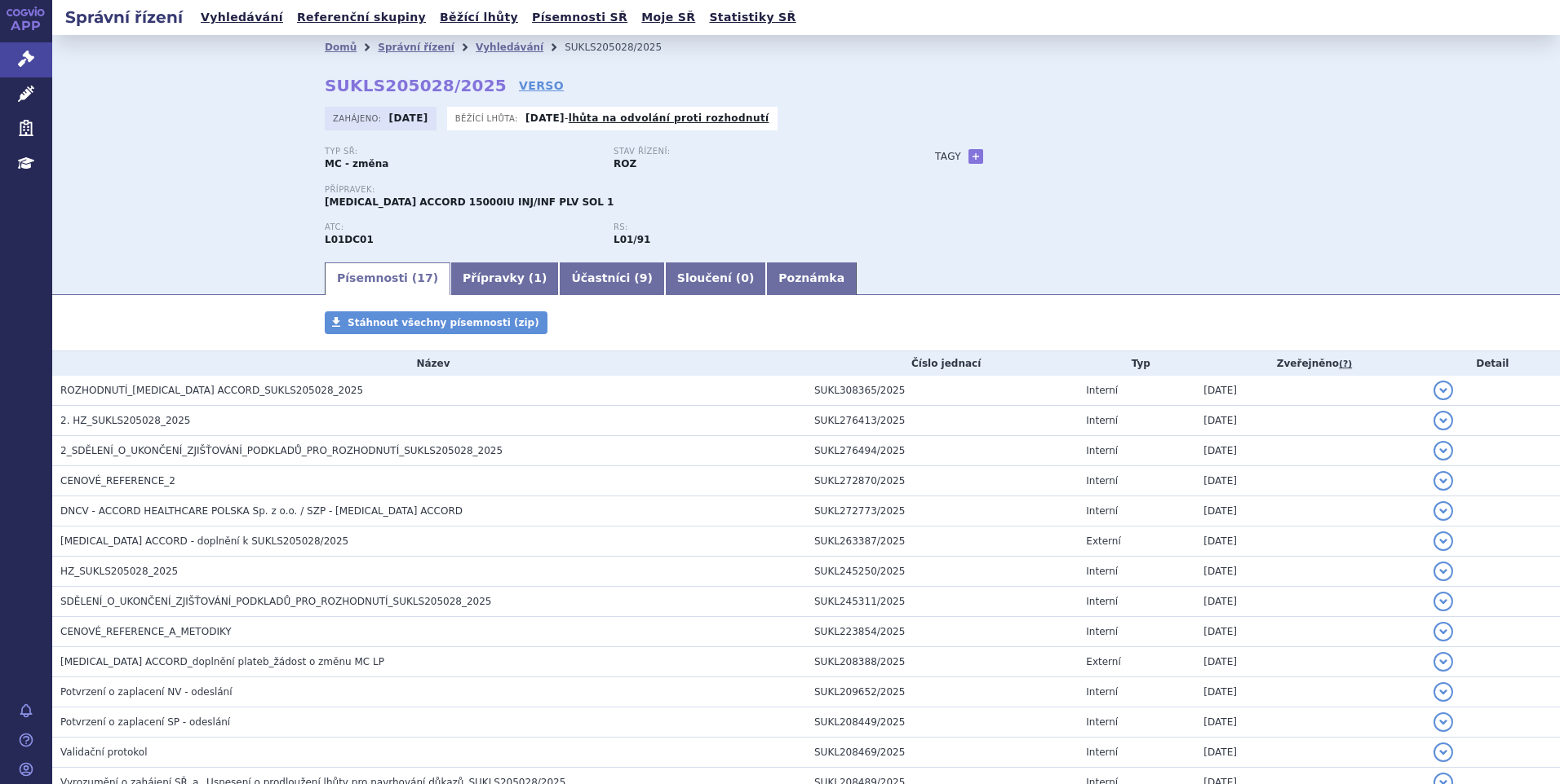
click at [141, 209] on div "Domů Správní řízení Vyhledávání SUKLS205028/2025 SUKLS205028/2025 VERSO [GEOGRA…" at bounding box center [806, 147] width 1508 height 225
click at [487, 45] on link "Vyhledávání" at bounding box center [510, 47] width 68 height 11
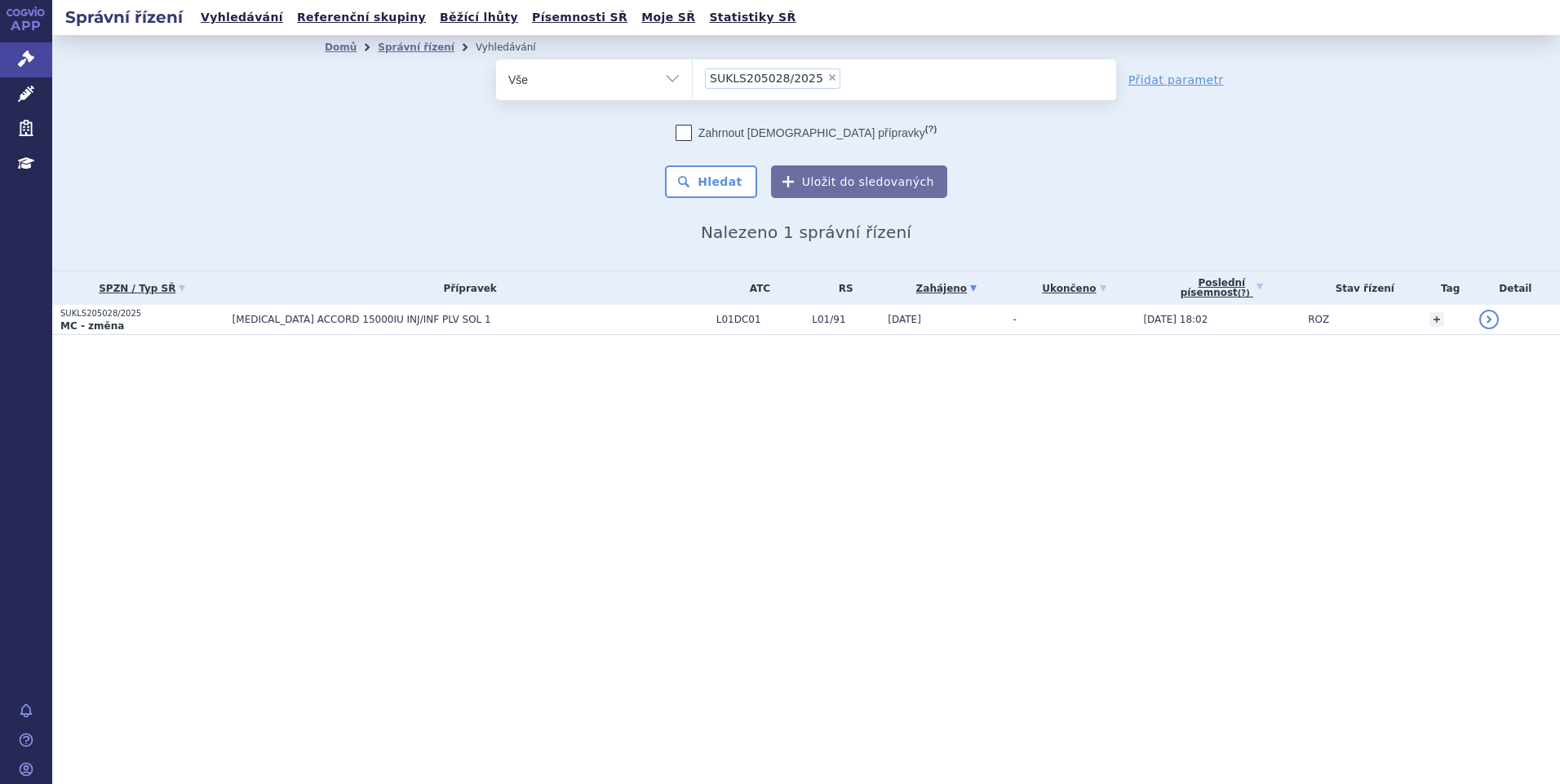
click at [827, 75] on span "×" at bounding box center [831, 76] width 10 height 10
click at [692, 75] on select "SUKLS205028/2025" at bounding box center [692, 79] width 1 height 41
select select
type input "SUKLS188642/2025"
select select "SUKLS188642/2025"
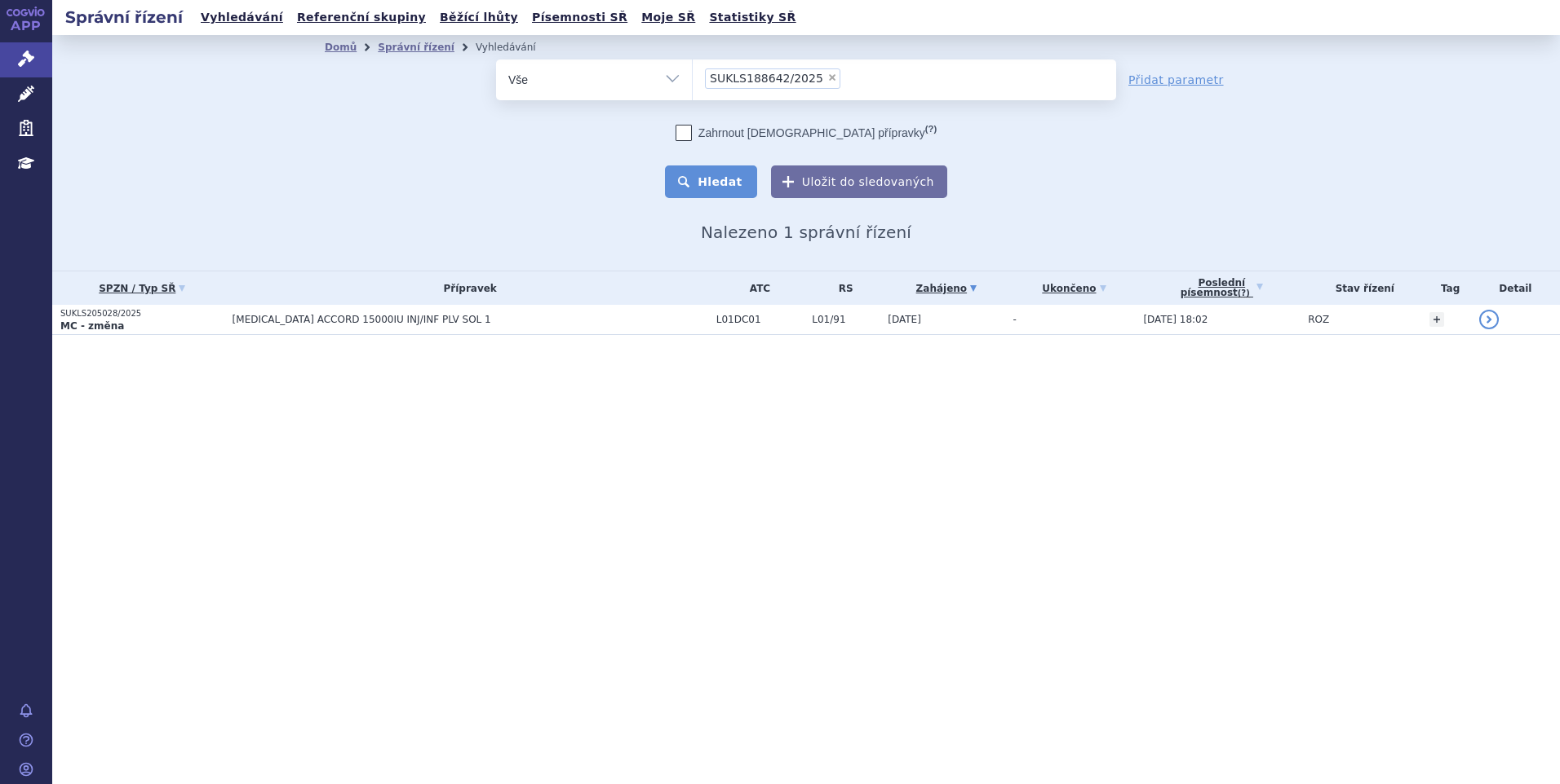
click at [744, 188] on button "Hledat" at bounding box center [711, 182] width 92 height 33
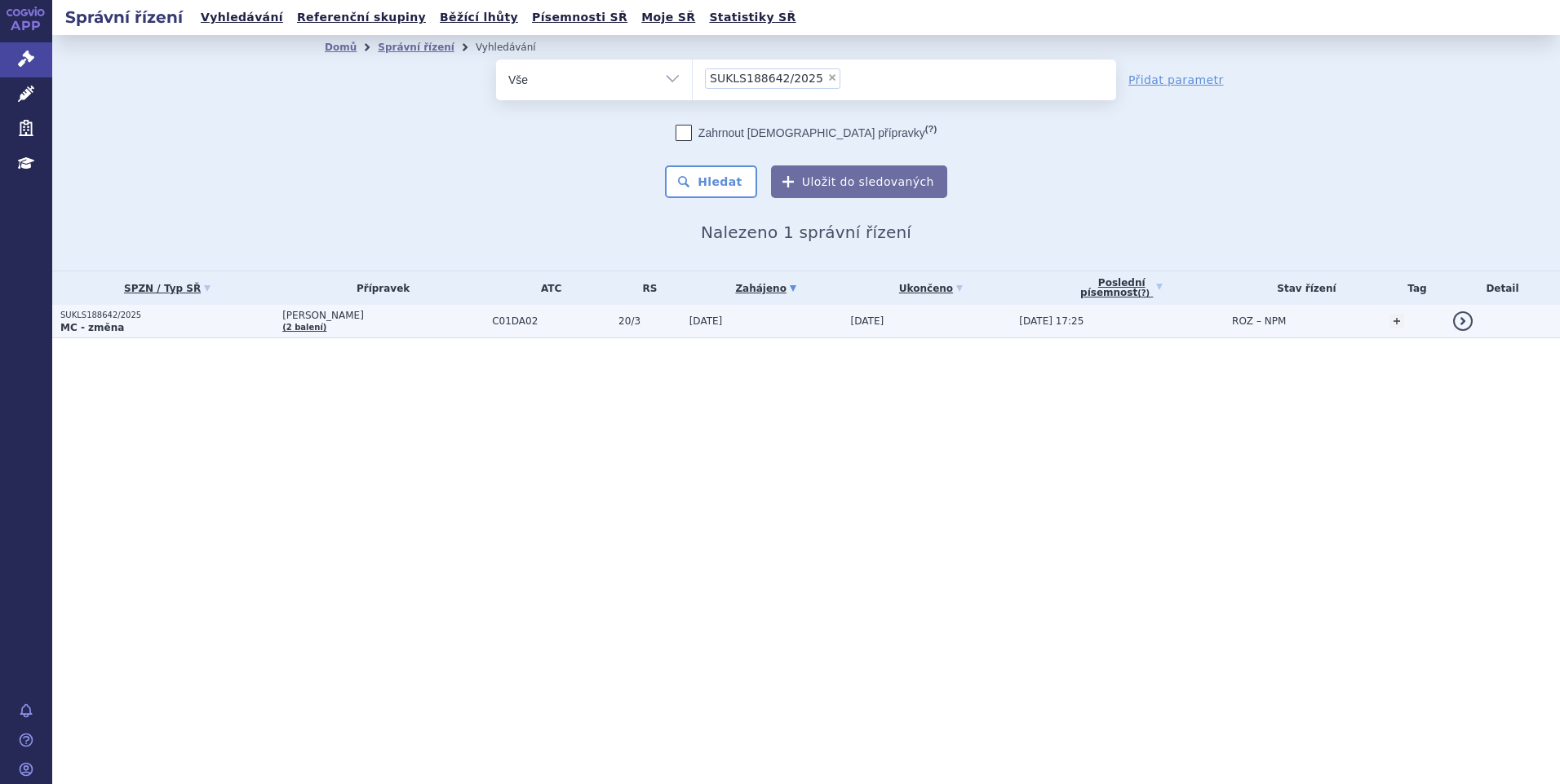
click at [418, 323] on td "[PERSON_NAME] (2 balení)" at bounding box center [378, 322] width 210 height 33
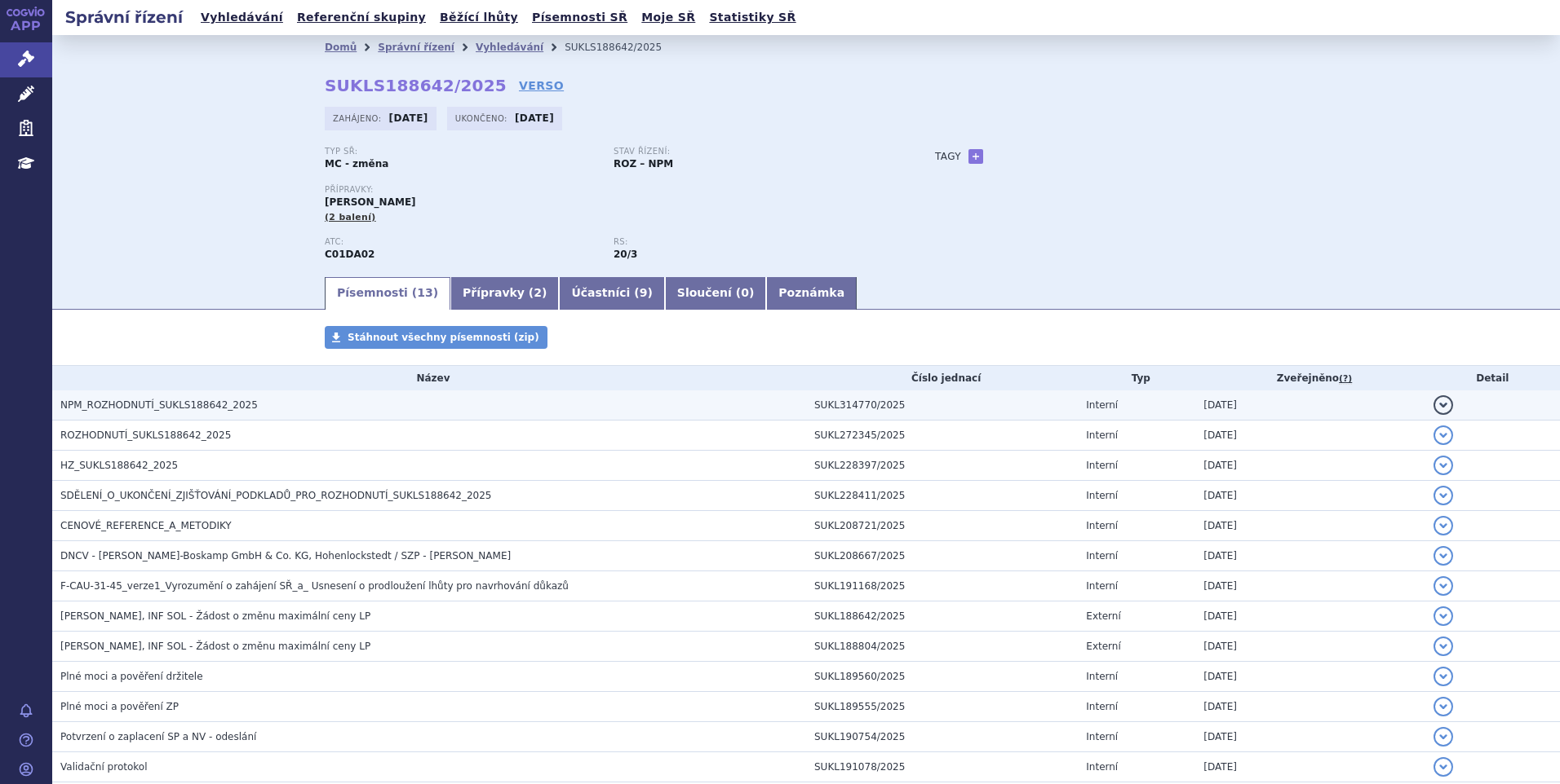
click at [86, 402] on span "NPM_ROZHODNUTÍ_SUKLS188642_2025" at bounding box center [158, 405] width 197 height 11
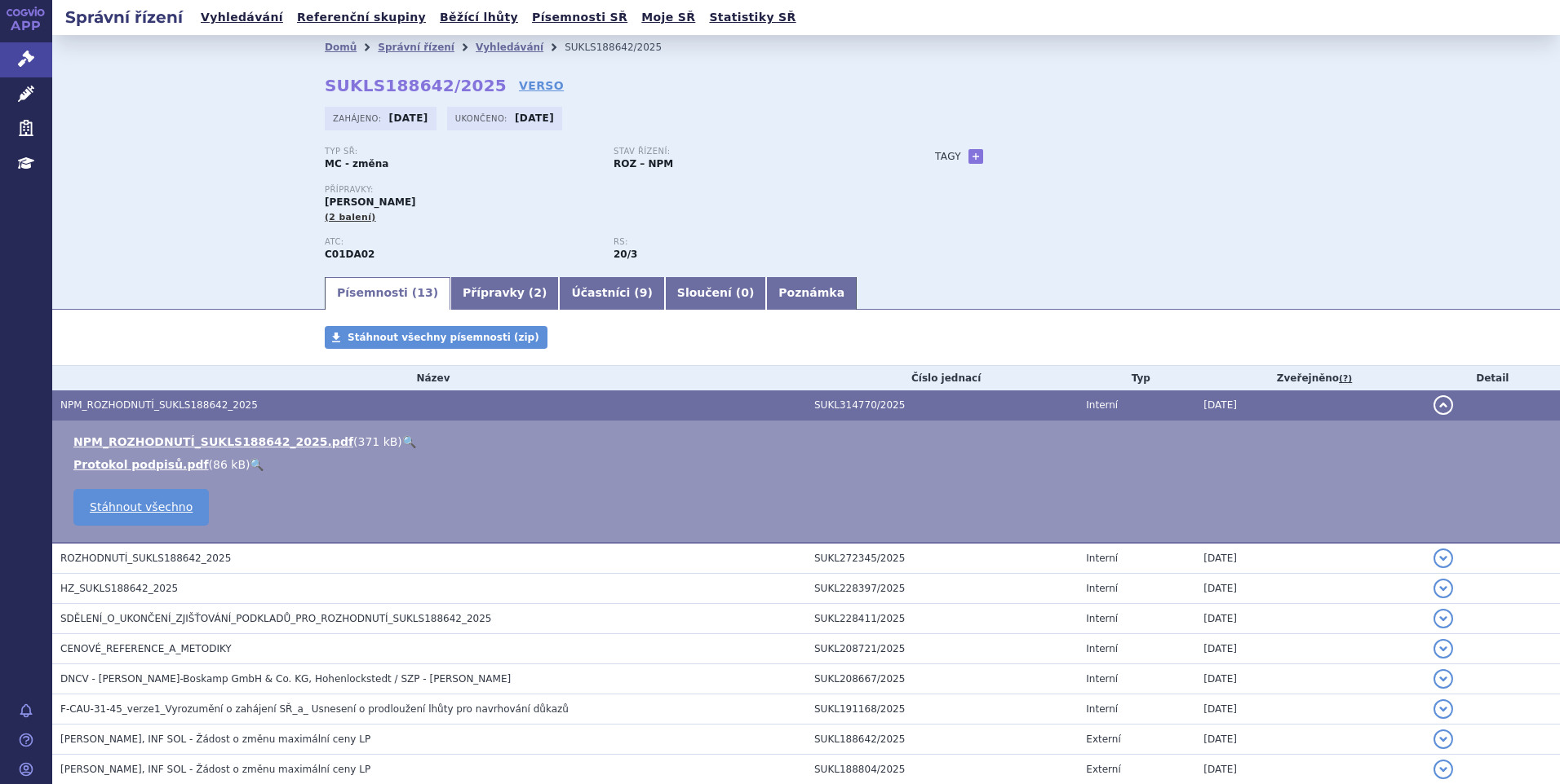
click at [402, 440] on link "🔍" at bounding box center [409, 442] width 14 height 13
drag, startPoint x: 752, startPoint y: 163, endPoint x: 763, endPoint y: 152, distance: 15.6
click at [752, 163] on div "Stav řízení: ROZ – NPM" at bounding box center [757, 159] width 289 height 24
click at [34, 86] on link "Léčivé přípravky" at bounding box center [26, 94] width 52 height 34
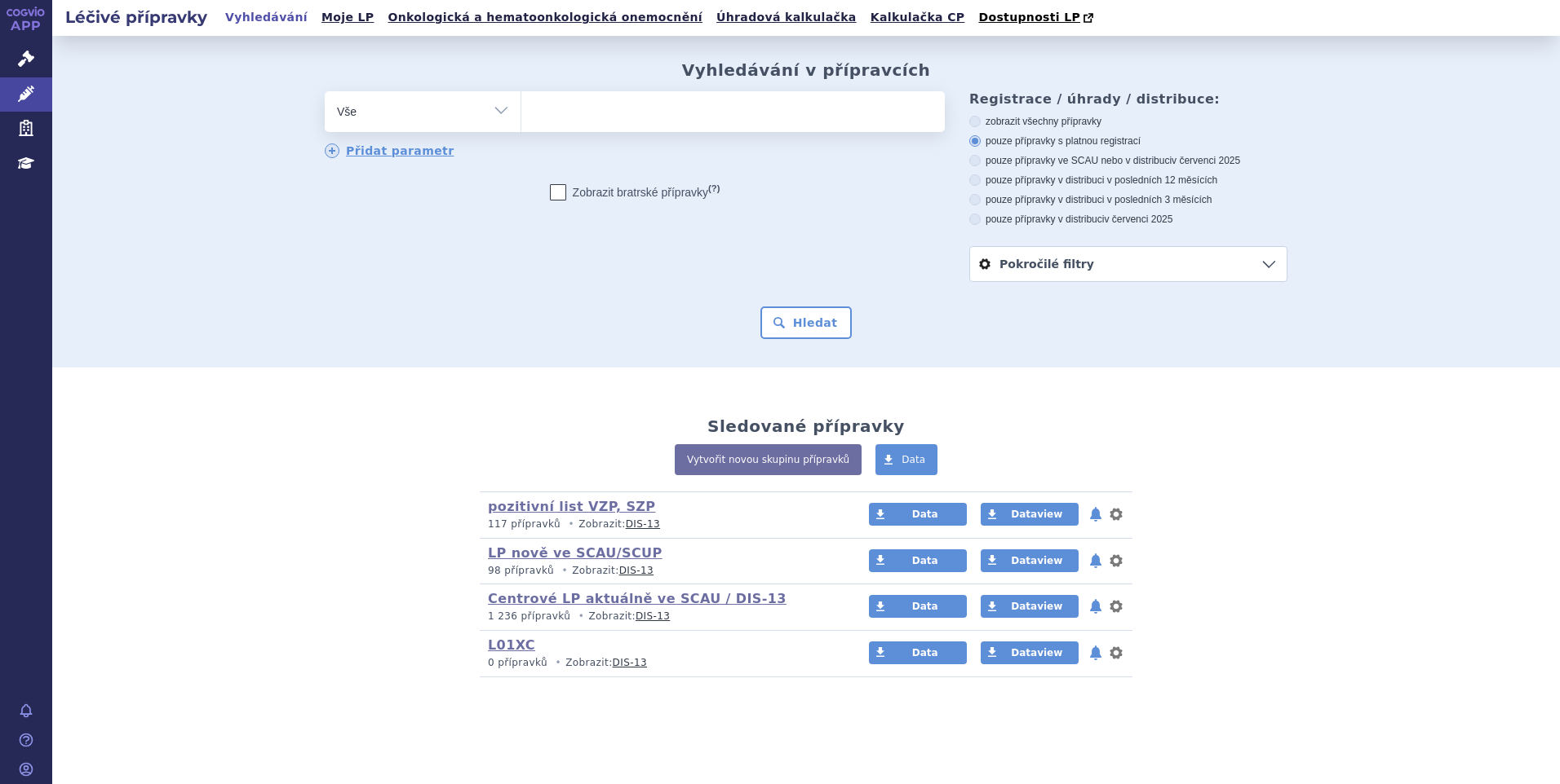
click at [618, 123] on ul at bounding box center [732, 108] width 423 height 34
click at [521, 123] on select at bounding box center [521, 110] width 1 height 41
paste input "KALNORMIN"
type input "KALNORMIN"
select select "KALNORMIN"
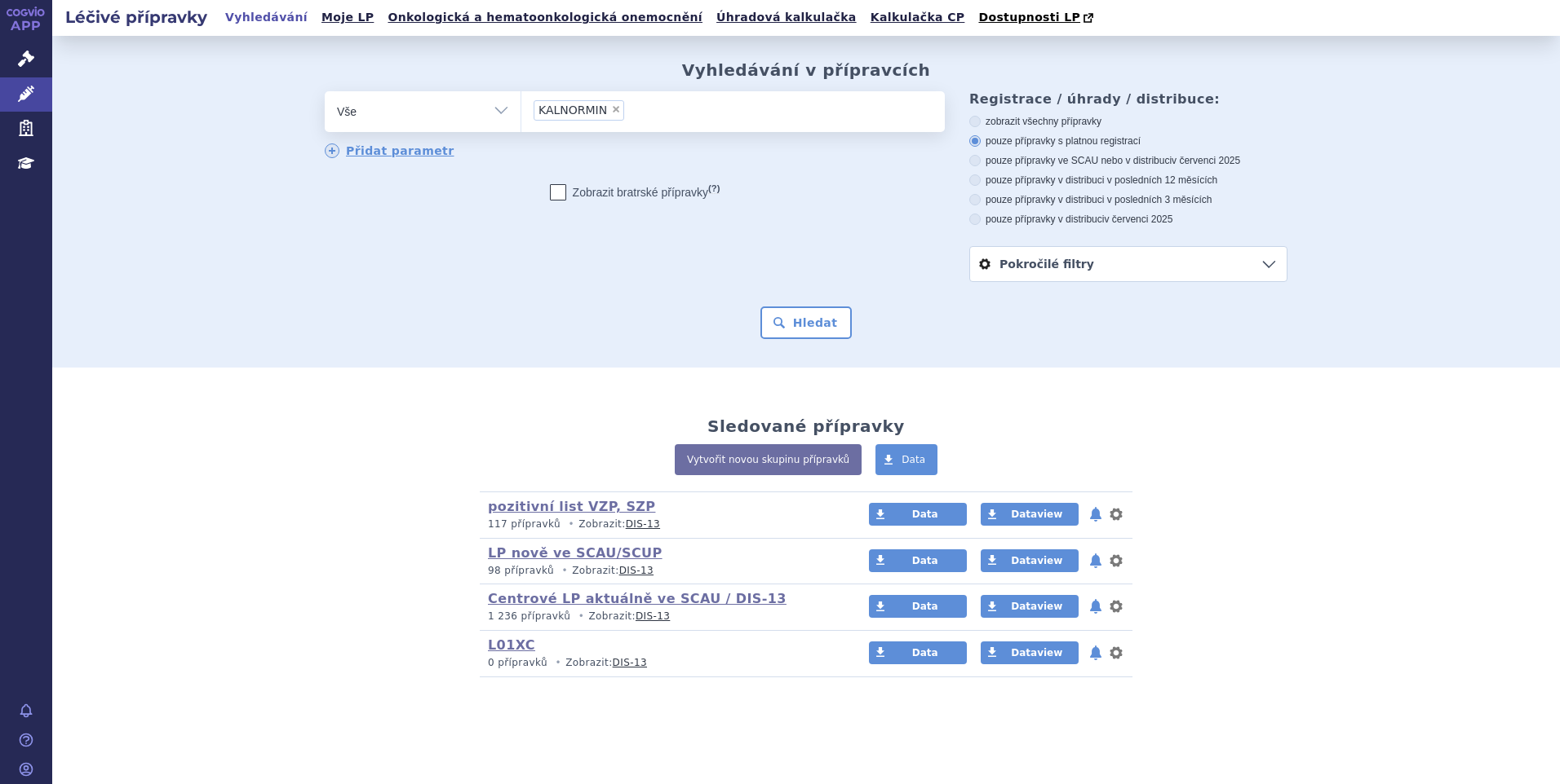
click at [978, 124] on icon at bounding box center [974, 121] width 11 height 11
click at [978, 124] on input "zobrazit všechny přípravky" at bounding box center [976, 123] width 10 height 10
radio input "true"
click at [790, 330] on button "Hledat" at bounding box center [806, 323] width 92 height 33
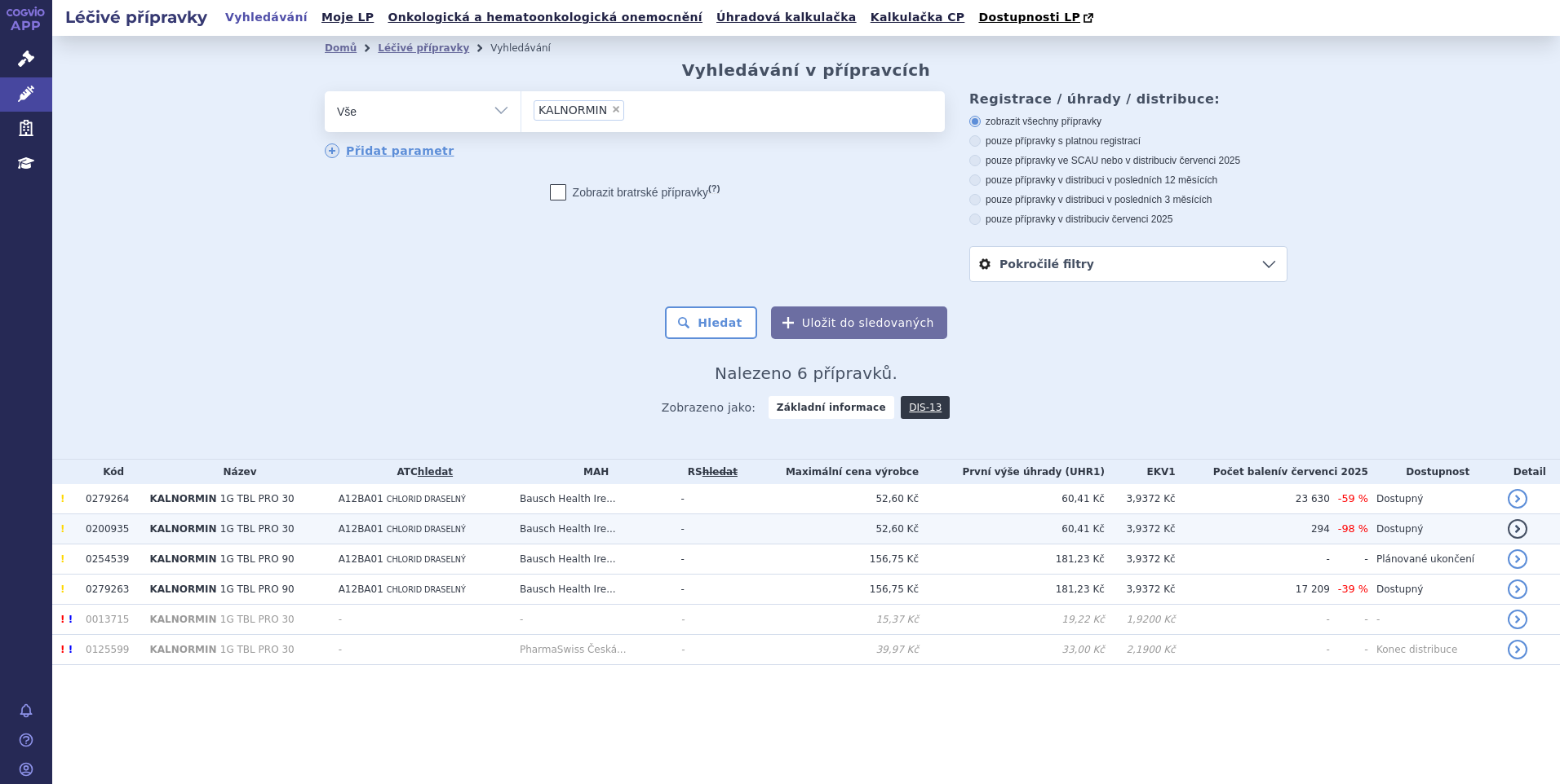
click at [143, 537] on td "KALNORMIN 1G TBL PRO 30" at bounding box center [235, 529] width 189 height 30
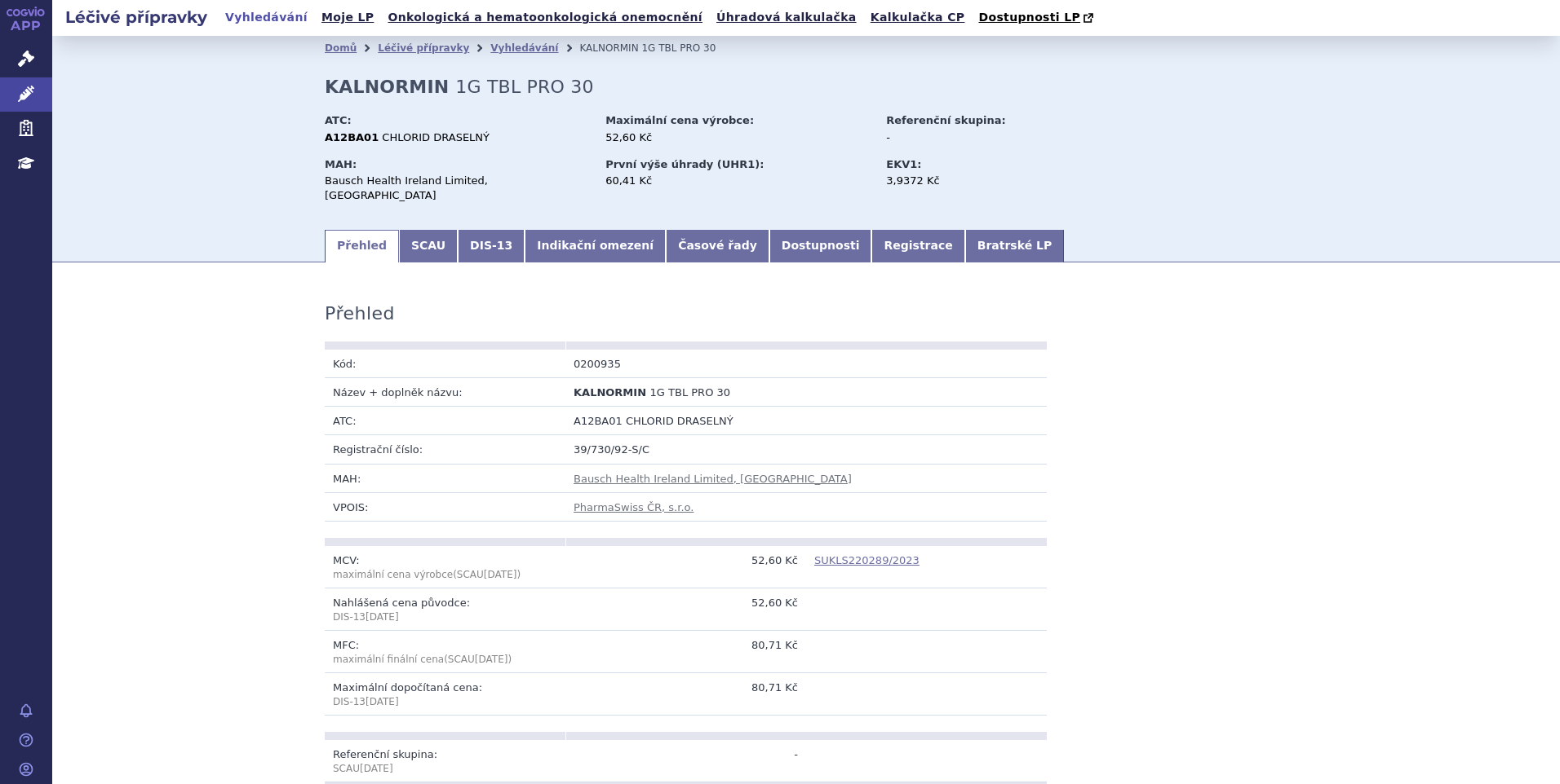
click at [854, 555] on link "SUKLS220289/2023" at bounding box center [866, 561] width 105 height 12
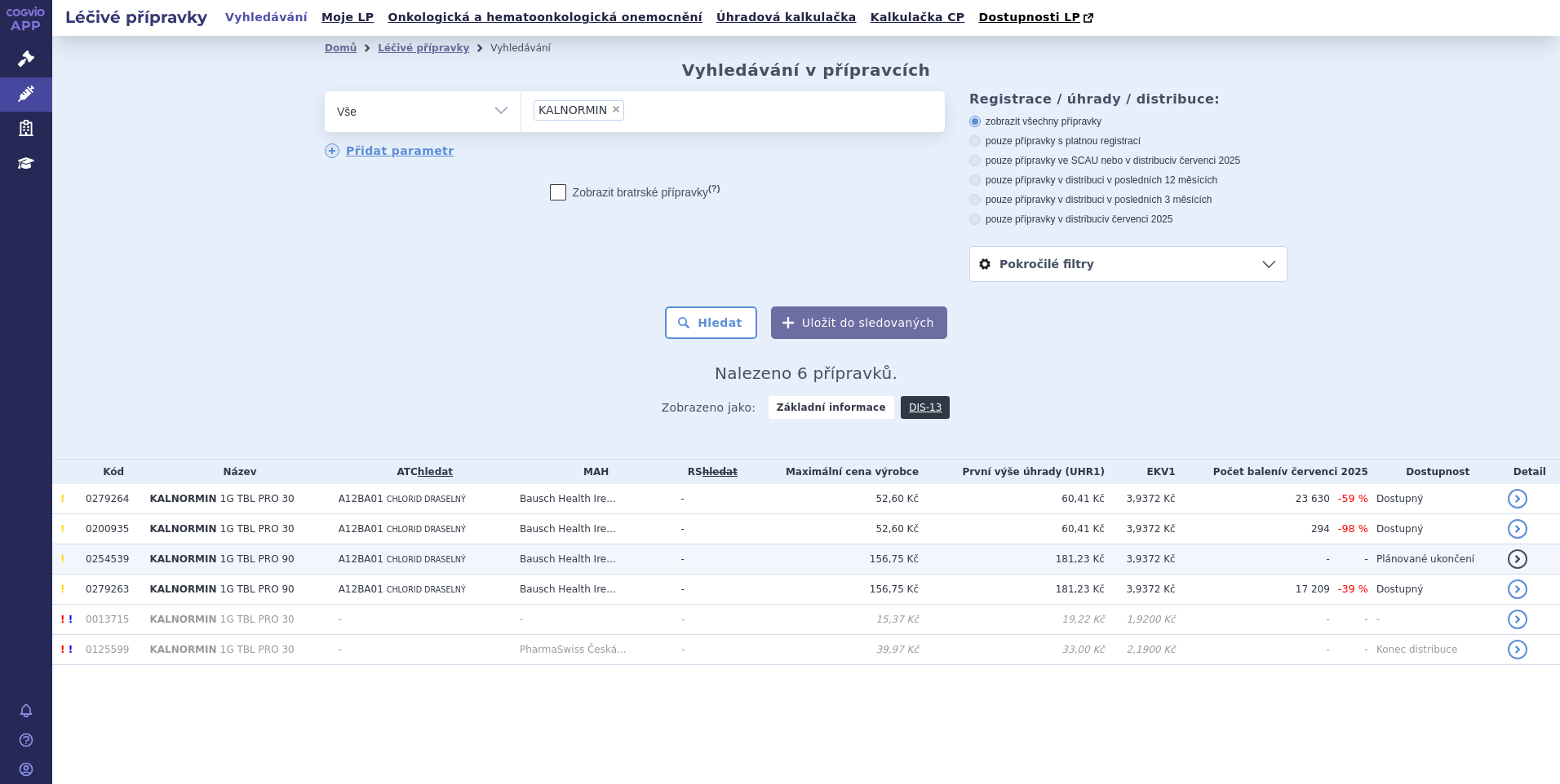
click at [117, 562] on td "0254539" at bounding box center [109, 560] width 63 height 30
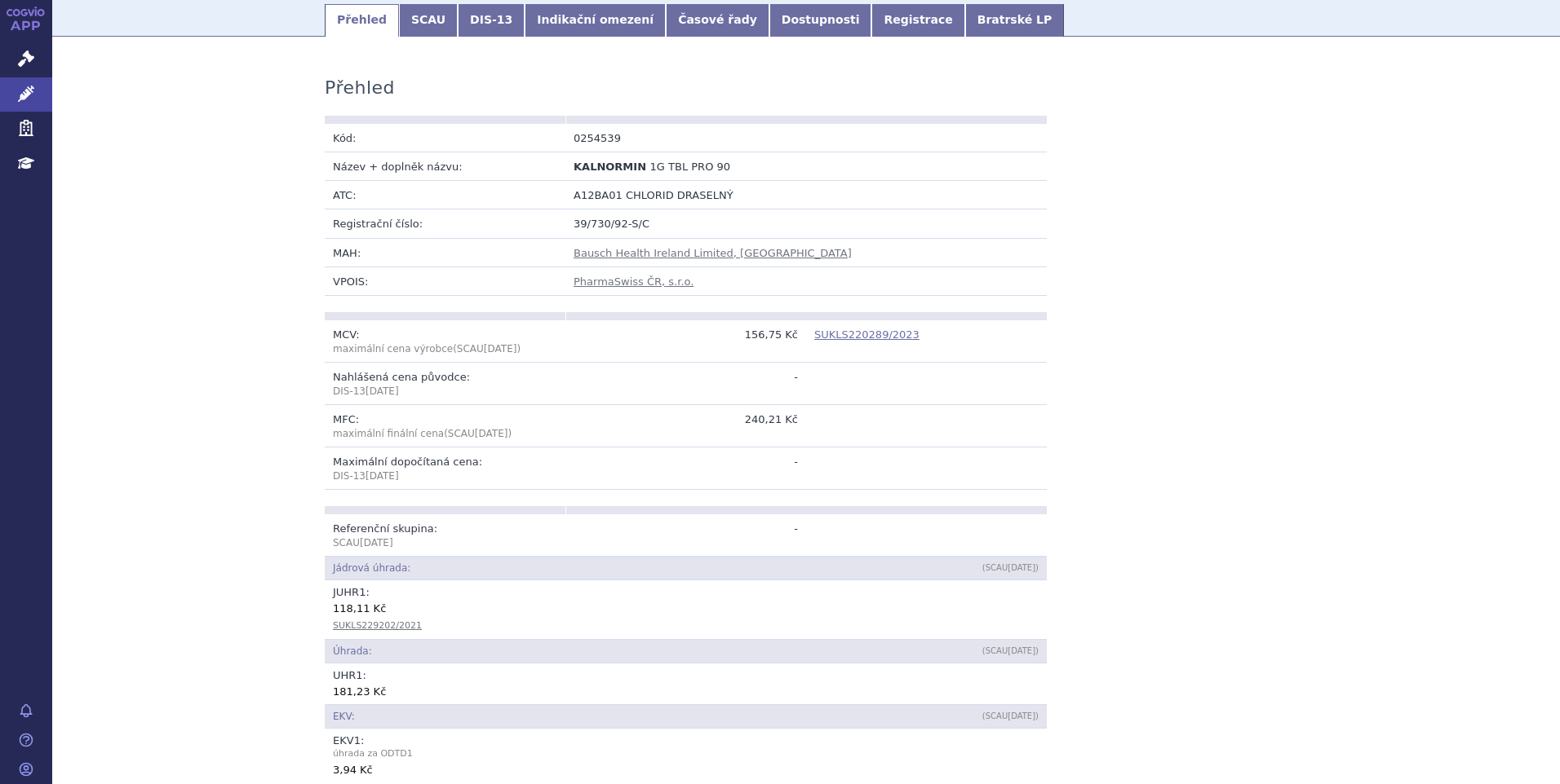
scroll to position [225, 0]
click at [850, 329] on link "SUKLS220289/2023" at bounding box center [866, 336] width 105 height 12
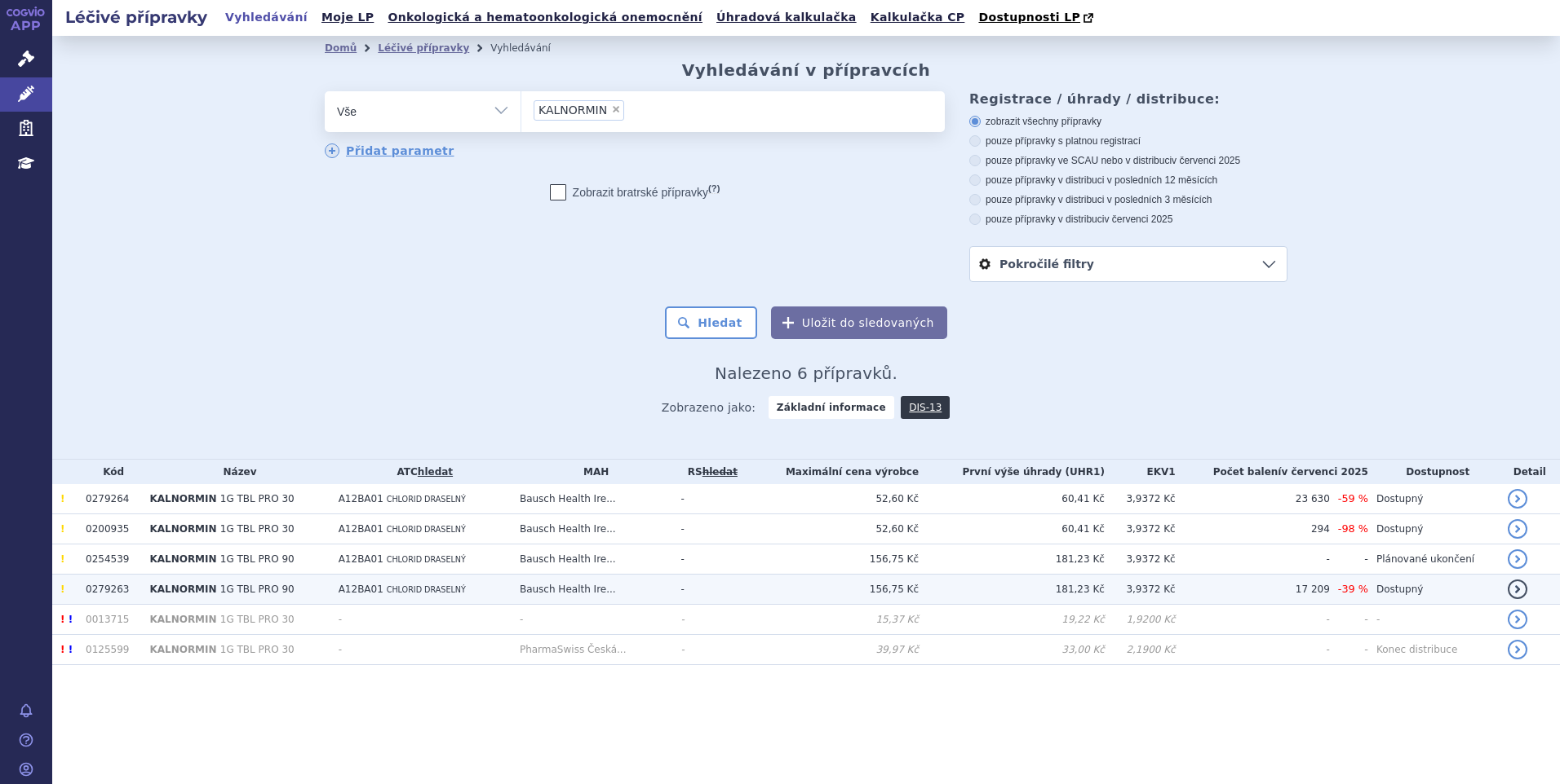
click at [229, 595] on span "1G TBL PRO 90" at bounding box center [257, 589] width 74 height 11
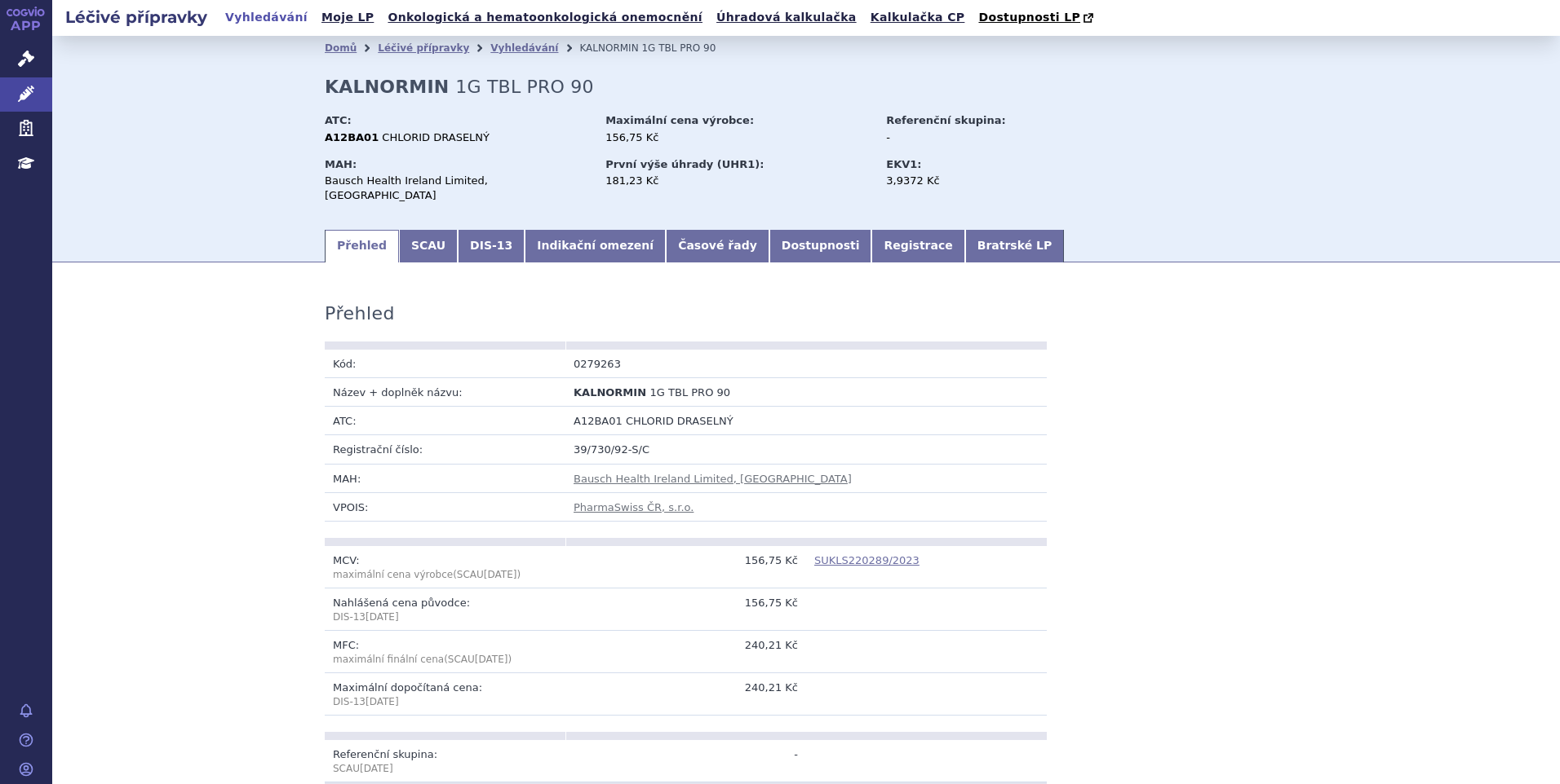
click at [853, 555] on link "SUKLS220289/2023" at bounding box center [866, 561] width 105 height 12
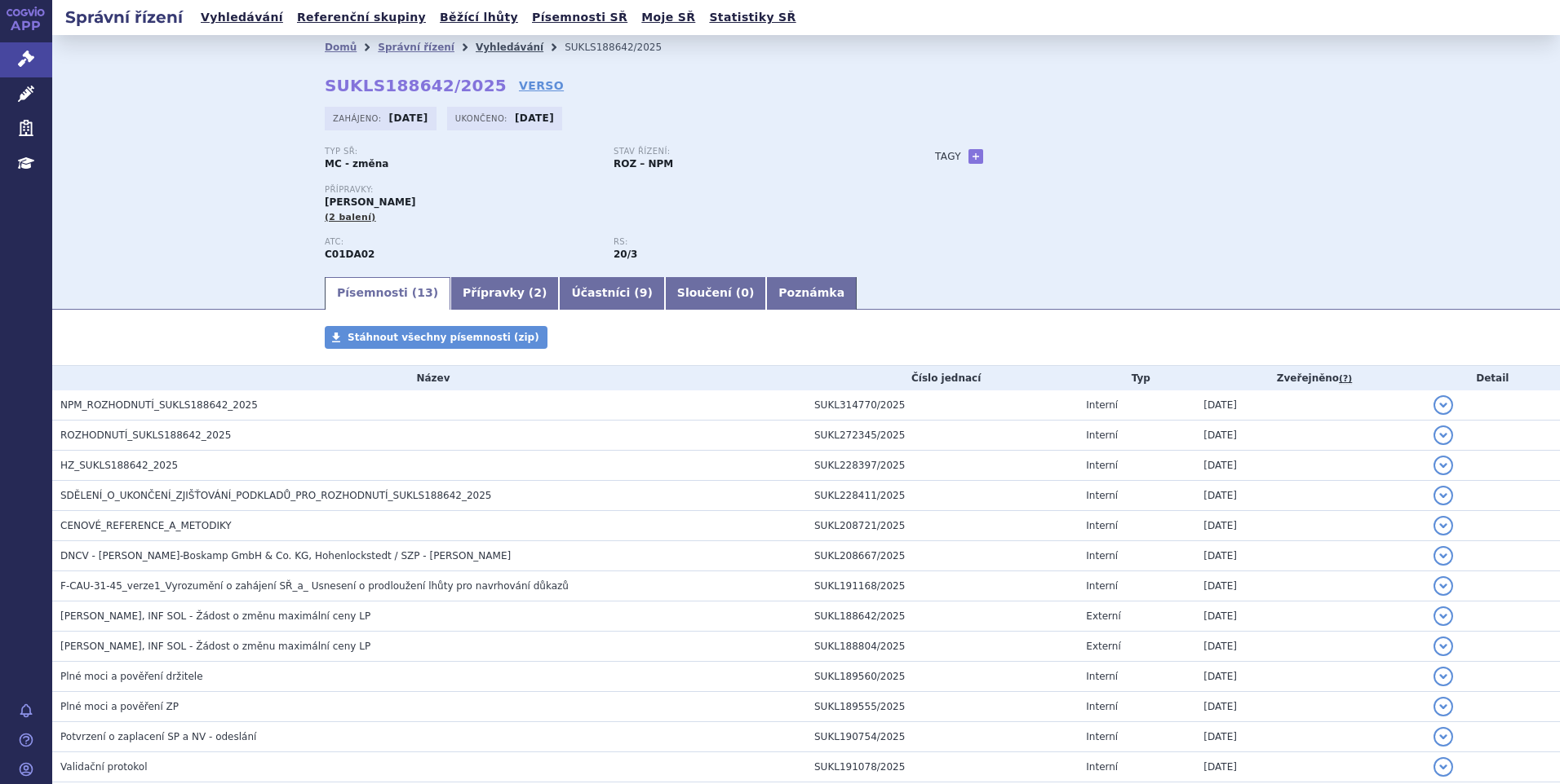
click at [498, 47] on link "Vyhledávání" at bounding box center [510, 47] width 68 height 11
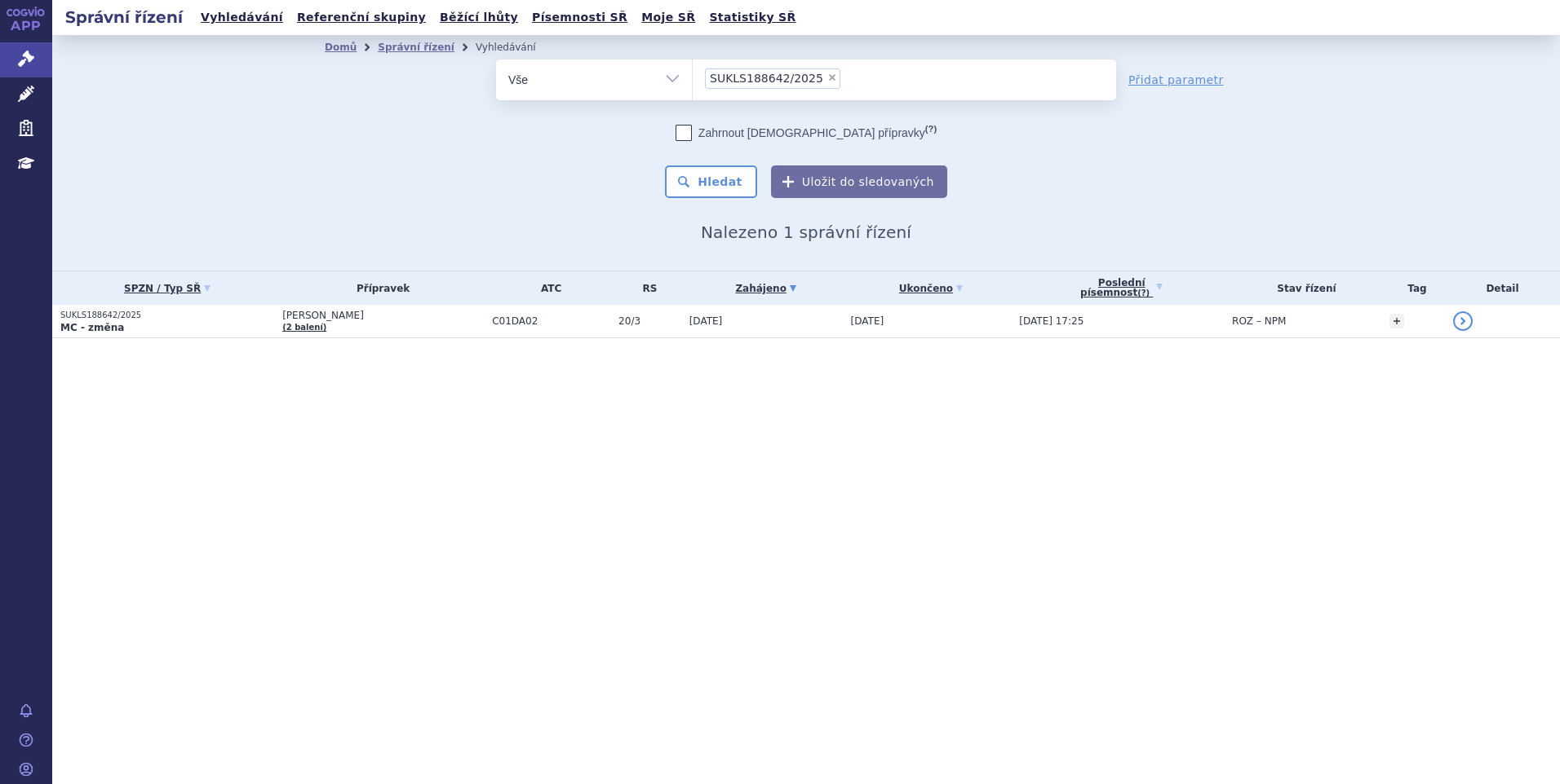
click at [898, 500] on div "Správní řízení Vyhledávání Referenční skupiny Běžící lhůty Písemnosti SŘ Moje S…" at bounding box center [806, 392] width 1508 height 784
